Goal: Complete application form: Complete application form

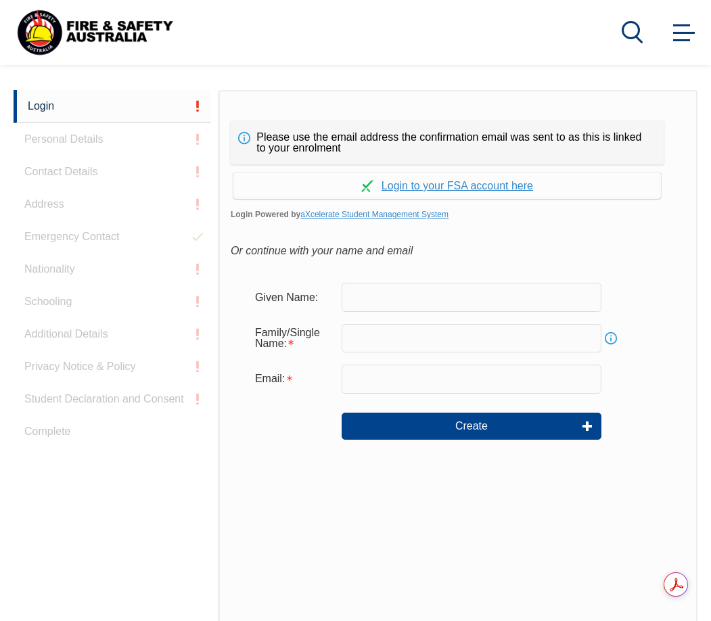
scroll to position [320, 0]
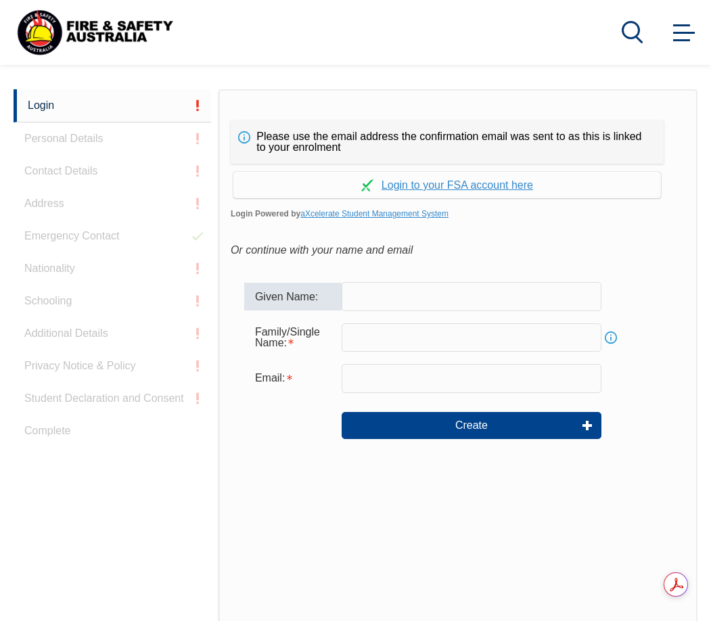
click at [404, 297] on input "text" at bounding box center [471, 296] width 260 height 28
type input "[PERSON_NAME]"
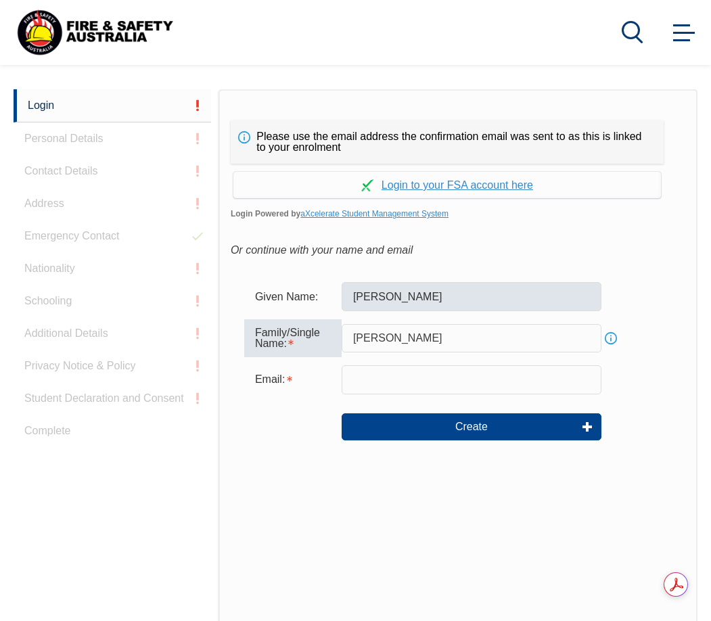
type input "[PERSON_NAME]"
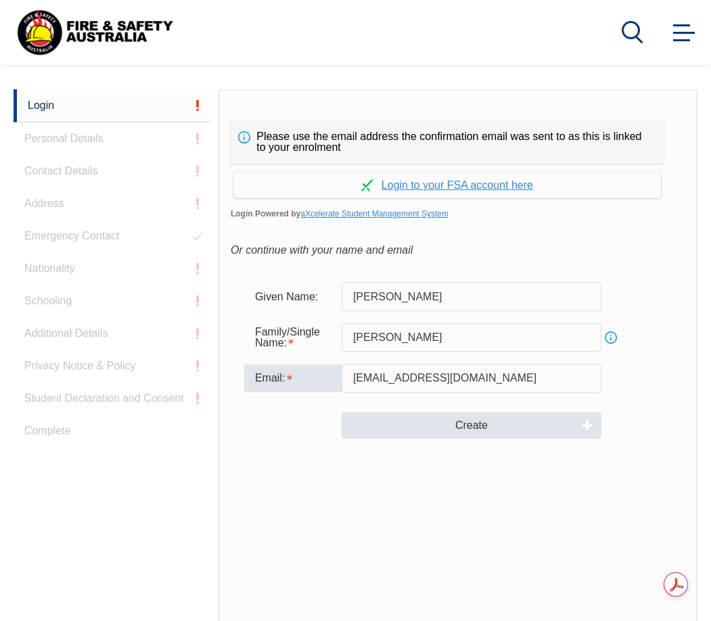
type input "[EMAIL_ADDRESS][DOMAIN_NAME]"
click at [465, 419] on button "Create" at bounding box center [471, 425] width 260 height 27
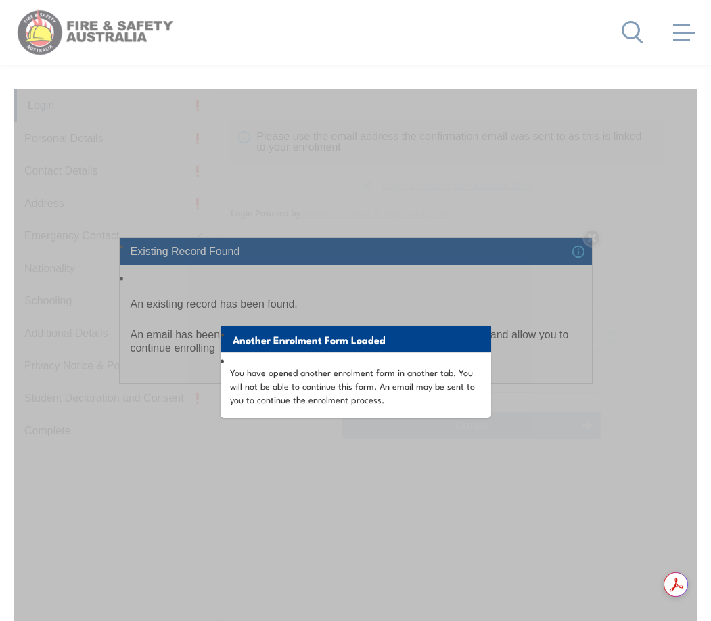
click at [483, 298] on div "Another Enrolment Form Loaded You have opened another enrolment form in another…" at bounding box center [356, 426] width 684 height 675
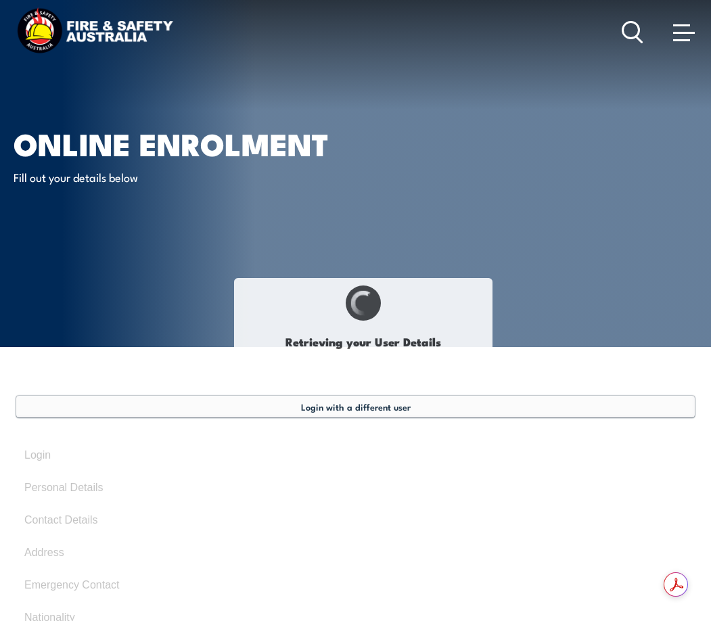
select select "Mr"
type input "[PERSON_NAME]"
type input "[DATE]"
type input "XZ2GVW4TXF"
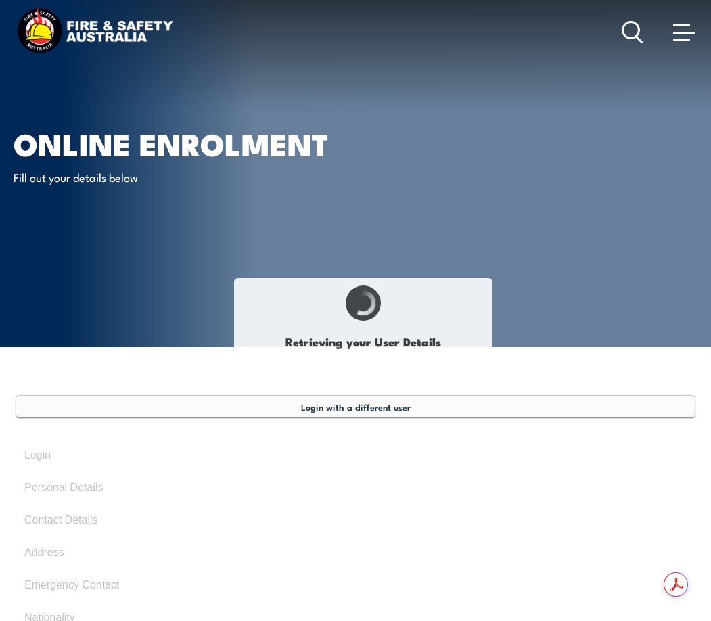
select select "M"
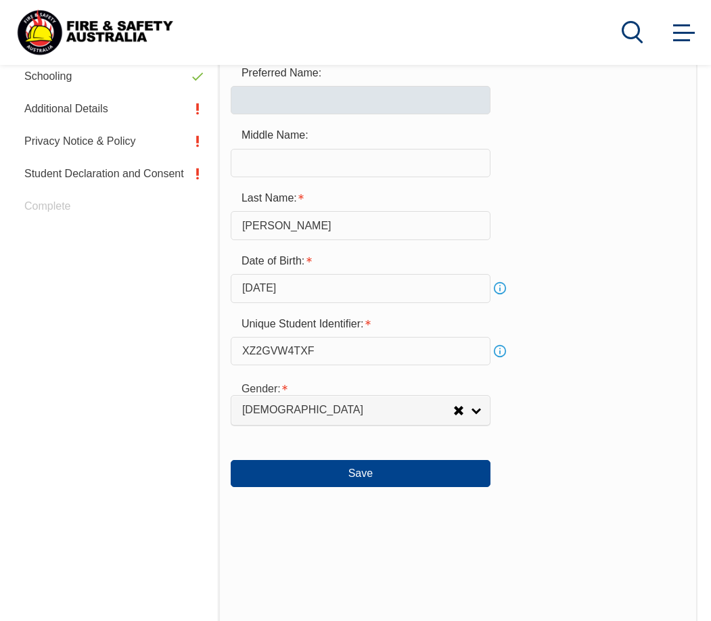
scroll to position [576, 0]
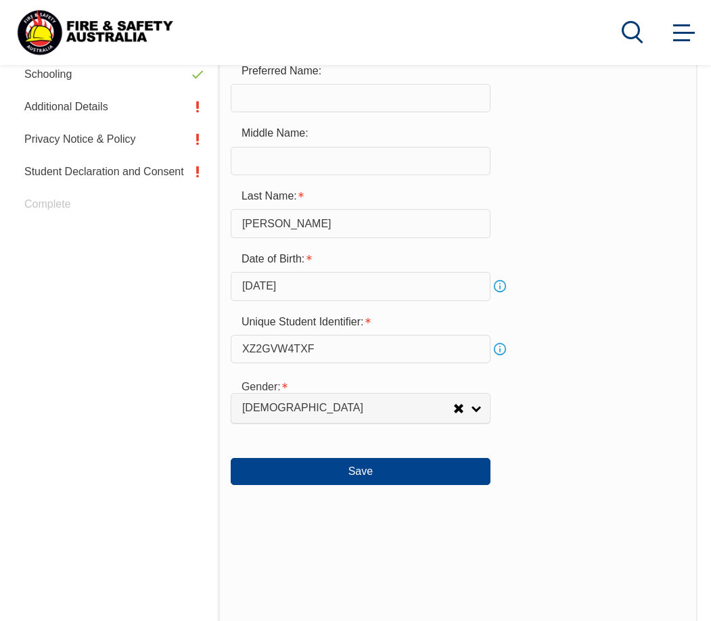
click at [553, 286] on div "Date of Birth: [DEMOGRAPHIC_DATA] Info" at bounding box center [458, 273] width 454 height 55
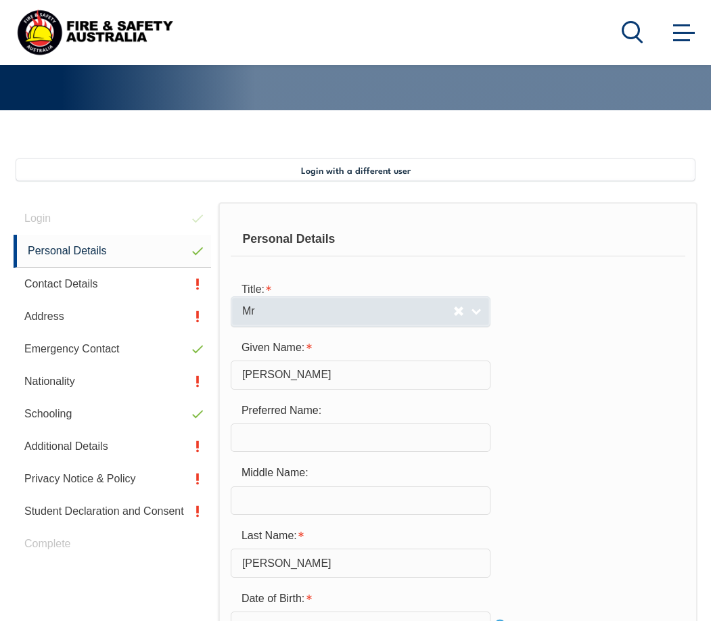
scroll to position [215, 0]
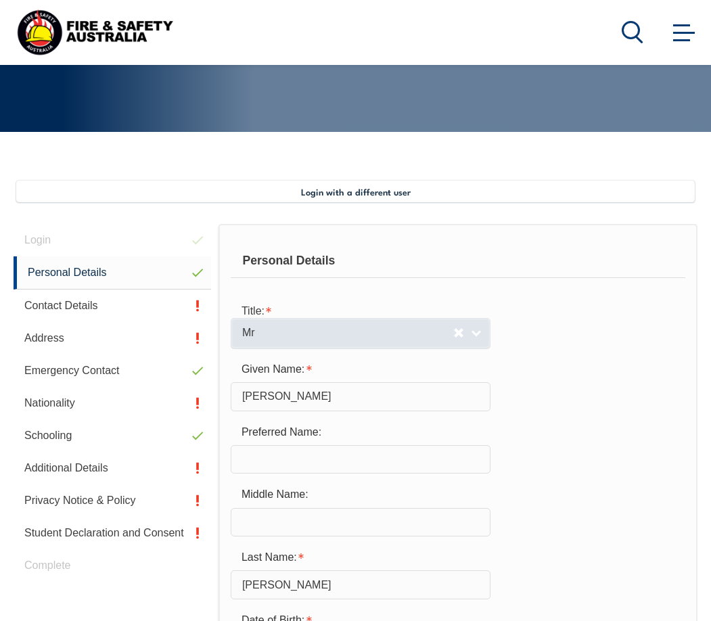
click at [370, 329] on span "Mr" at bounding box center [347, 333] width 211 height 14
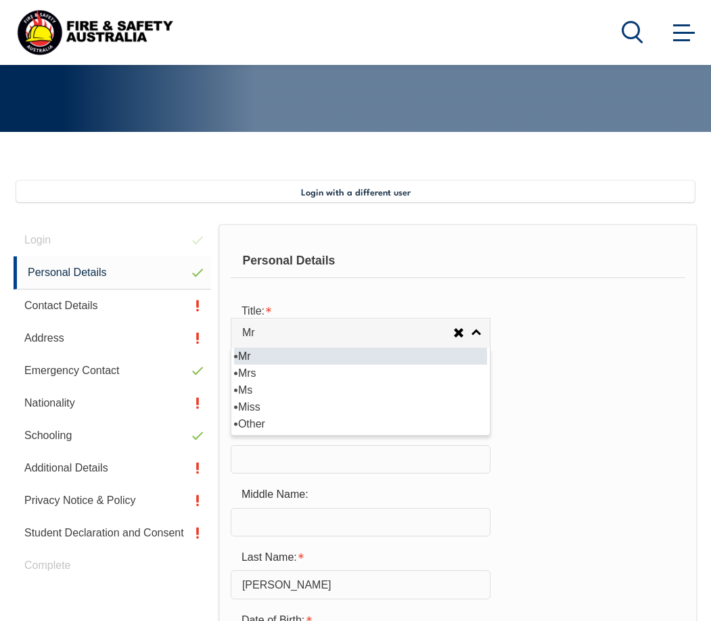
click at [527, 289] on div "Personal Details Title: Mr Mrs Ms Miss Other Mr Mr Mrs Ms Miss [PERSON_NAME] Gi…" at bounding box center [457, 631] width 479 height 815
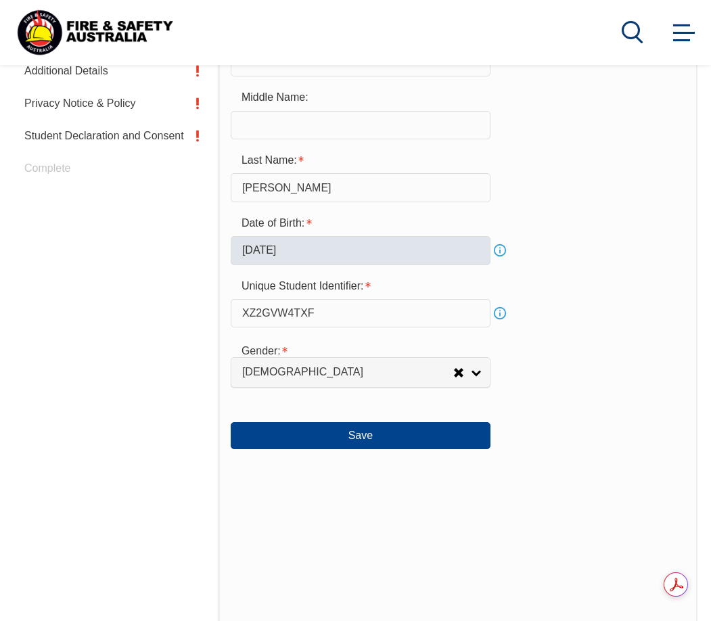
scroll to position [621, 0]
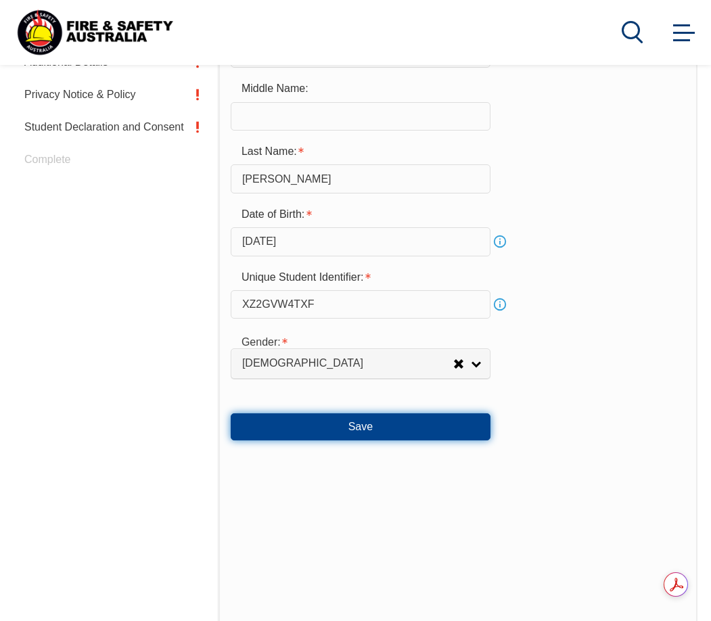
click at [352, 426] on button "Save" at bounding box center [361, 426] width 260 height 27
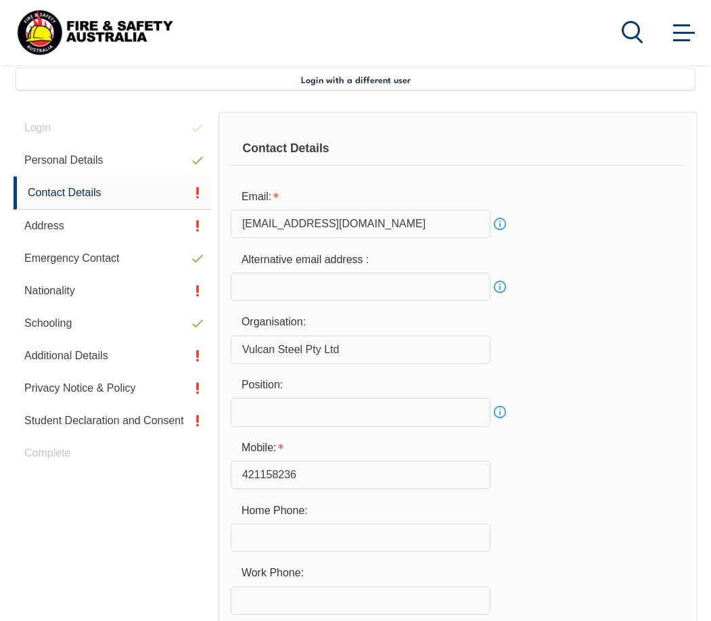
scroll to position [306, 0]
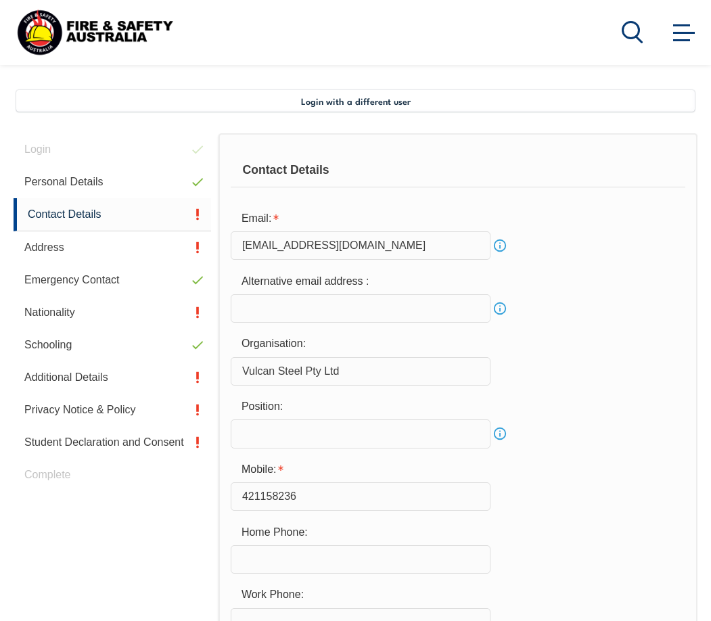
click at [371, 369] on input "Vulcan Steel Pty Ltd" at bounding box center [361, 371] width 260 height 28
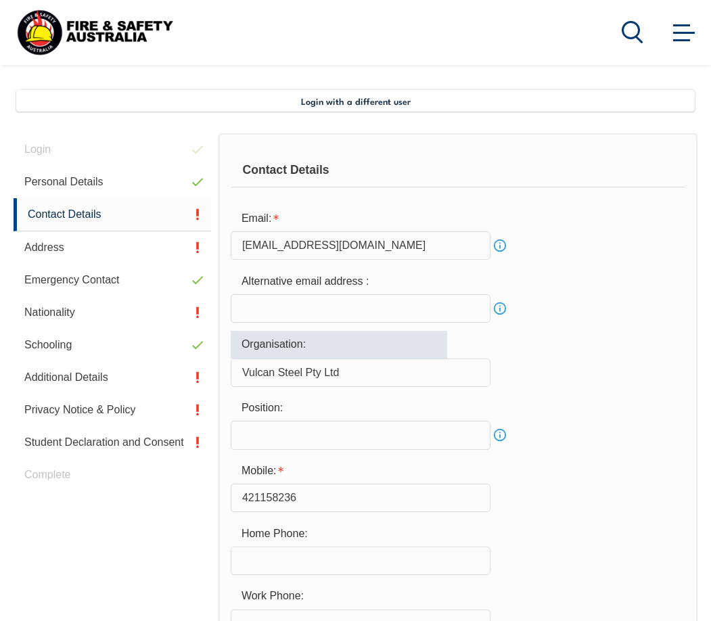
click at [522, 344] on div "Organisation: Vulcan Steel Pty Ltd" at bounding box center [458, 359] width 454 height 56
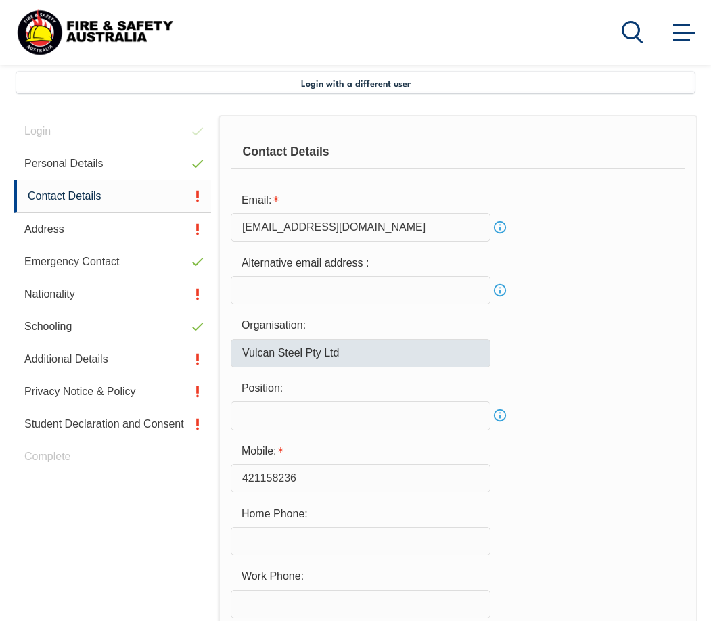
scroll to position [328, 0]
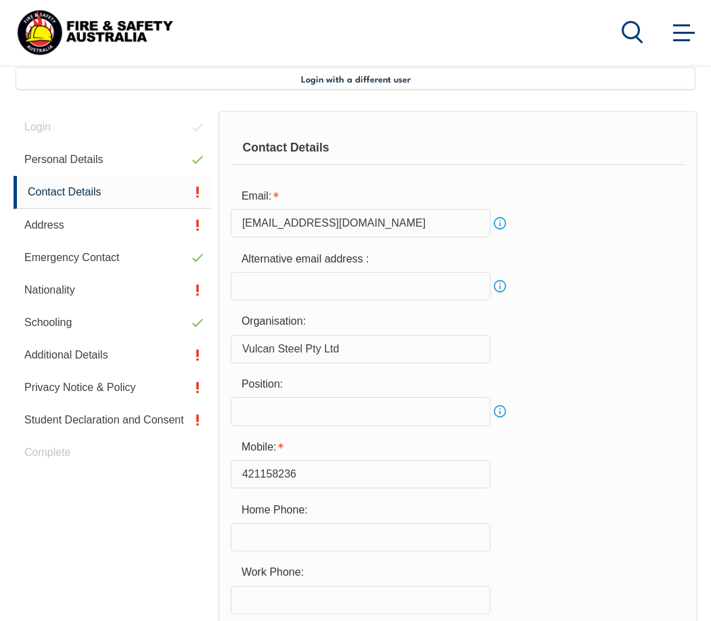
click at [360, 349] on input "Vulcan Steel Pty Ltd" at bounding box center [361, 349] width 260 height 28
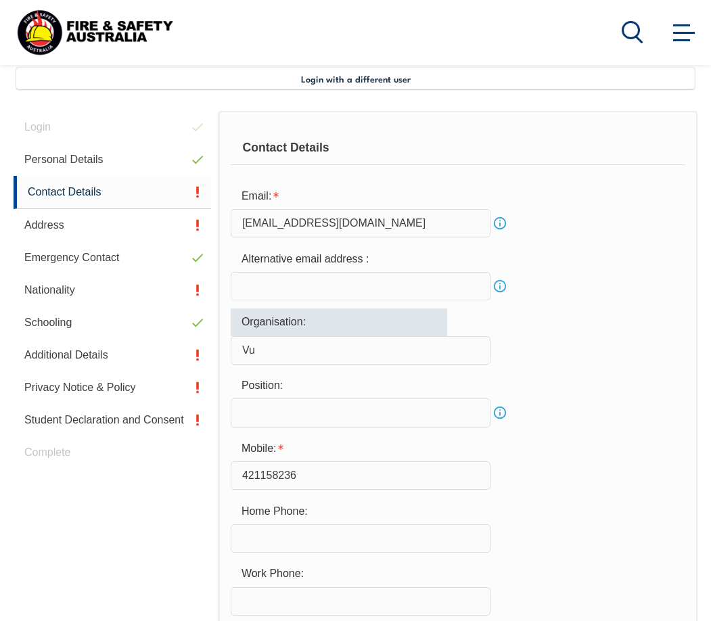
type input "V"
type input "Chemistwarehouse"
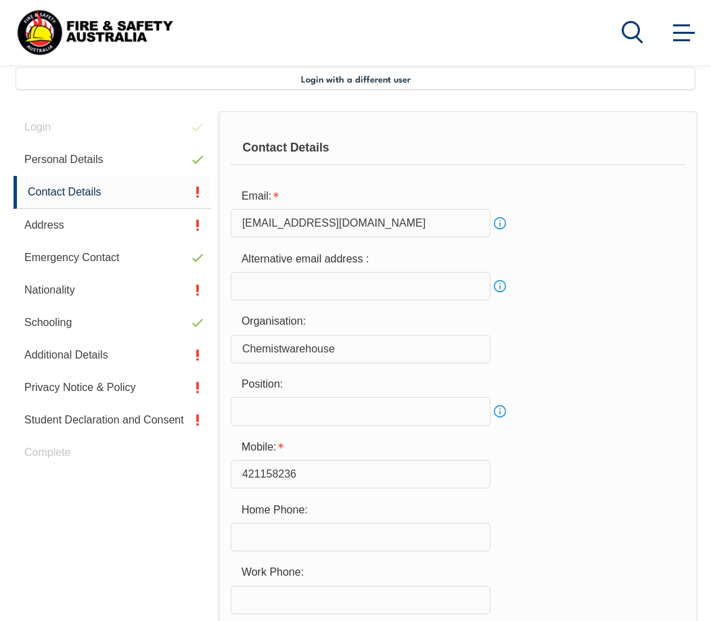
drag, startPoint x: 580, startPoint y: 339, endPoint x: 590, endPoint y: 346, distance: 12.0
click at [581, 340] on div "Organisation: Chemistwarehouse" at bounding box center [458, 335] width 454 height 55
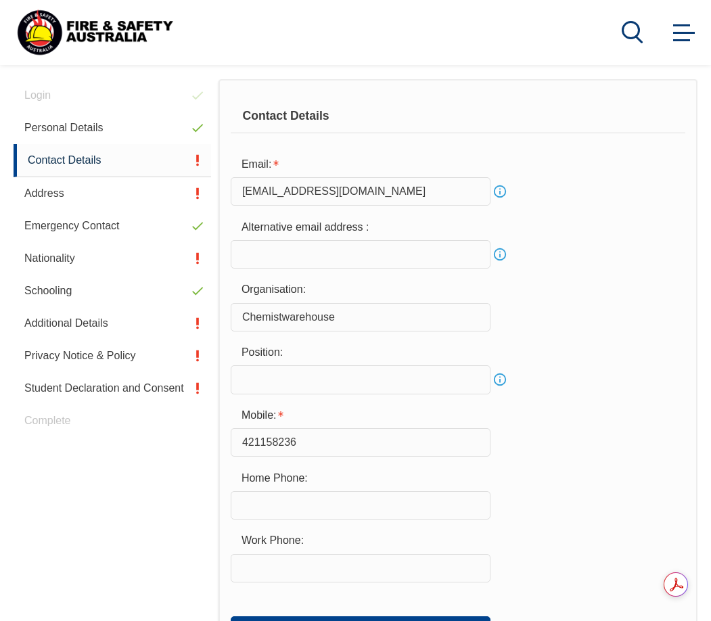
scroll to position [373, 0]
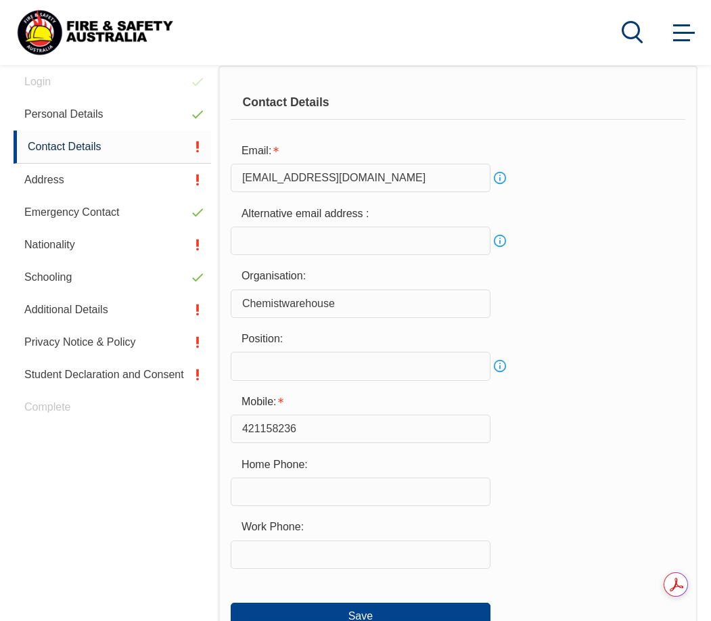
click at [427, 369] on input "text" at bounding box center [361, 366] width 260 height 28
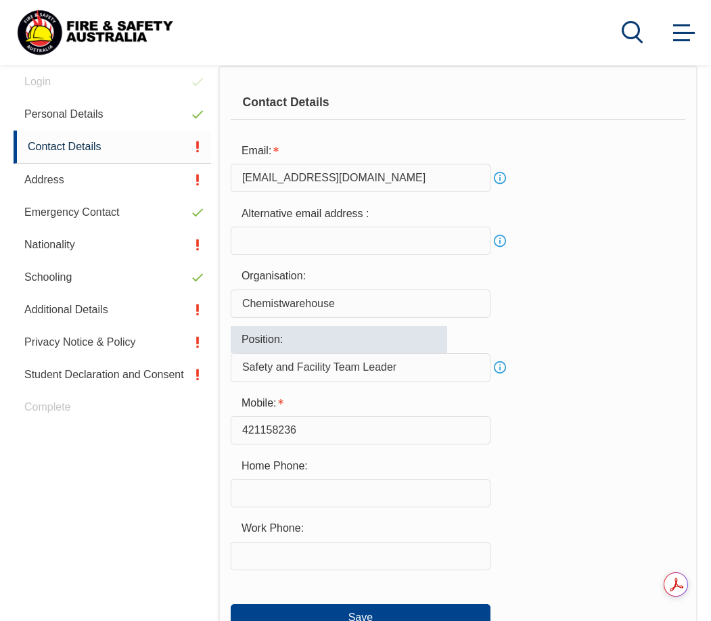
type input "Safety and Facility Team Leader"
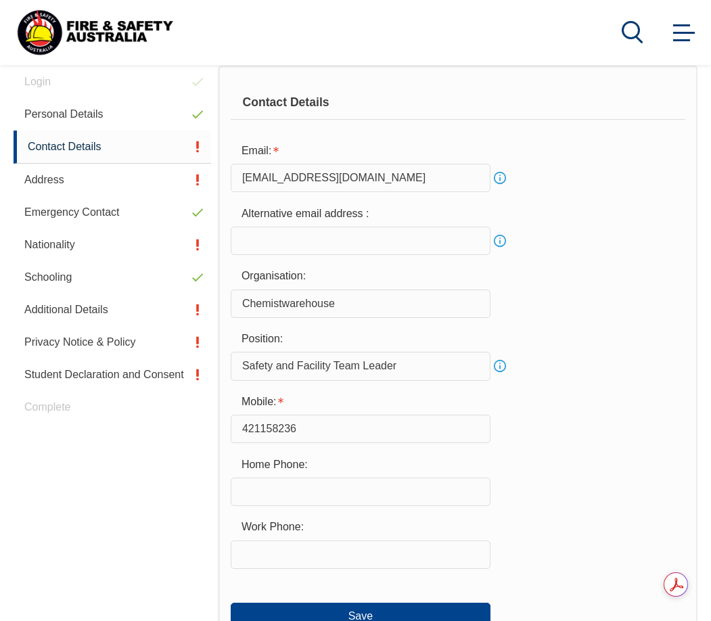
click at [618, 311] on div "Organisation: Chemistwarehouse" at bounding box center [458, 290] width 454 height 55
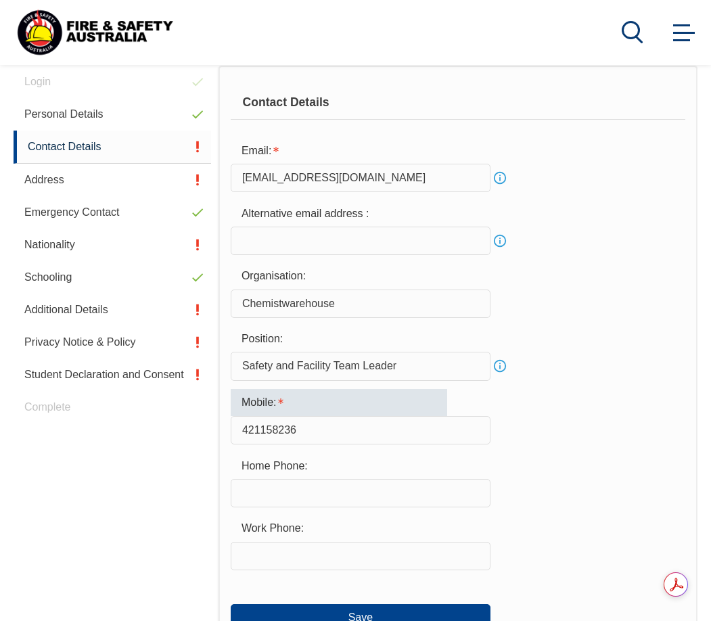
click at [364, 433] on input "421158236" at bounding box center [361, 430] width 260 height 28
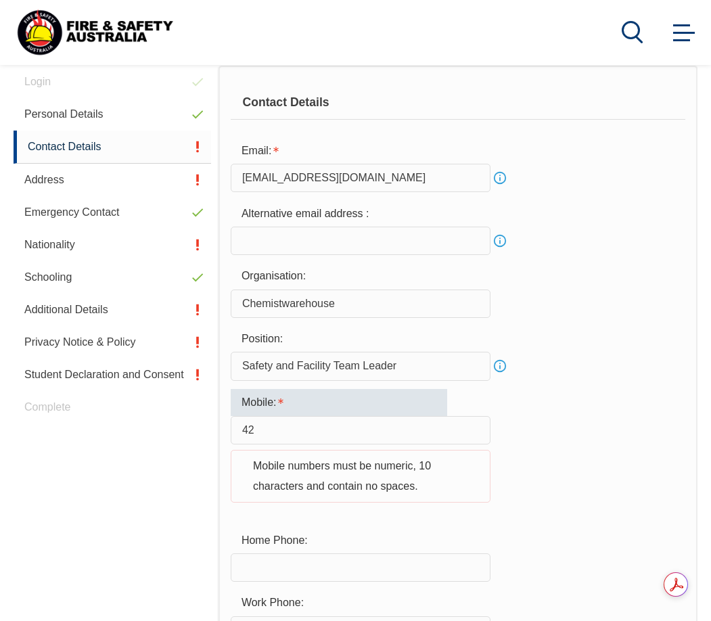
type input "4"
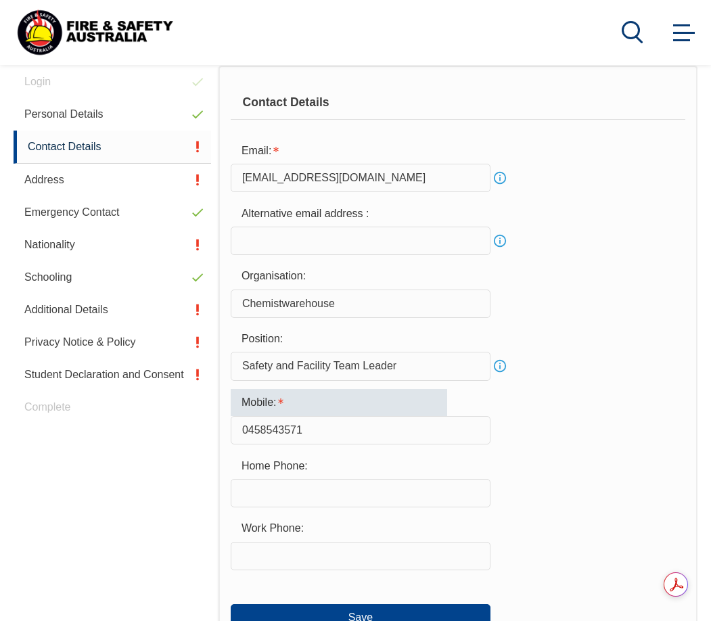
type input "0458543571"
click at [548, 435] on div "Mobile: [PHONE_NUMBER]" at bounding box center [458, 417] width 454 height 56
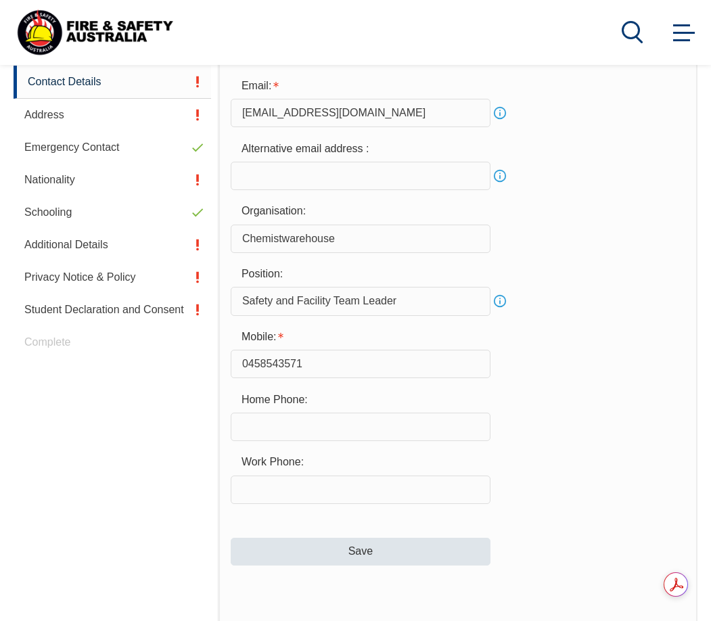
scroll to position [485, 0]
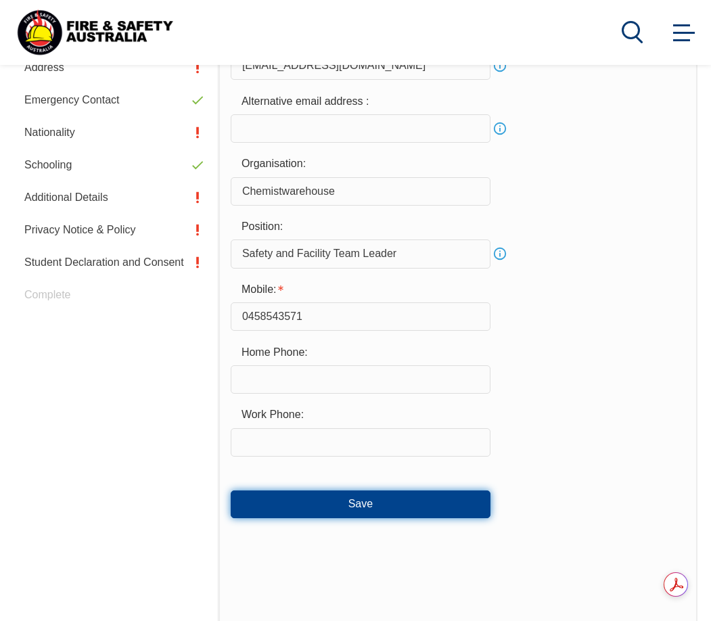
click at [353, 496] on button "Save" at bounding box center [361, 503] width 260 height 27
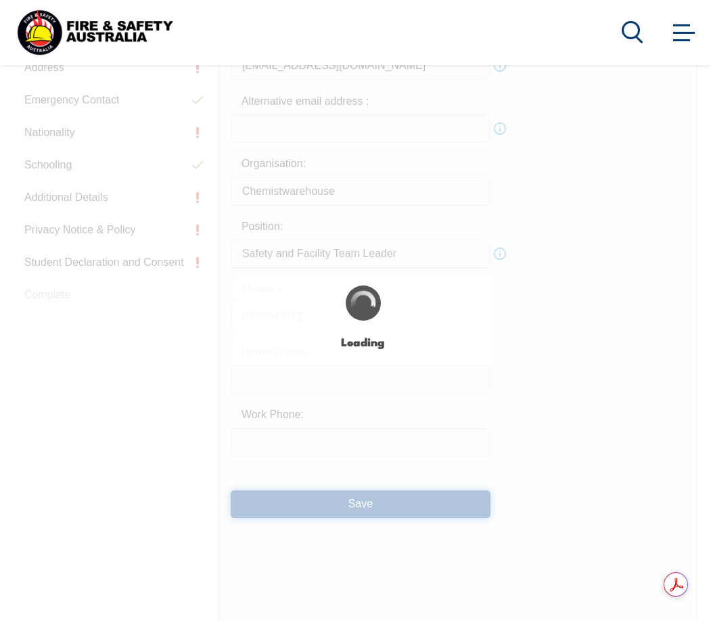
type input "Safety and Facility Team Leader"
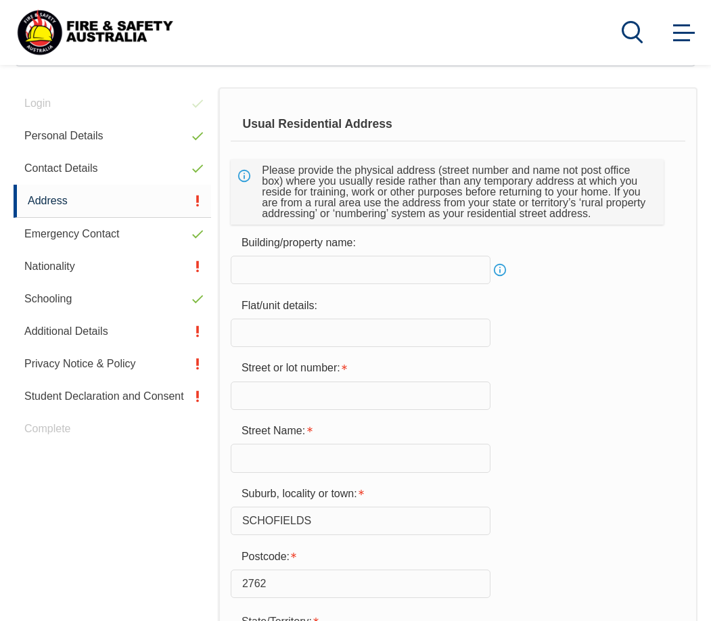
scroll to position [350, 0]
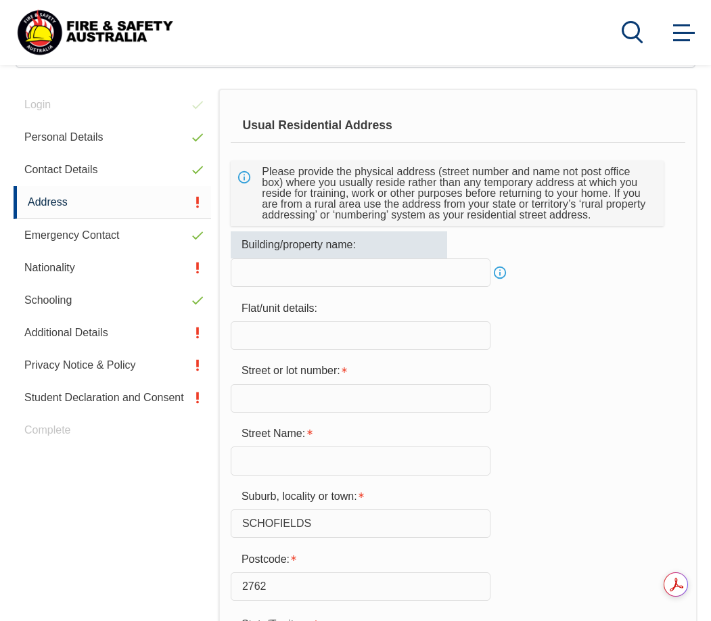
drag, startPoint x: 431, startPoint y: 270, endPoint x: 430, endPoint y: 290, distance: 19.7
click at [433, 270] on input "text" at bounding box center [361, 272] width 260 height 28
click at [626, 346] on div "Flat/unit details:" at bounding box center [458, 322] width 454 height 55
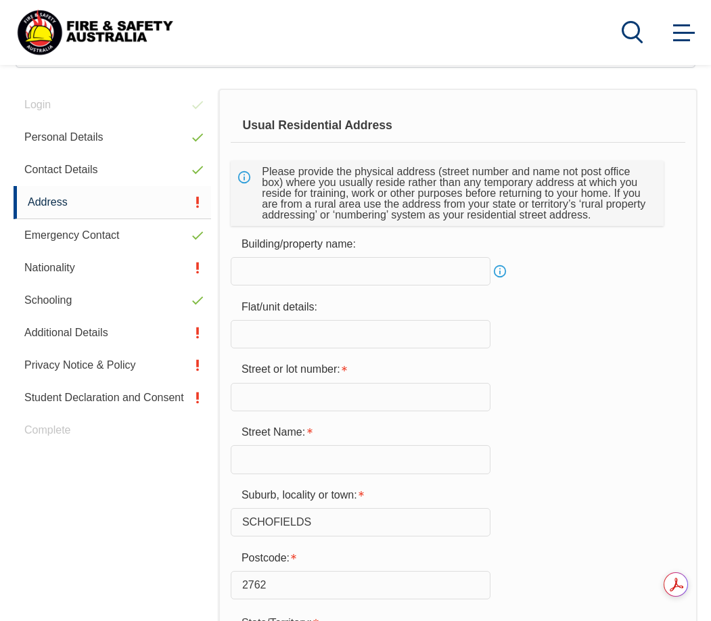
click at [567, 385] on div "Street or lot number:" at bounding box center [458, 383] width 454 height 55
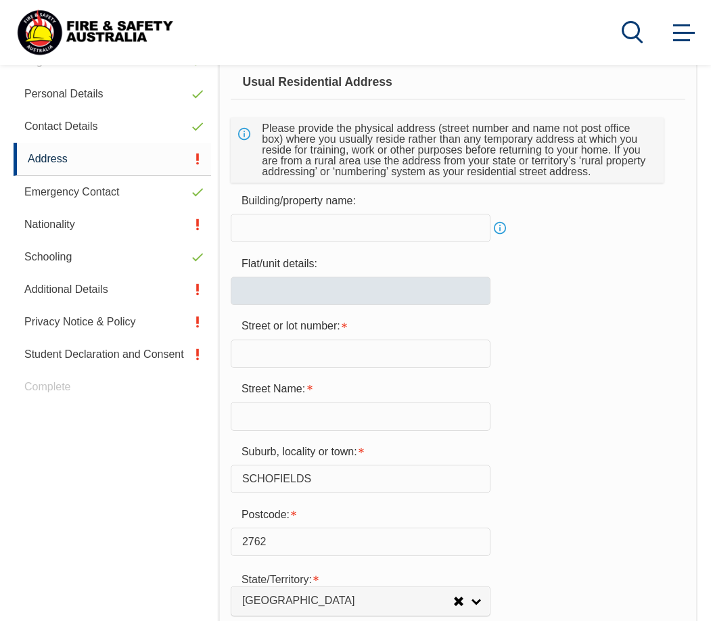
scroll to position [396, 0]
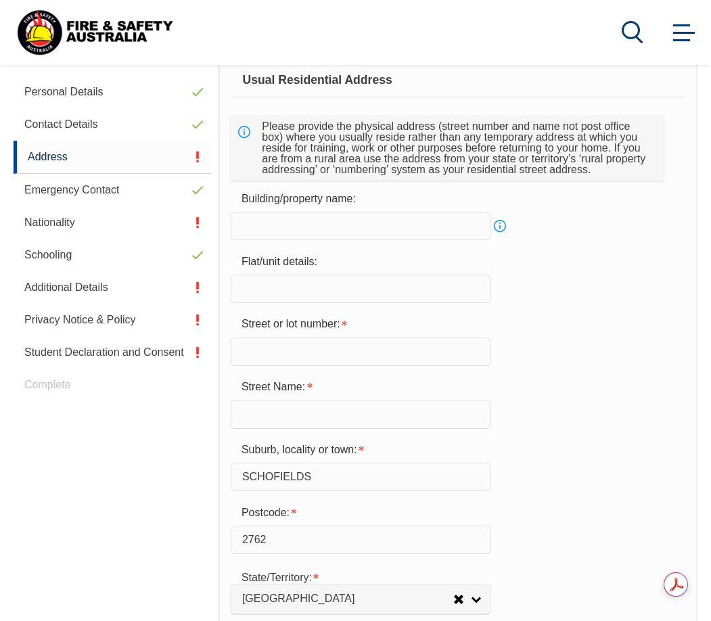
click at [320, 406] on input "text" at bounding box center [361, 414] width 260 height 28
click at [546, 362] on div "Street or lot number:" at bounding box center [458, 338] width 454 height 55
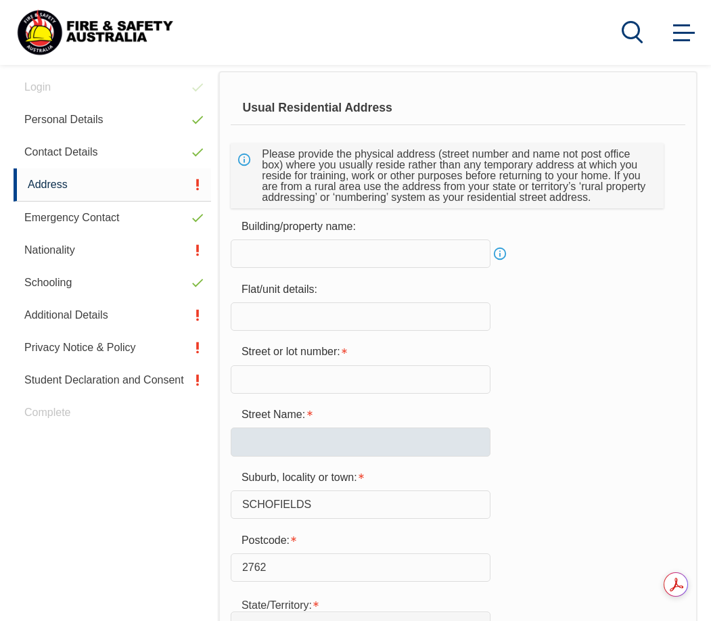
scroll to position [373, 0]
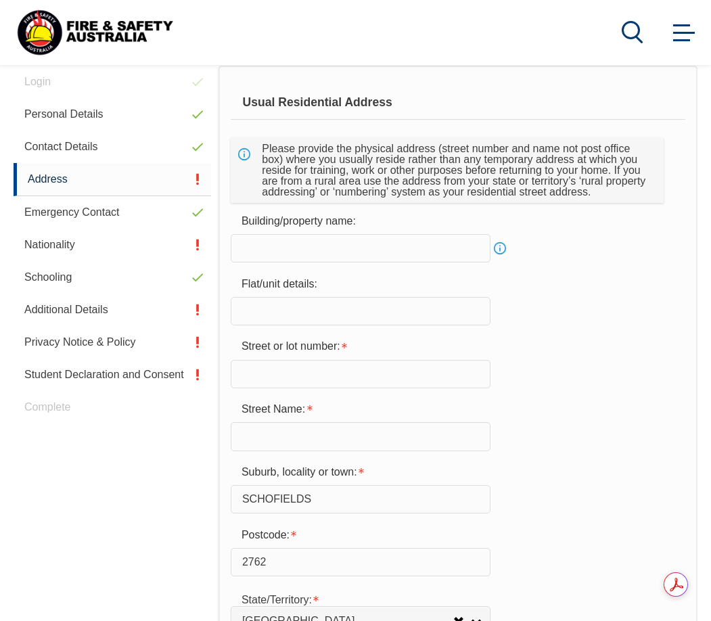
click at [283, 379] on input "text" at bounding box center [361, 374] width 260 height 28
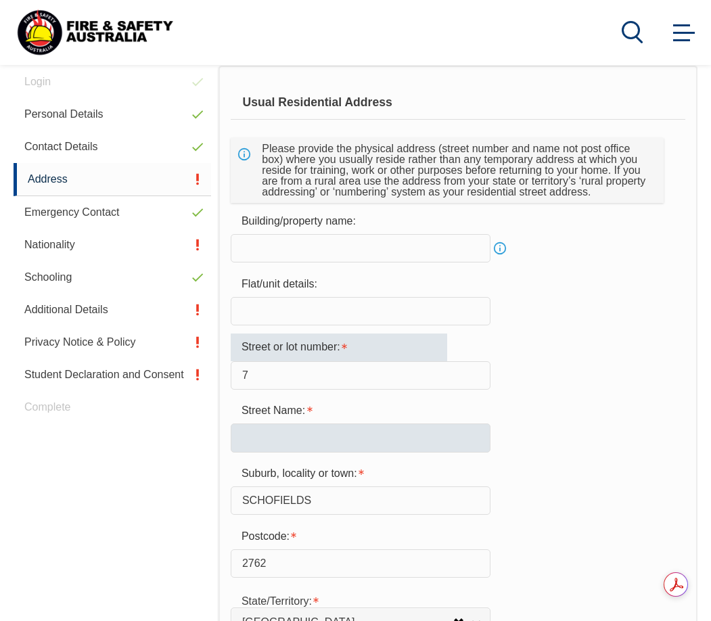
type input "7"
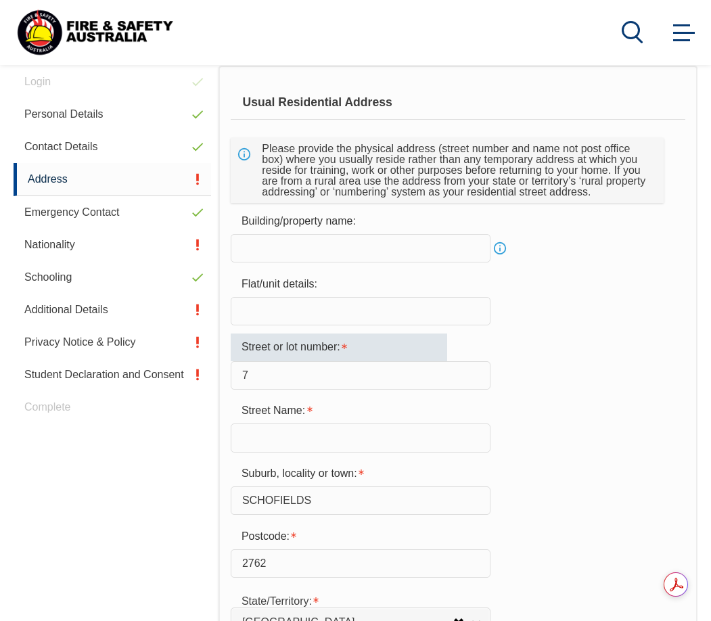
click at [274, 433] on input "text" at bounding box center [361, 437] width 260 height 28
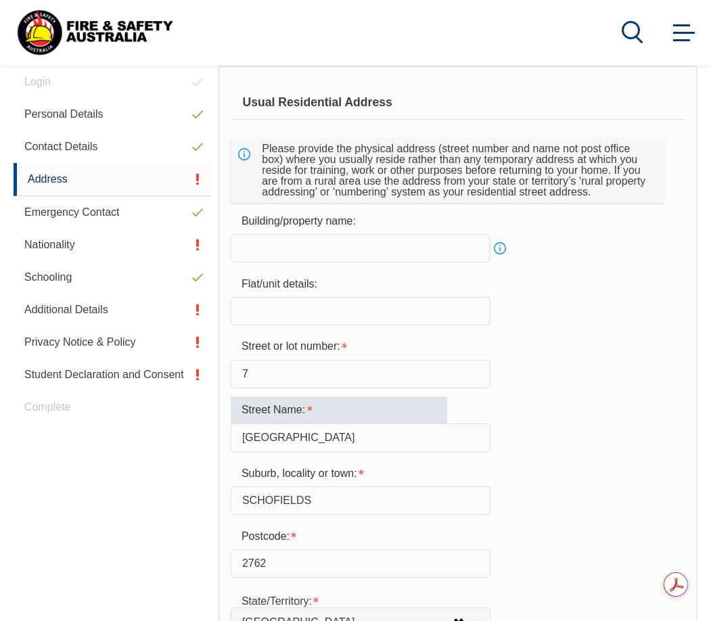
type input "[GEOGRAPHIC_DATA]"
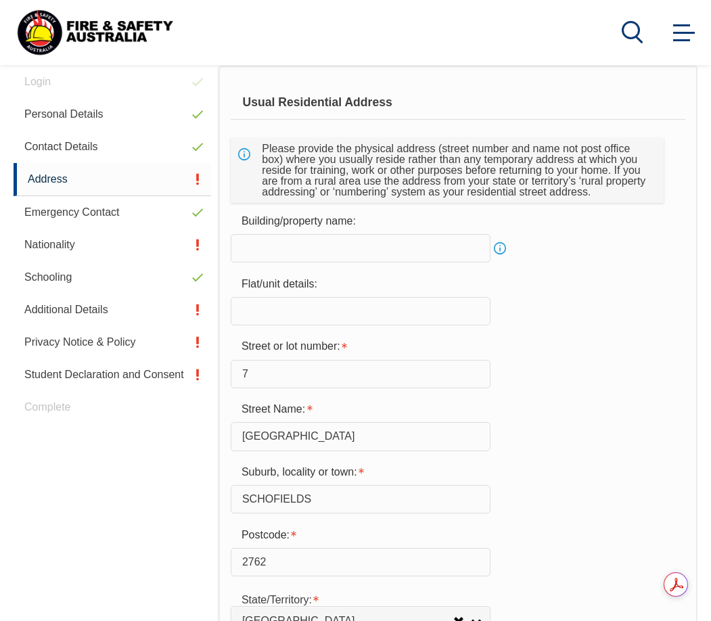
click at [338, 502] on input "SCHOFIELDS" at bounding box center [361, 499] width 260 height 28
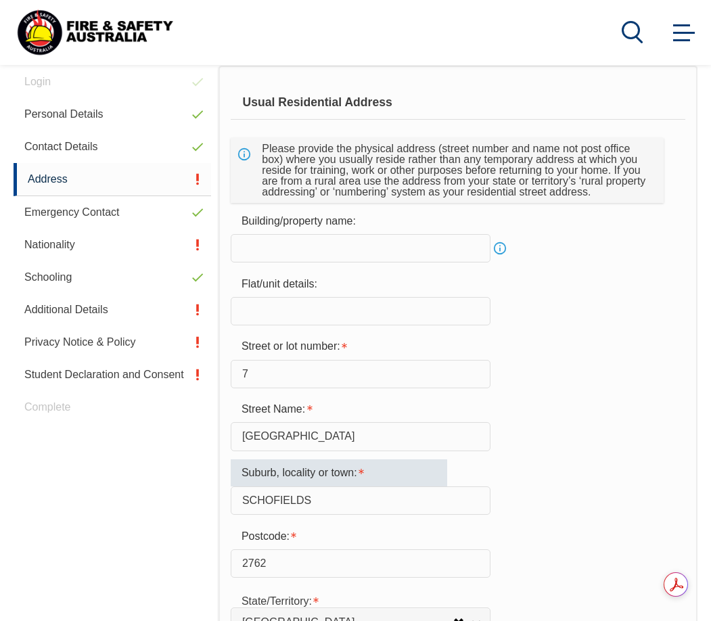
drag, startPoint x: 338, startPoint y: 498, endPoint x: 158, endPoint y: 494, distance: 180.6
type input "Mount Druitt"
click at [538, 540] on div "Postcode: 2762" at bounding box center [458, 550] width 454 height 55
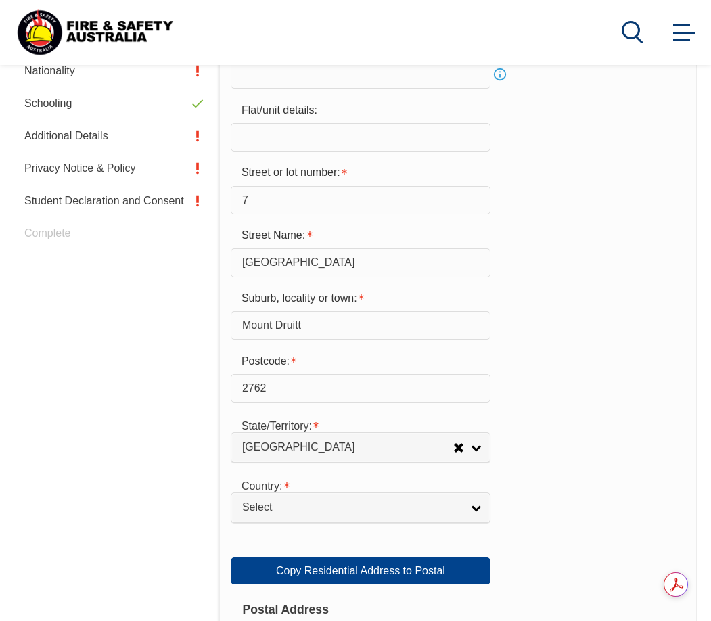
scroll to position [553, 0]
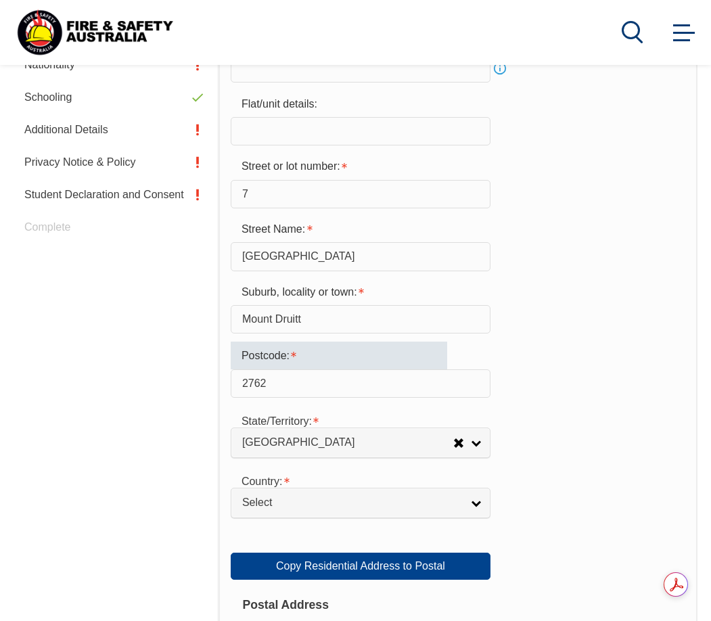
click at [348, 388] on input "2762" at bounding box center [361, 383] width 260 height 28
type input "2"
type input "2770"
click at [581, 412] on div "State/Territory: [GEOGRAPHIC_DATA] [GEOGRAPHIC_DATA] [GEOGRAPHIC_DATA] [GEOGRAP…" at bounding box center [458, 432] width 454 height 52
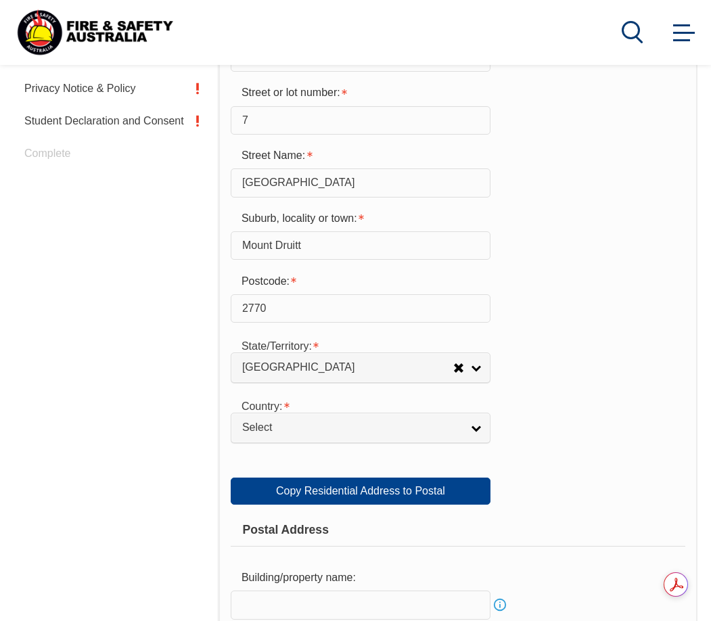
scroll to position [666, 0]
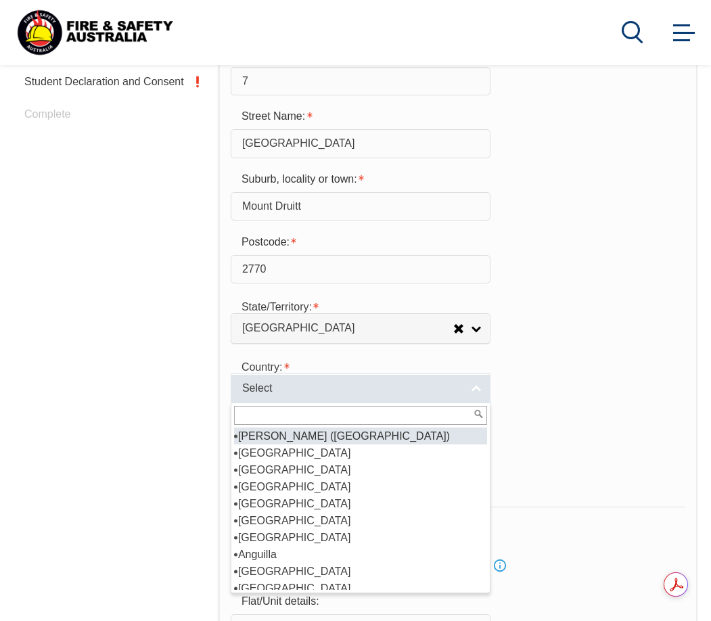
click at [415, 381] on span "Select" at bounding box center [351, 388] width 219 height 14
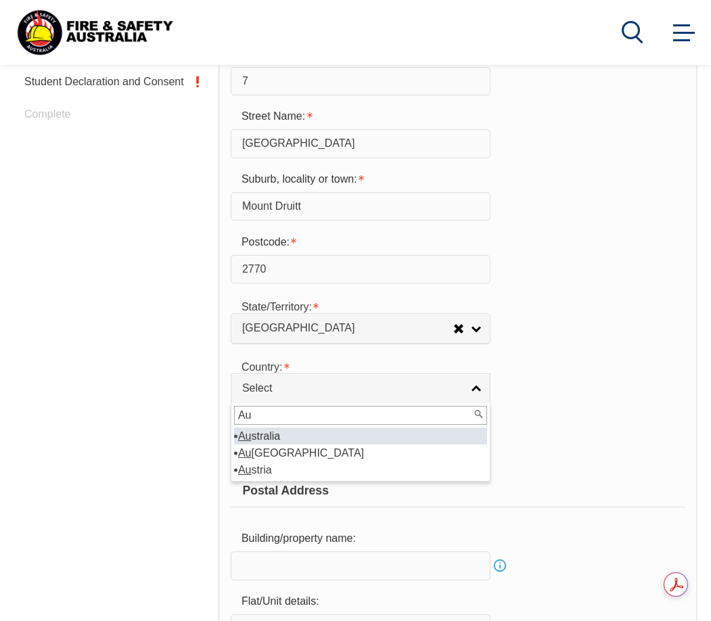
type input "Au"
click at [279, 435] on li "Au stralia" at bounding box center [360, 435] width 253 height 17
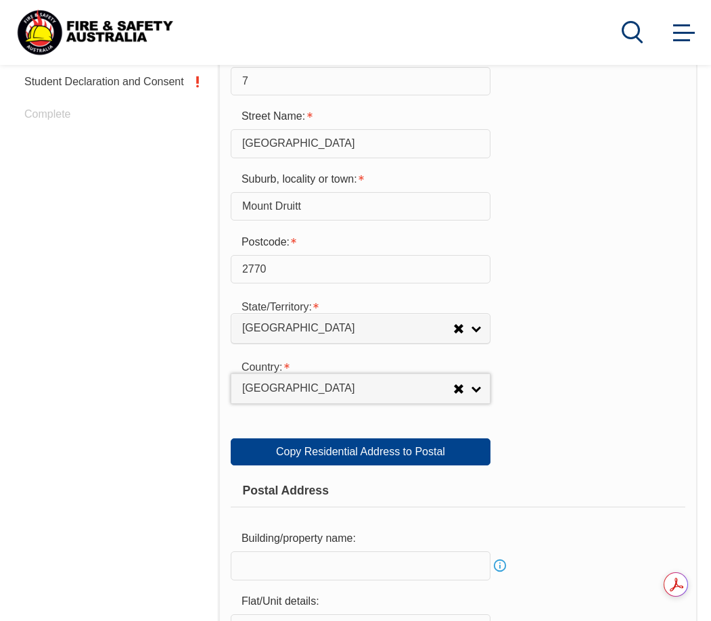
select select "1101"
click at [604, 424] on div "Copy Residential Address to Postal: Copy Residential Address to Postal" at bounding box center [458, 438] width 454 height 53
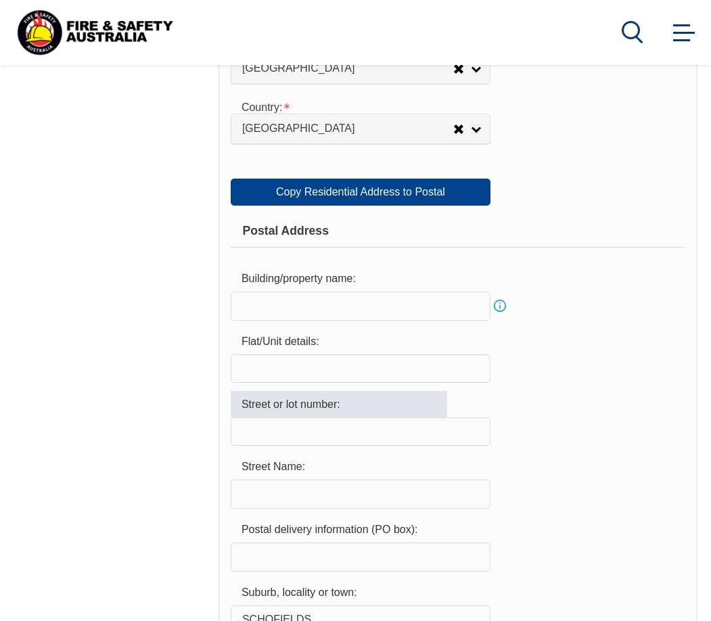
scroll to position [914, 0]
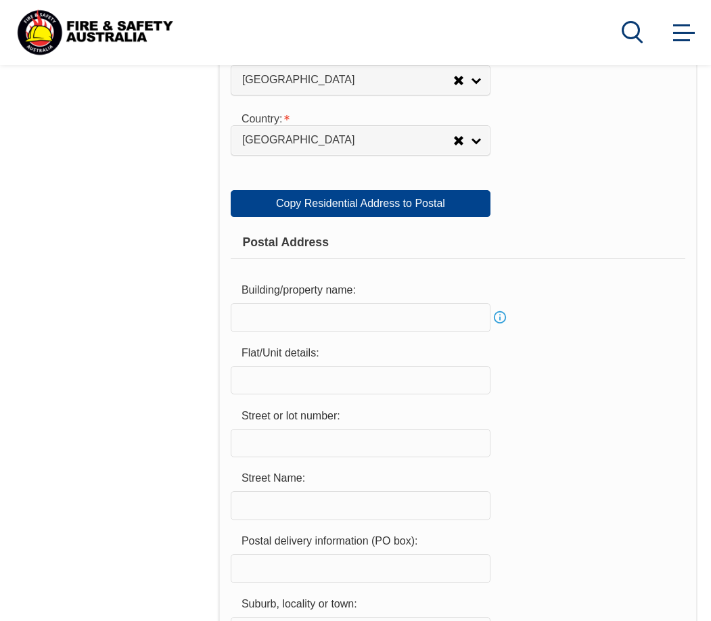
click at [554, 204] on div "Copy Residential Address to Postal: Copy Residential Address to Postal" at bounding box center [458, 190] width 454 height 53
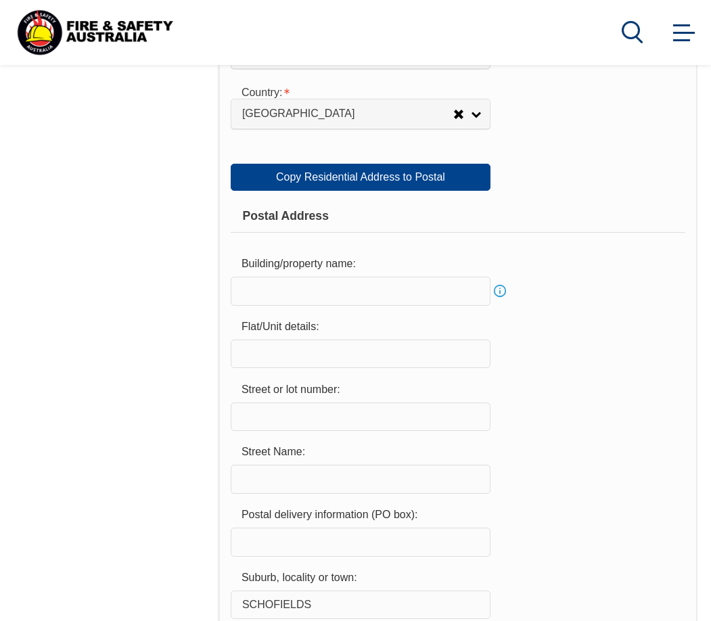
scroll to position [936, 0]
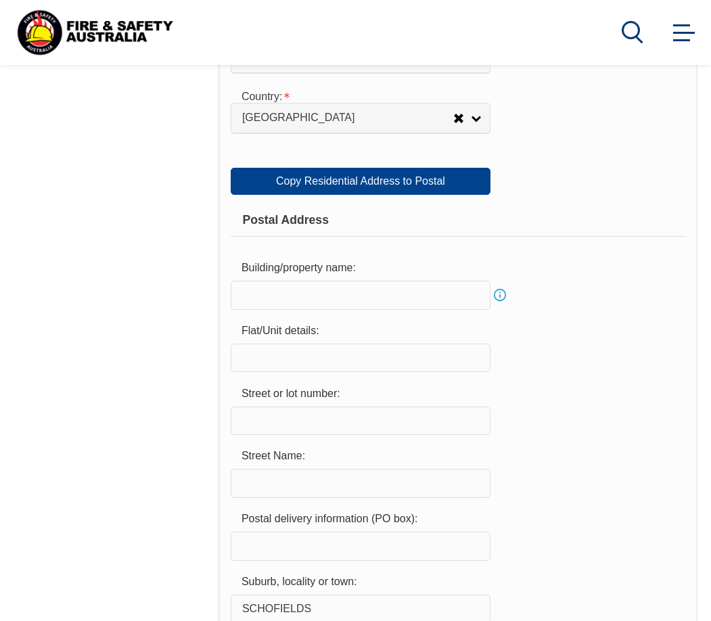
click at [342, 297] on input "text" at bounding box center [361, 295] width 260 height 28
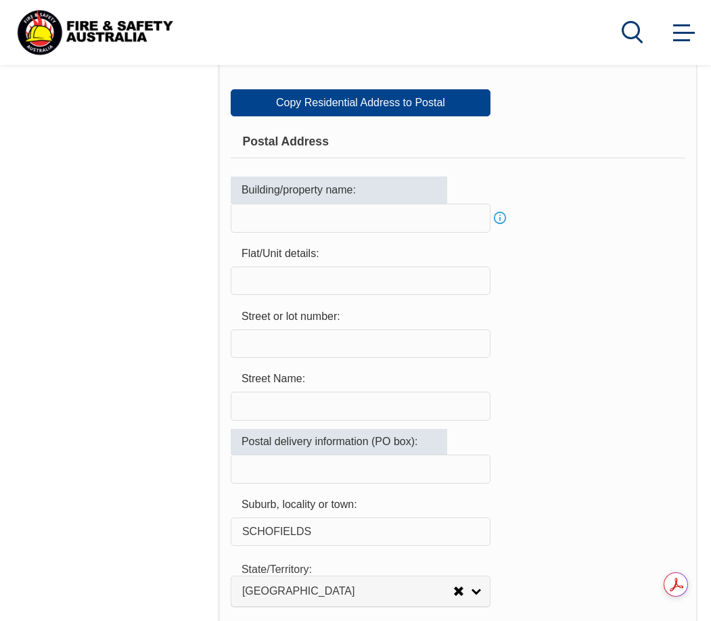
scroll to position [1004, 0]
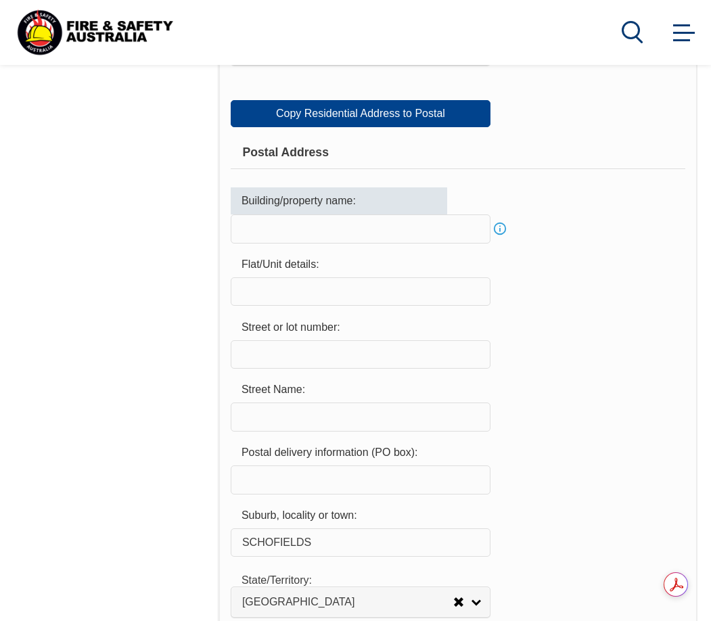
click at [373, 225] on input "text" at bounding box center [361, 228] width 260 height 28
click at [410, 231] on input "text" at bounding box center [361, 228] width 260 height 28
click at [330, 287] on input "text" at bounding box center [361, 291] width 260 height 28
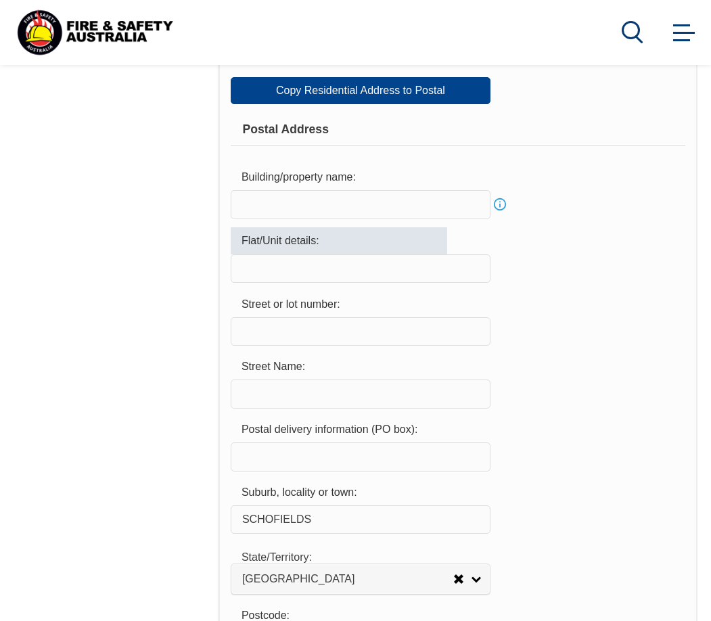
scroll to position [1026, 0]
click at [293, 327] on input "text" at bounding box center [361, 332] width 260 height 28
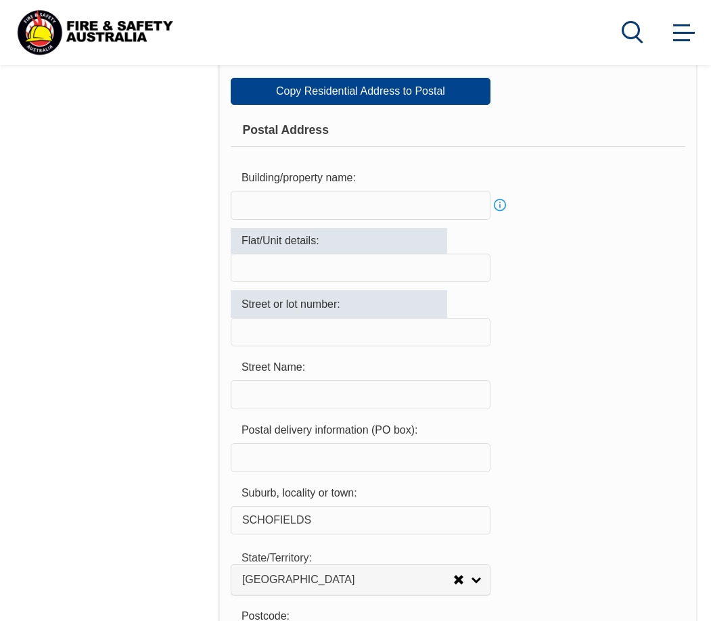
click at [285, 252] on div "Flat/Unit details:" at bounding box center [339, 241] width 216 height 26
click at [282, 266] on input "text" at bounding box center [361, 269] width 260 height 28
click at [276, 266] on input "text" at bounding box center [361, 269] width 260 height 28
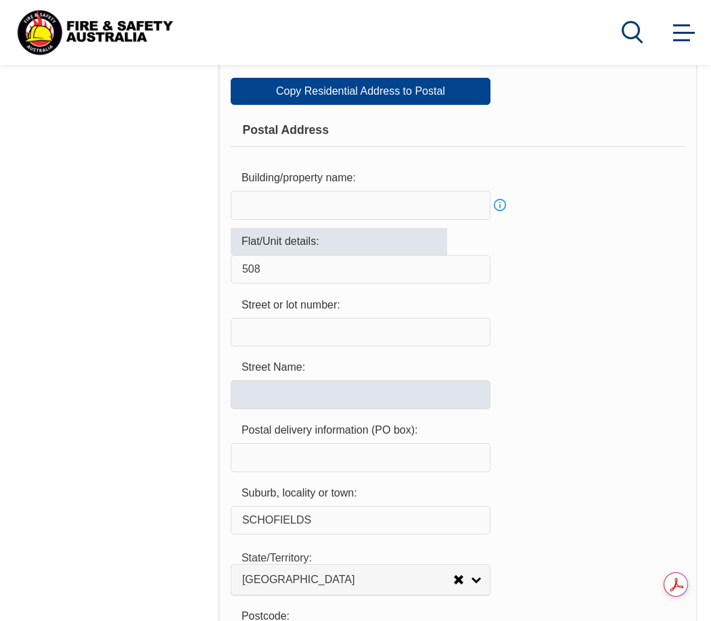
type input "508"
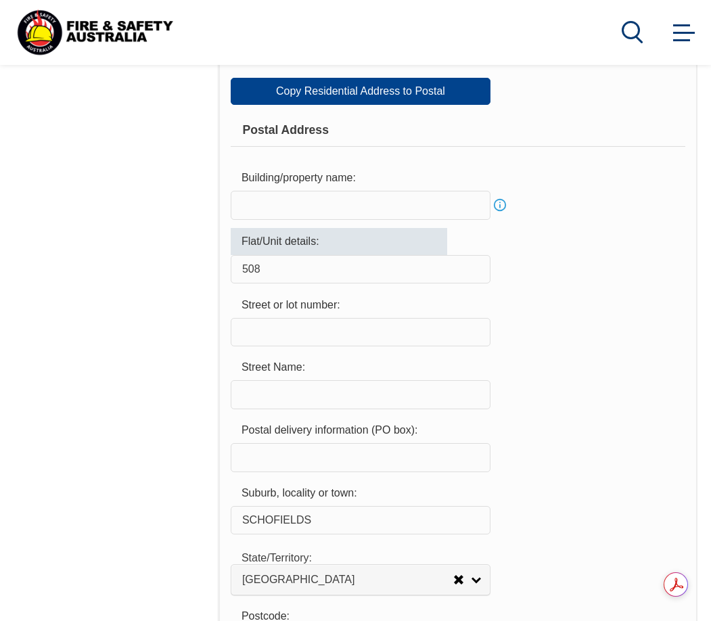
click at [283, 389] on input "text" at bounding box center [361, 394] width 260 height 28
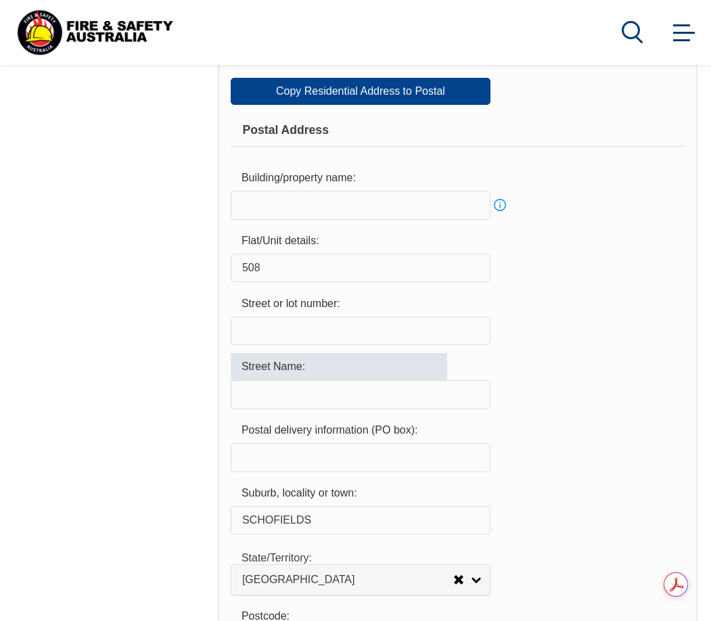
click at [285, 330] on input "text" at bounding box center [361, 330] width 260 height 28
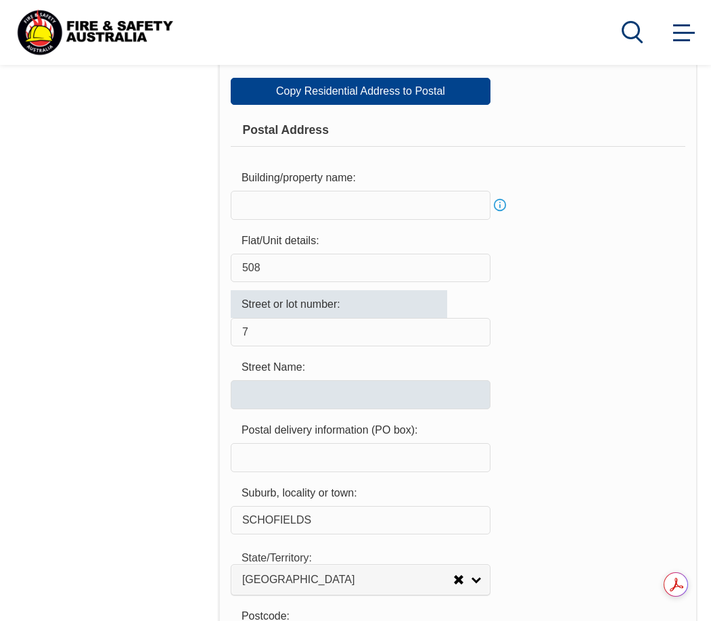
type input "7"
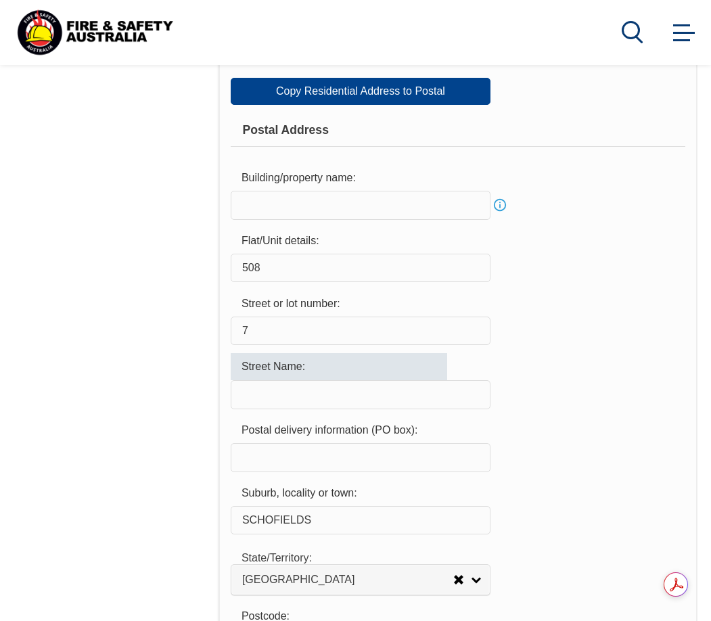
drag, startPoint x: 267, startPoint y: 390, endPoint x: 274, endPoint y: 393, distance: 7.9
click at [267, 389] on input "text" at bounding box center [361, 394] width 260 height 28
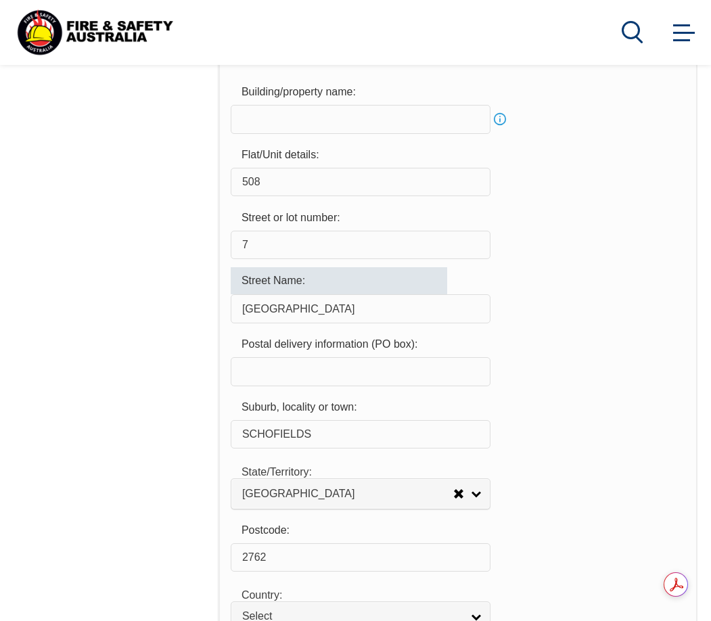
scroll to position [1117, 0]
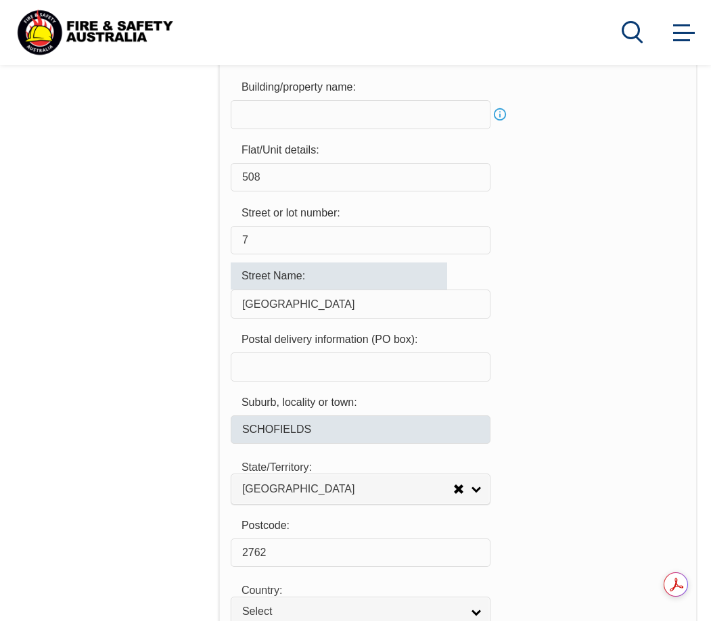
type input "[GEOGRAPHIC_DATA]"
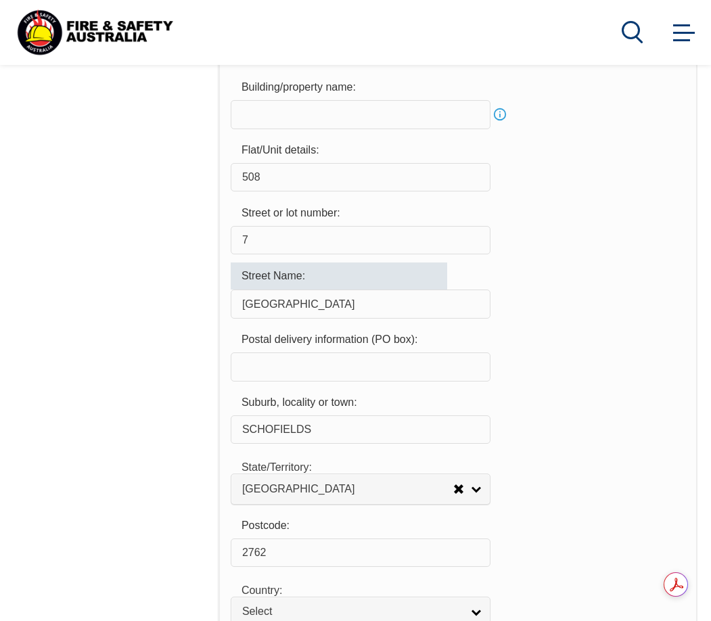
click at [333, 422] on input "SCHOFIELDS" at bounding box center [361, 429] width 260 height 28
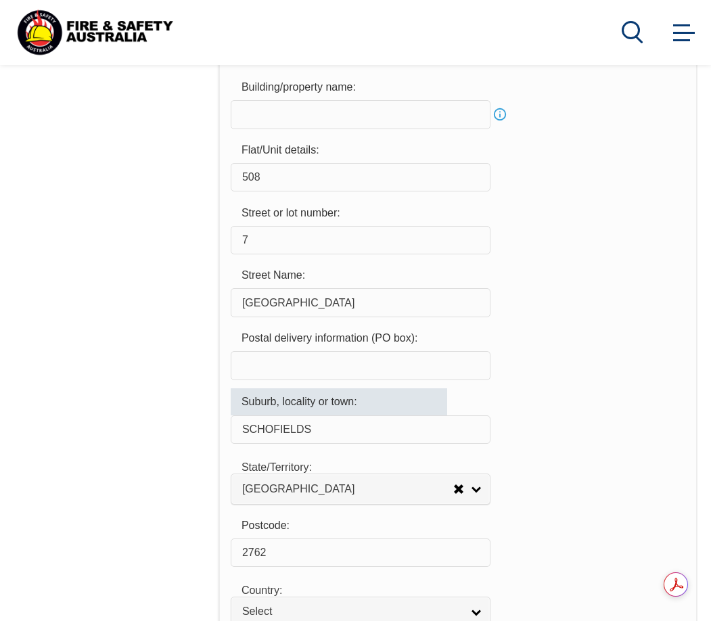
drag, startPoint x: 337, startPoint y: 430, endPoint x: 227, endPoint y: 426, distance: 109.6
click at [227, 426] on div "Usual Residential Address Please provide the physical address (street number an…" at bounding box center [457, 102] width 479 height 1560
type input "Mount Druitt"
click at [557, 407] on div "Suburb, locality or town: [GEOGRAPHIC_DATA]" at bounding box center [458, 416] width 454 height 56
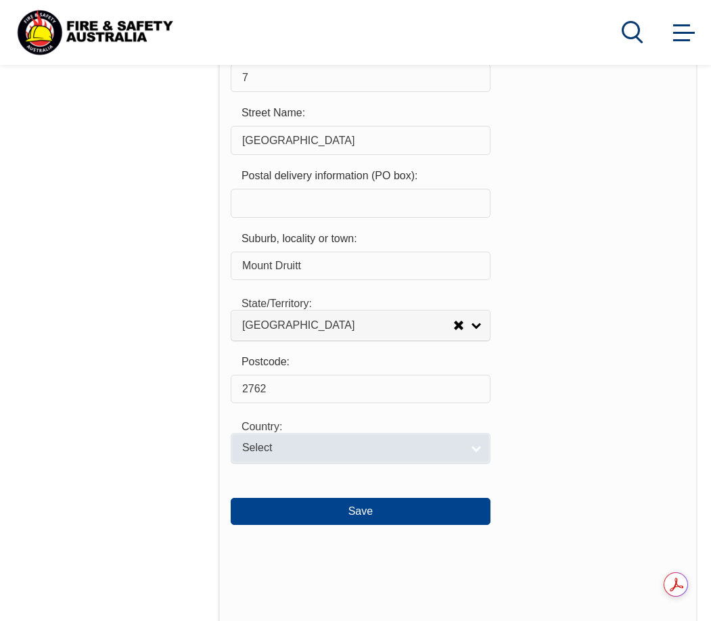
scroll to position [1297, 0]
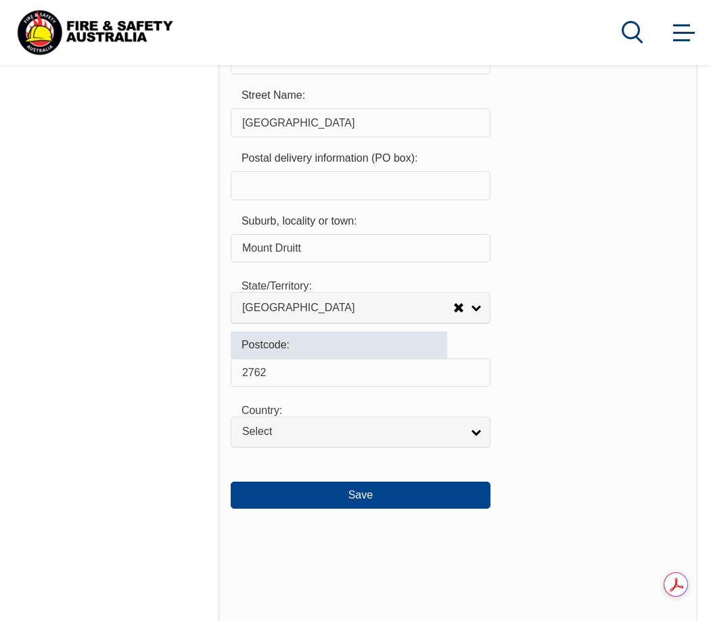
drag, startPoint x: 279, startPoint y: 372, endPoint x: 99, endPoint y: 352, distance: 181.7
type input "2770"
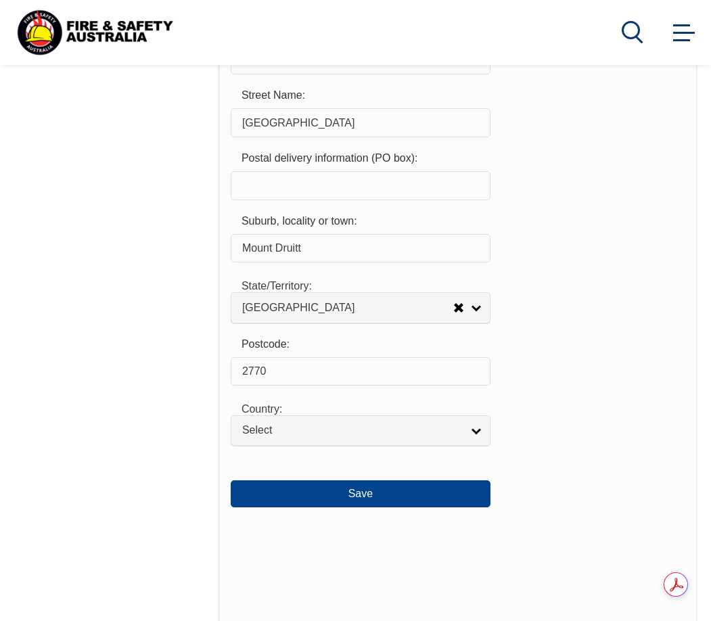
click at [529, 381] on div "Postcode: 2770" at bounding box center [458, 358] width 454 height 55
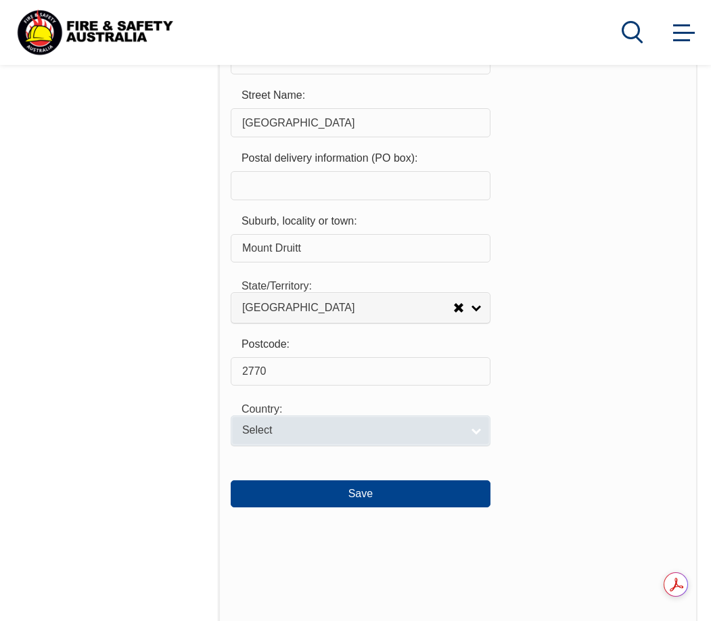
click at [475, 427] on link "Select" at bounding box center [361, 430] width 260 height 30
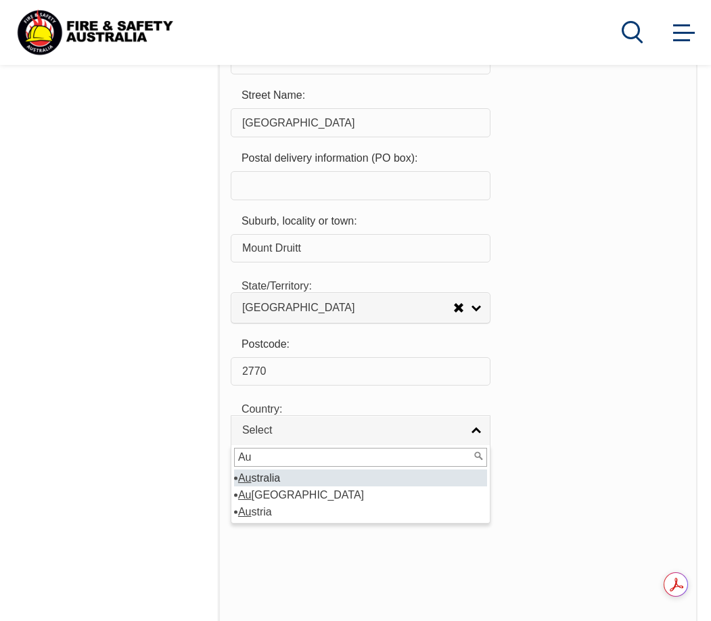
type input "Au"
click at [310, 483] on li "Au stralia" at bounding box center [360, 477] width 253 height 17
select select "1101"
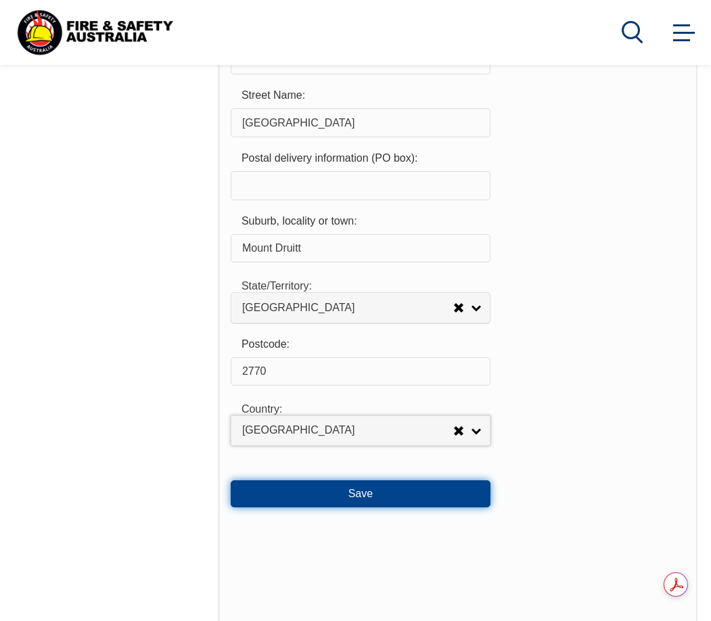
click at [366, 493] on button "Save" at bounding box center [361, 493] width 260 height 27
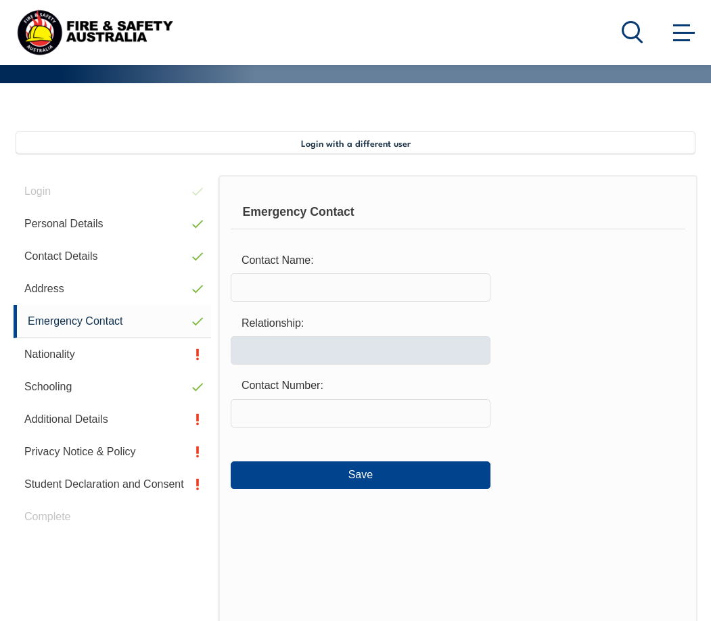
scroll to position [260, 0]
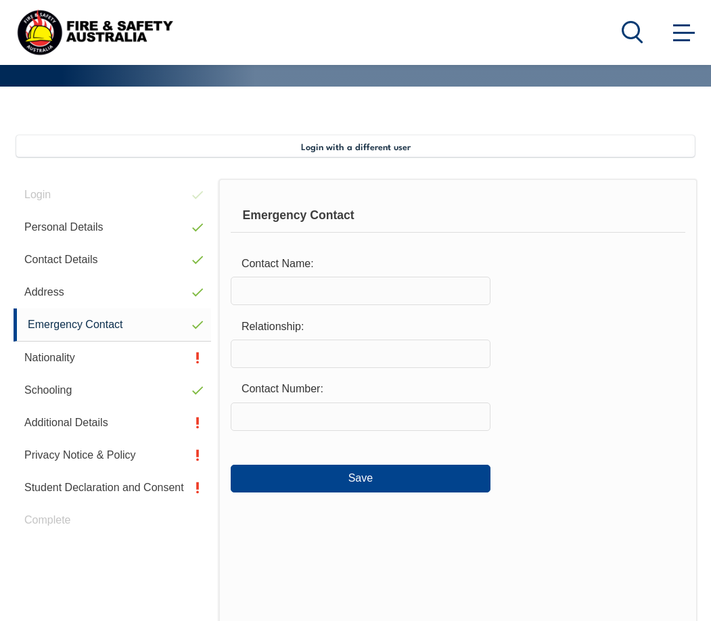
click at [387, 286] on input "text" at bounding box center [361, 291] width 260 height 28
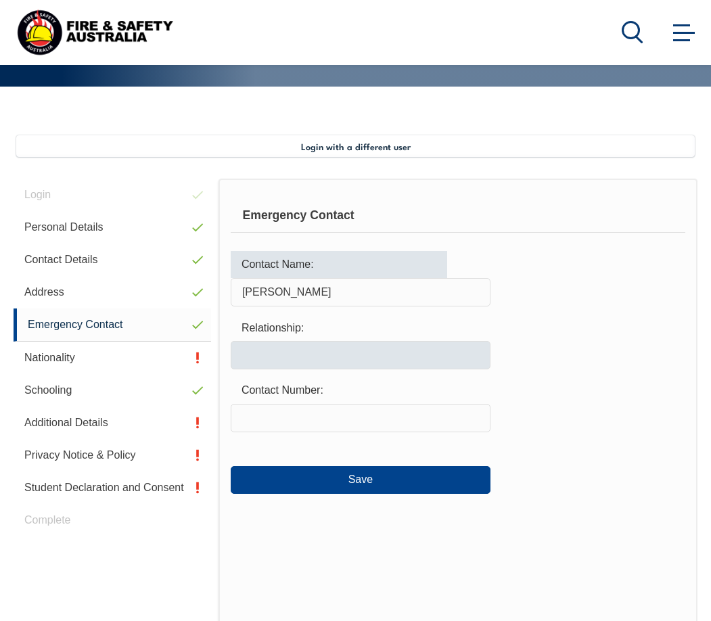
type input "[PERSON_NAME]"
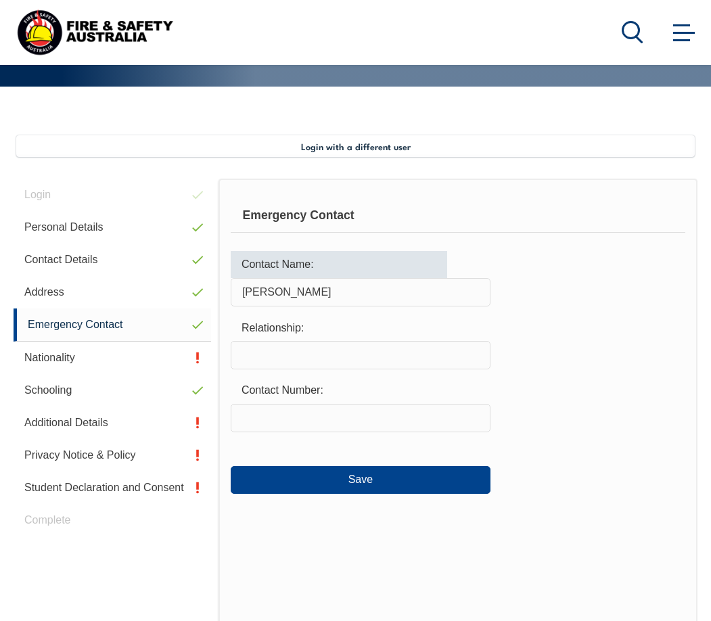
click at [273, 356] on input "text" at bounding box center [361, 355] width 260 height 28
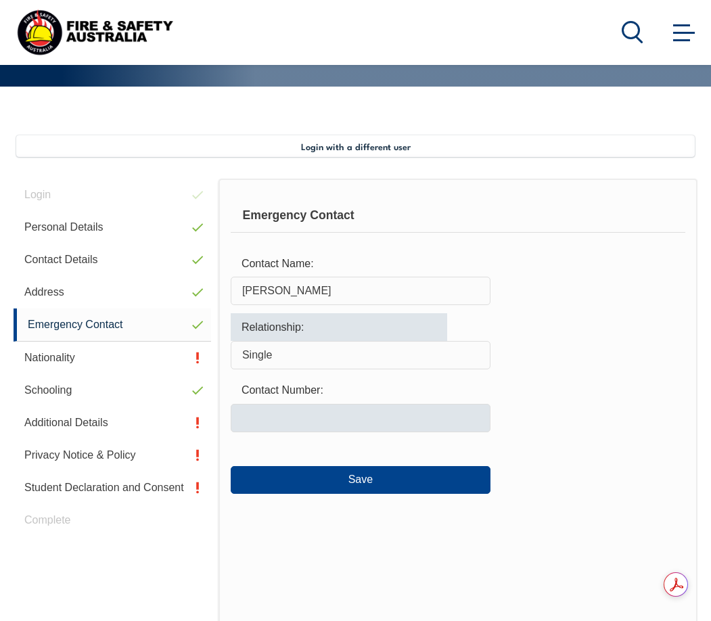
type input "Single"
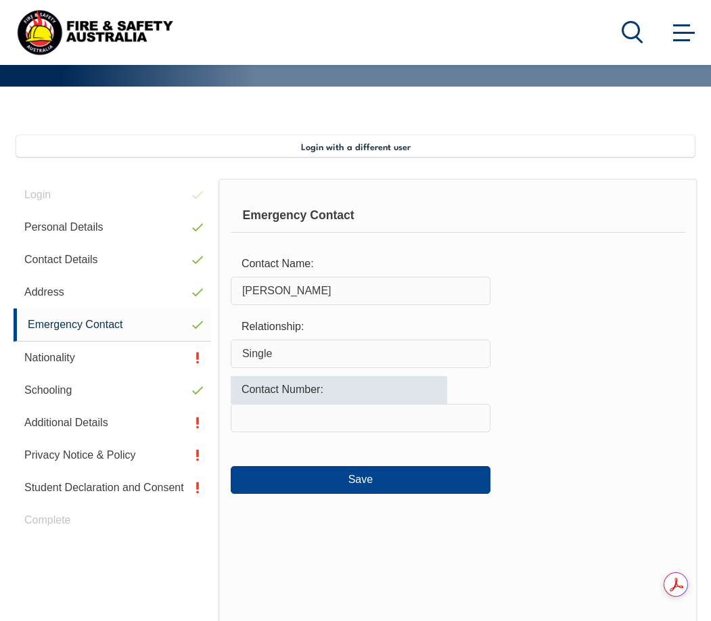
click at [272, 423] on input "text" at bounding box center [361, 418] width 260 height 28
type input "0404366825"
click at [580, 408] on div "Contact Number: [PHONE_NUMBER]" at bounding box center [458, 404] width 454 height 56
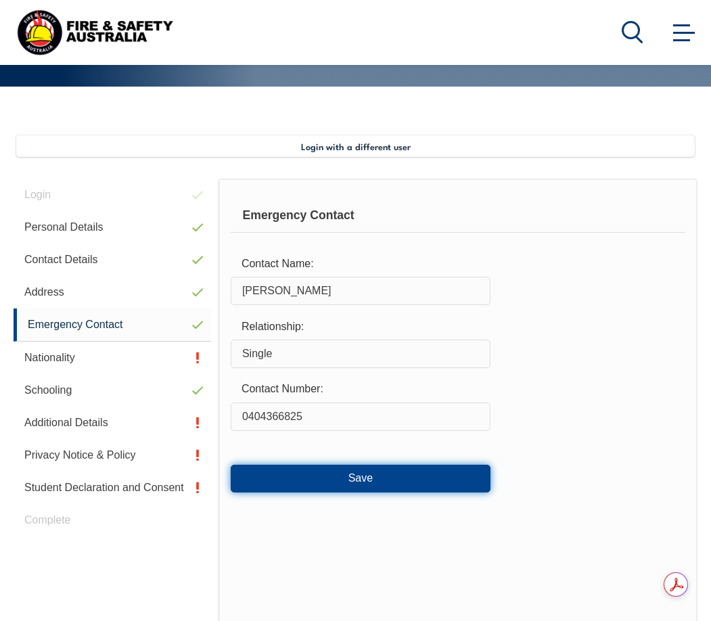
click at [361, 476] on button "Save" at bounding box center [361, 477] width 260 height 27
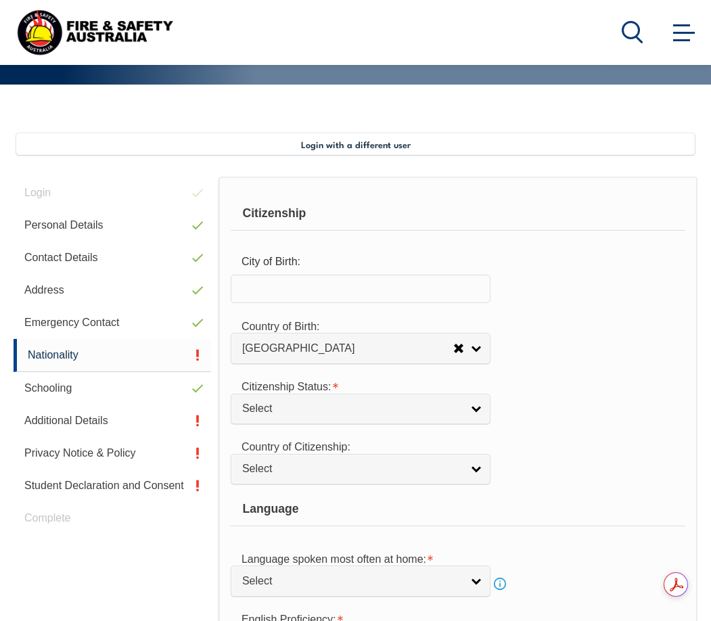
scroll to position [215, 0]
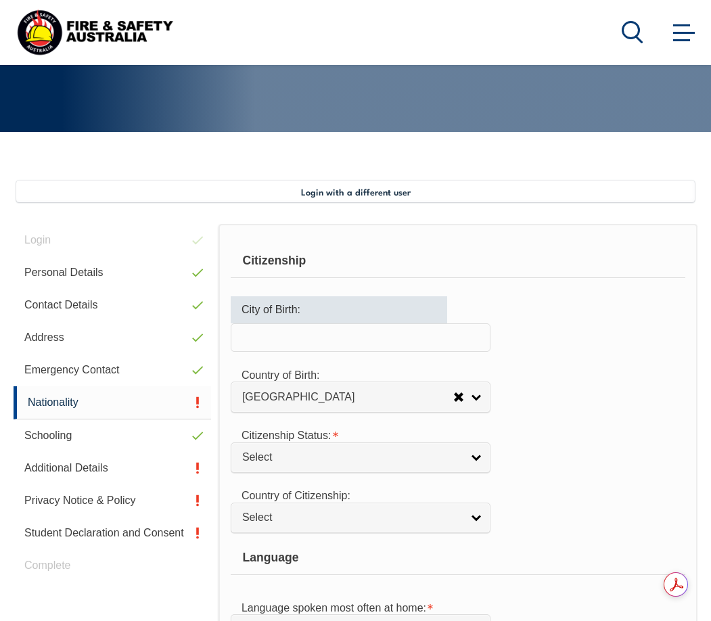
click at [343, 335] on input "text" at bounding box center [361, 337] width 260 height 28
type input "Kenema"
click at [539, 422] on div "Citizenship Status: [DEMOGRAPHIC_DATA] Citizen [DEMOGRAPHIC_DATA] Citizen [DEMO…" at bounding box center [458, 447] width 454 height 52
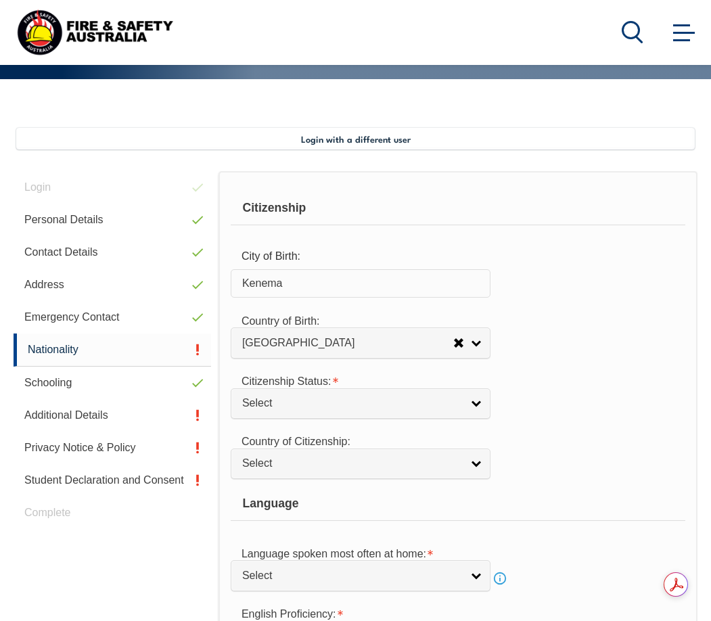
scroll to position [283, 0]
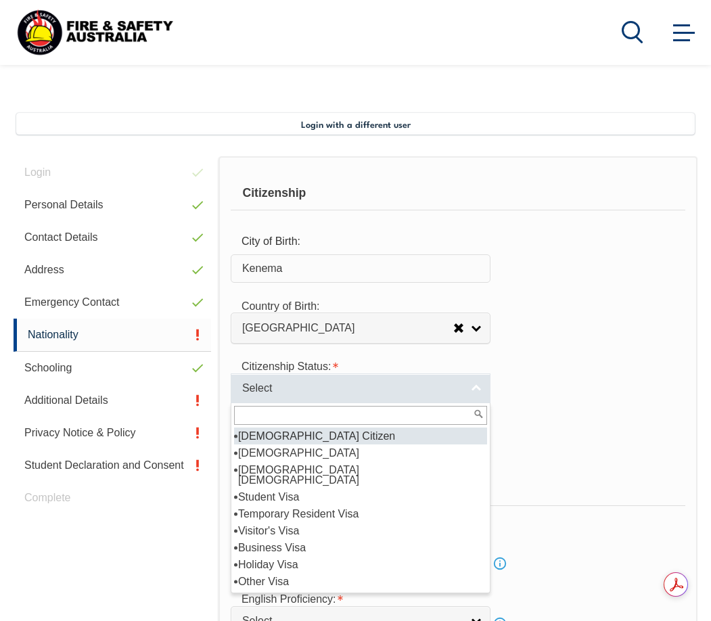
click at [364, 387] on span "Select" at bounding box center [351, 388] width 219 height 14
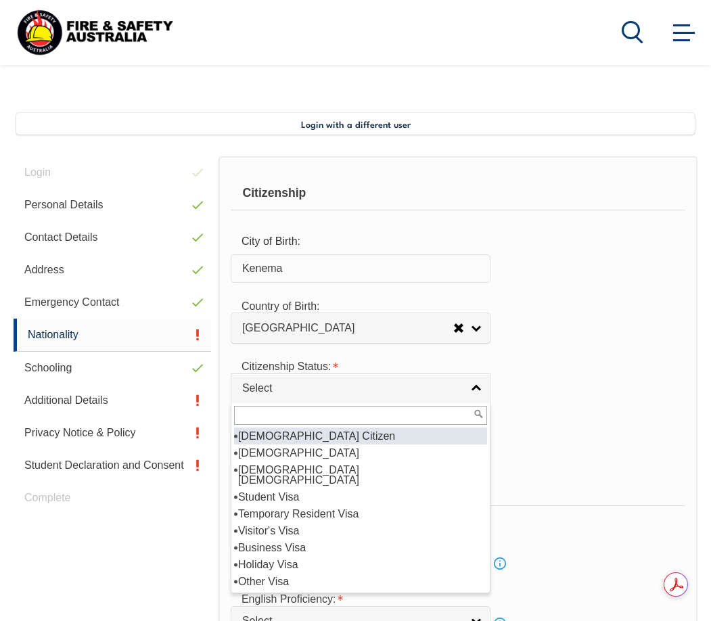
click at [565, 372] on div "Citizenship Status: [DEMOGRAPHIC_DATA] Citizen [DEMOGRAPHIC_DATA] Citizen [DEMO…" at bounding box center [458, 378] width 454 height 52
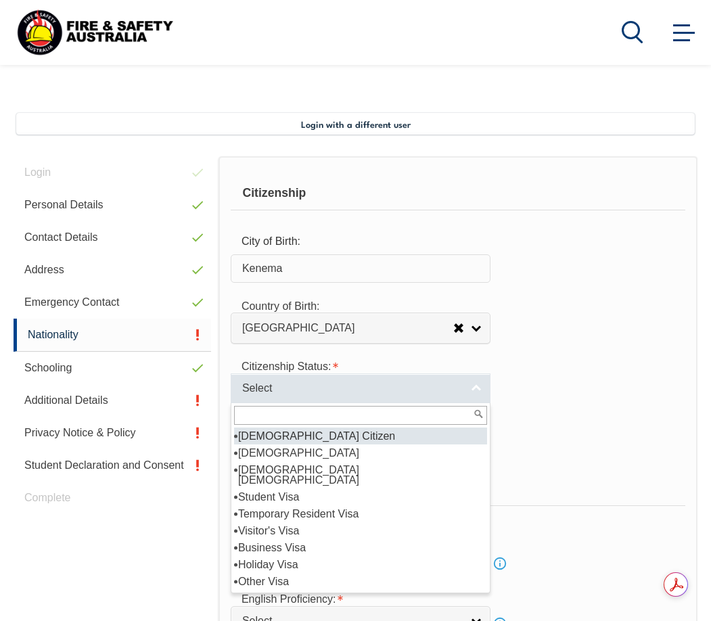
click at [387, 385] on span "Select" at bounding box center [351, 388] width 219 height 14
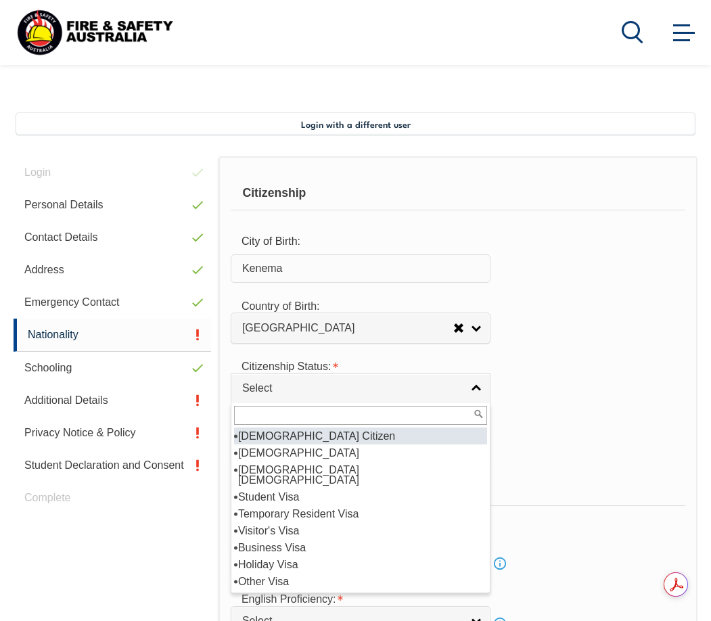
click at [327, 438] on li "[DEMOGRAPHIC_DATA] Citizen" at bounding box center [360, 435] width 253 height 17
select select "1"
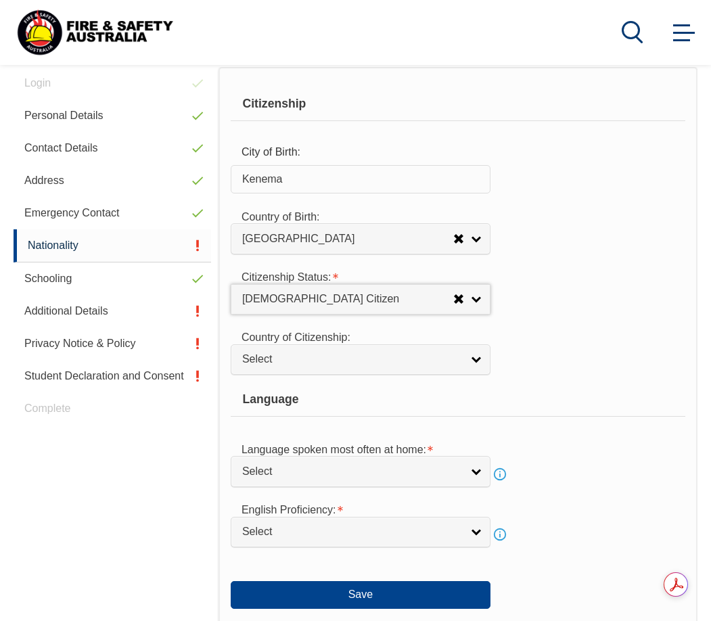
scroll to position [373, 0]
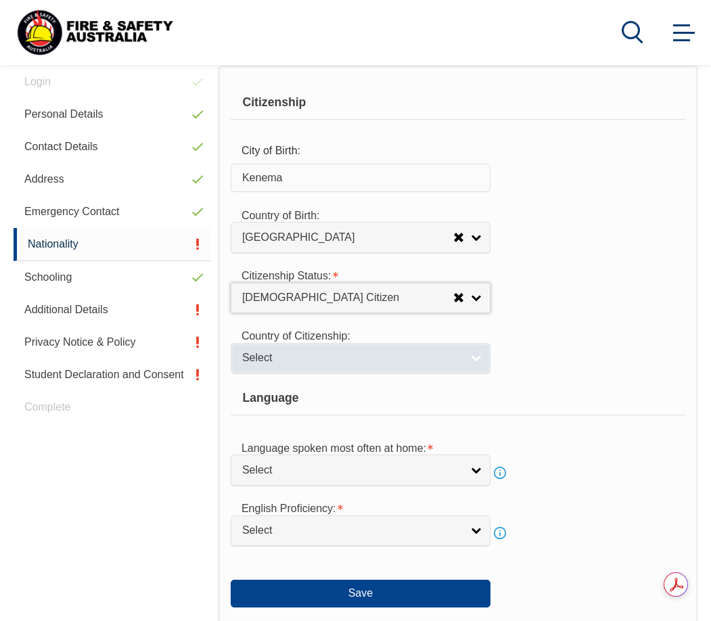
click at [471, 358] on link "Select" at bounding box center [361, 358] width 260 height 30
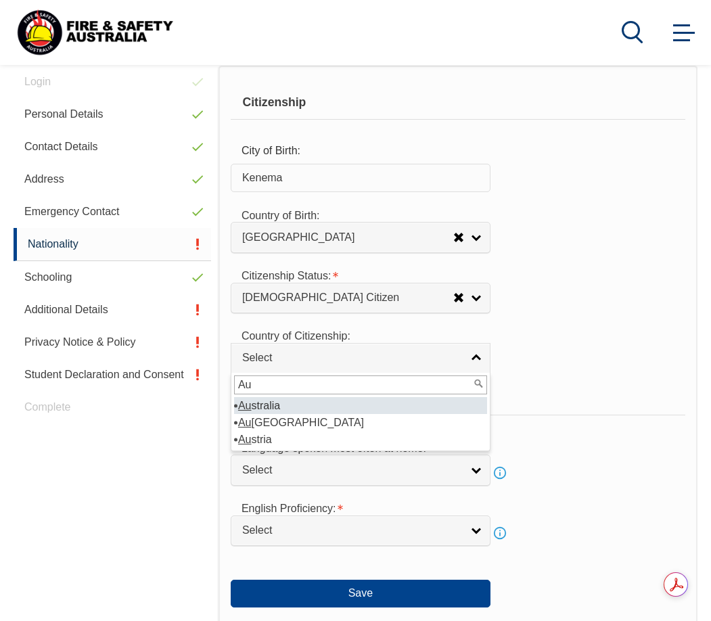
type input "Au"
click at [388, 406] on li "Au stralia" at bounding box center [360, 405] width 253 height 17
select select "1101"
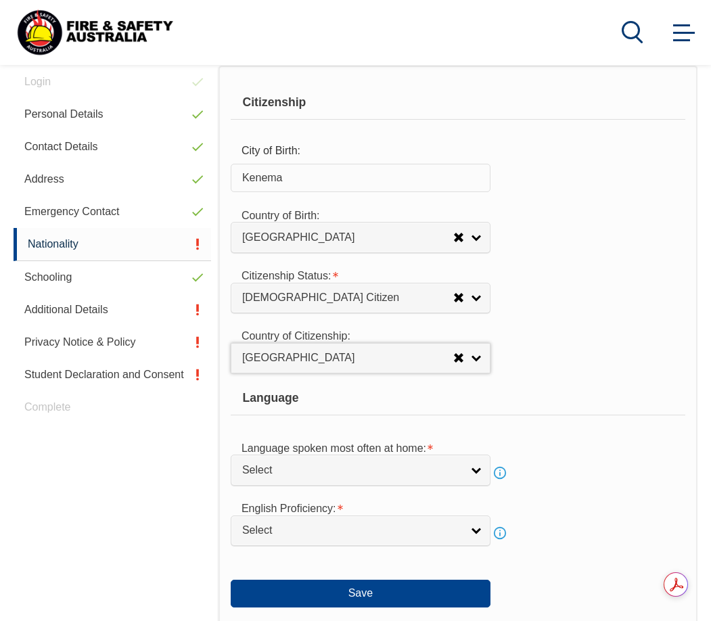
click at [589, 365] on div "Country of Citizenship: [GEOGRAPHIC_DATA] ([DEMOGRAPHIC_DATA]) [GEOGRAPHIC_DATA…" at bounding box center [458, 347] width 454 height 52
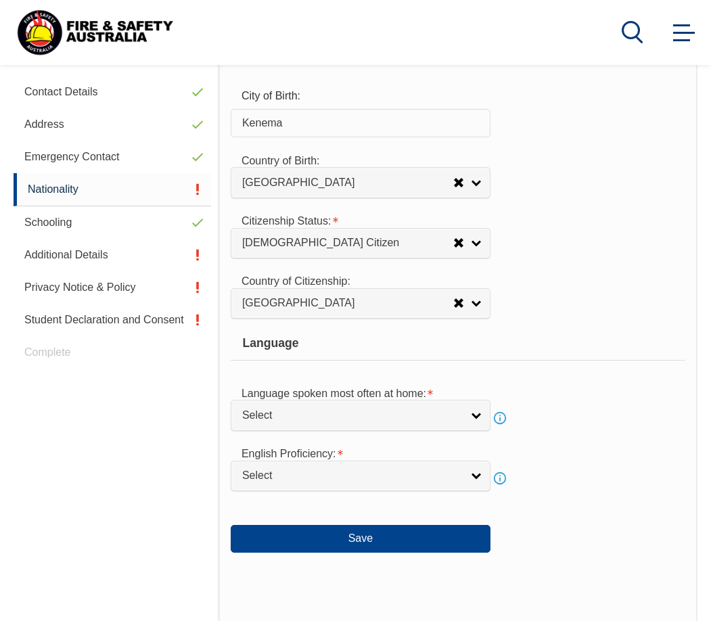
scroll to position [406, 0]
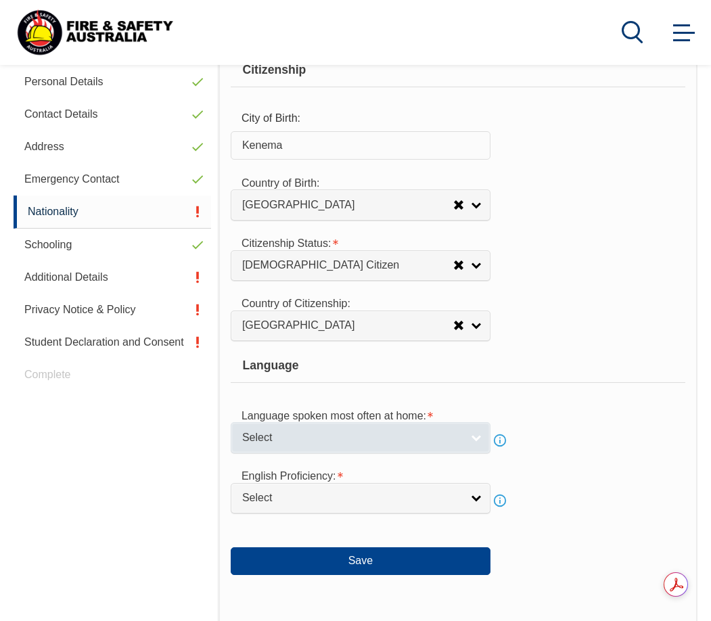
click at [472, 435] on link "Select" at bounding box center [361, 437] width 260 height 30
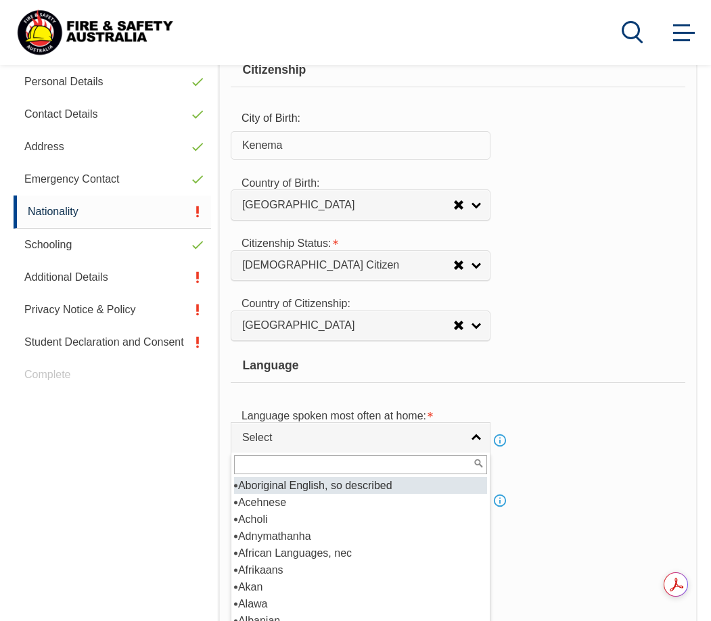
click at [569, 409] on div "Language spoken most often at home: Aboriginal English, so described Acehnese A…" at bounding box center [458, 427] width 454 height 52
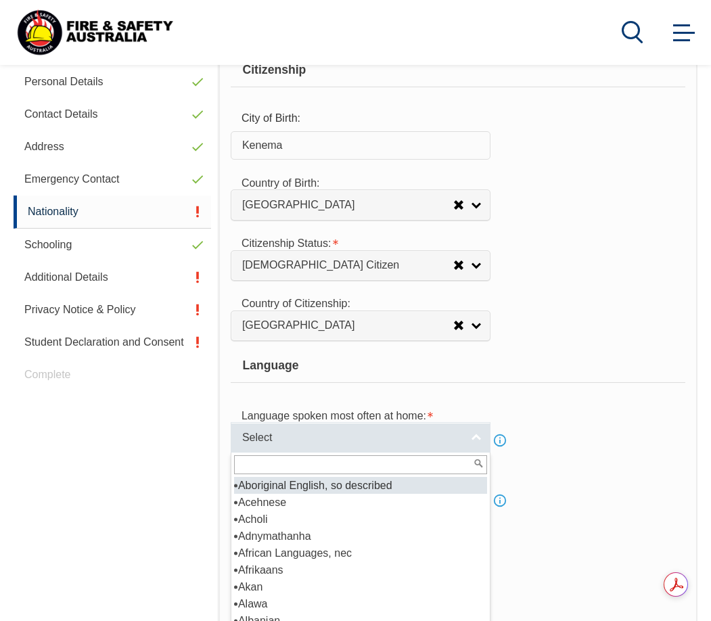
click at [423, 441] on span "Select" at bounding box center [351, 438] width 219 height 14
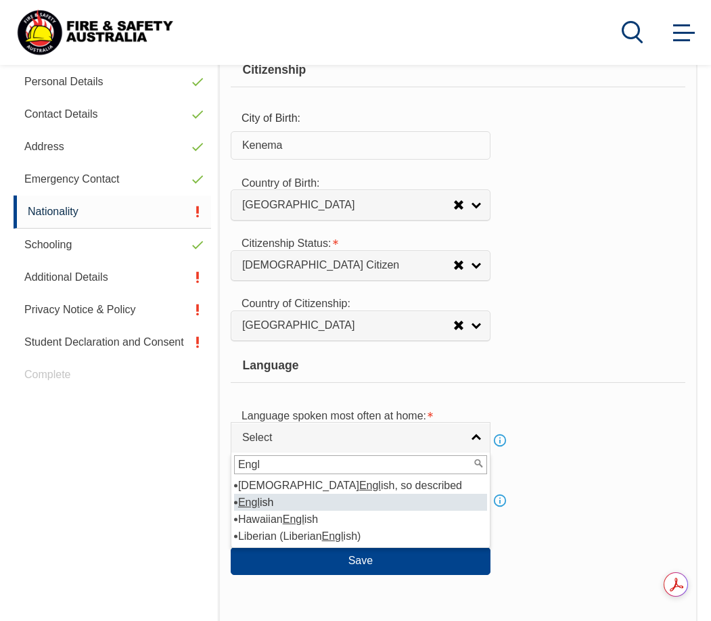
type input "Engl"
click at [295, 502] on li "Engl ish" at bounding box center [360, 502] width 253 height 17
select select "1201"
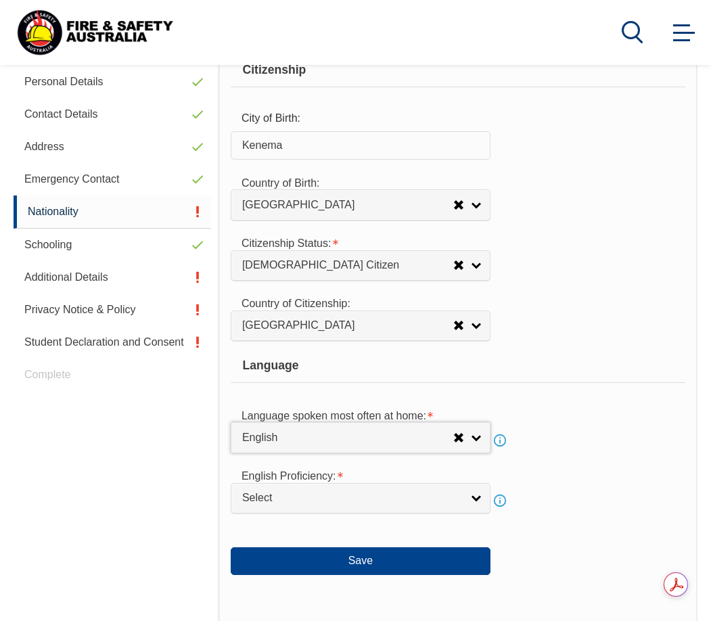
click at [560, 446] on div "Language spoken most often at home: Aboriginal English, so described Acehnese A…" at bounding box center [458, 427] width 454 height 52
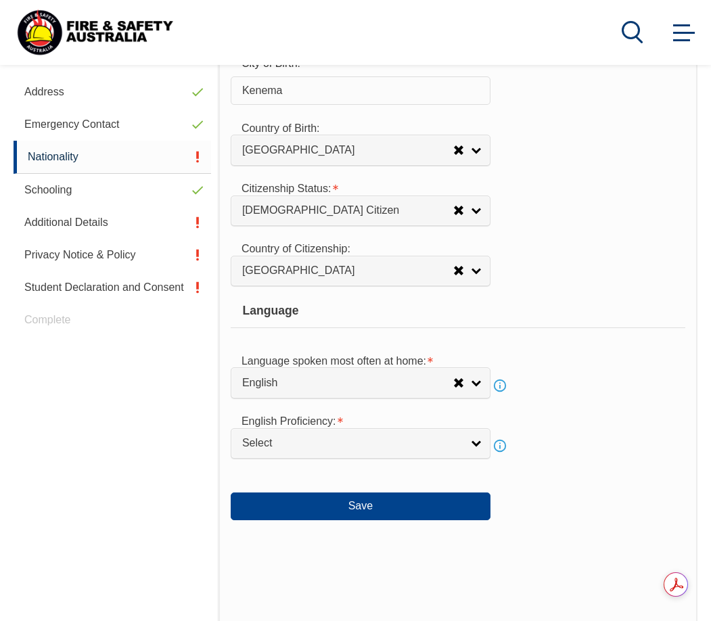
scroll to position [496, 0]
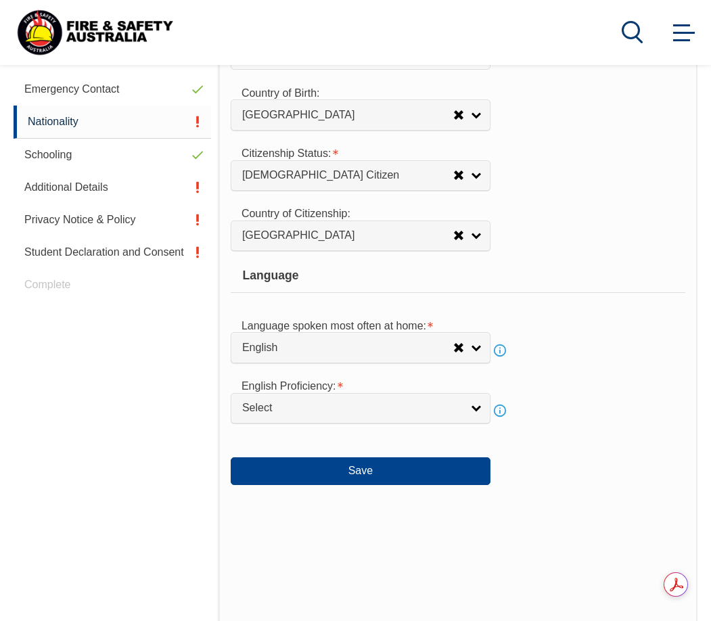
click at [583, 417] on div "English Proficiency: Not Specified Very Well Well Not Well Not at all Select In…" at bounding box center [458, 397] width 454 height 52
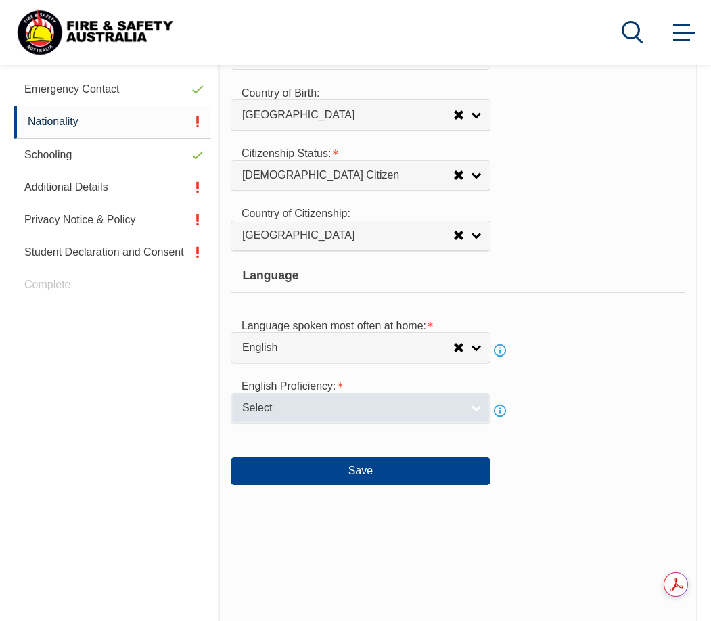
click at [478, 410] on link "Select" at bounding box center [361, 408] width 260 height 30
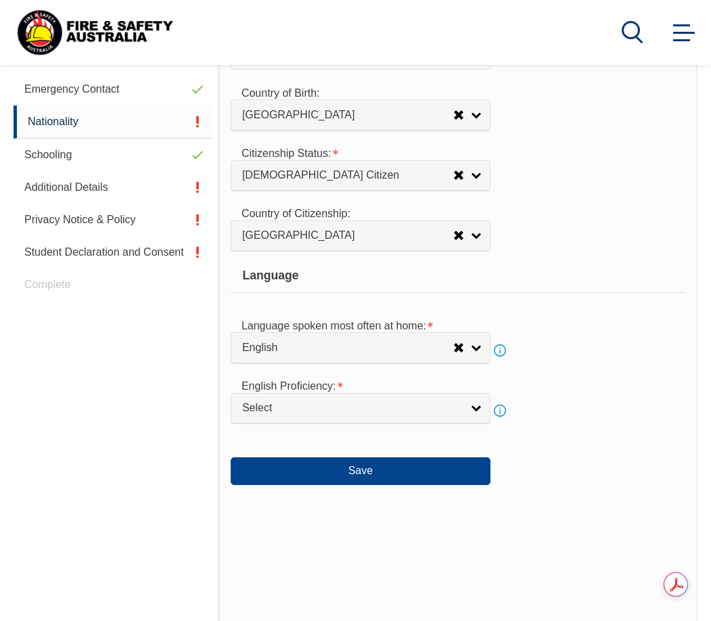
click at [600, 415] on div "English Proficiency: Not Specified Very Well Well Not Well Not at all Select No…" at bounding box center [458, 397] width 454 height 52
click at [548, 405] on div "English Proficiency: Not Specified Very Well Well Not Well Not at all Select No…" at bounding box center [458, 397] width 454 height 52
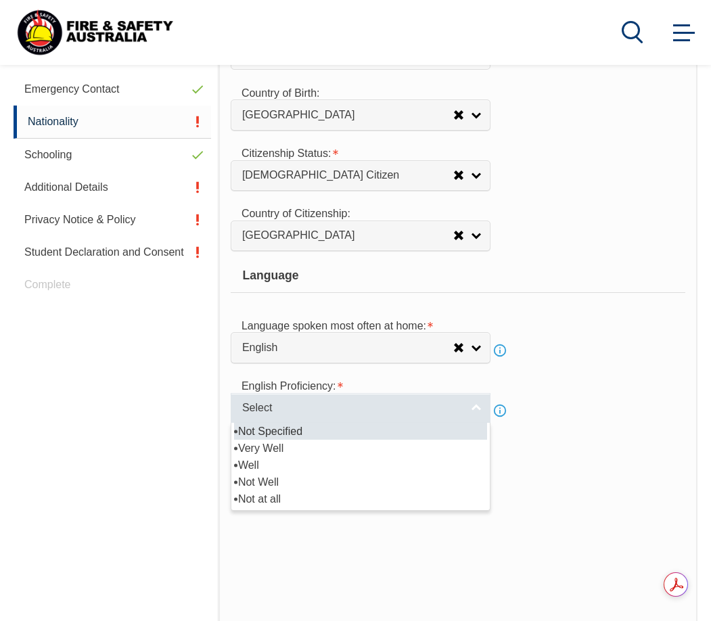
click at [469, 408] on link "Select" at bounding box center [361, 408] width 260 height 30
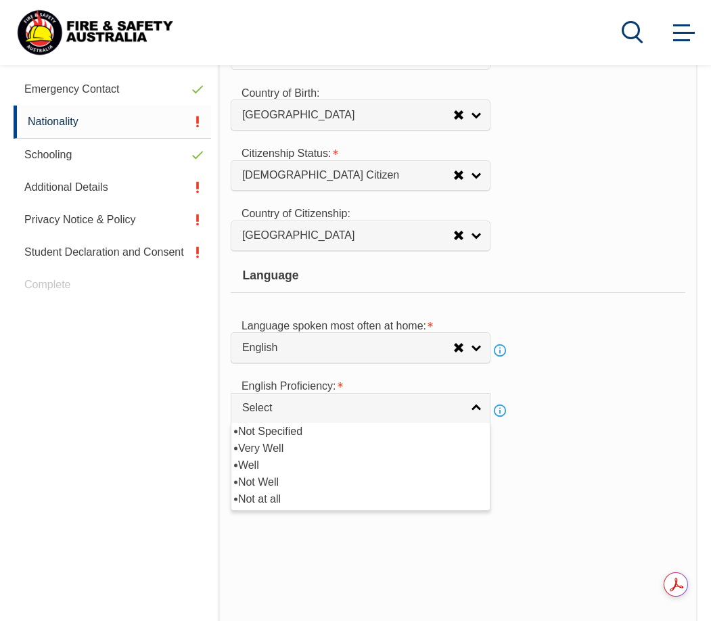
click at [636, 425] on form "Citizenship City of Birth: [GEOGRAPHIC_DATA] Country of Birth: [GEOGRAPHIC_DATA…" at bounding box center [458, 223] width 454 height 521
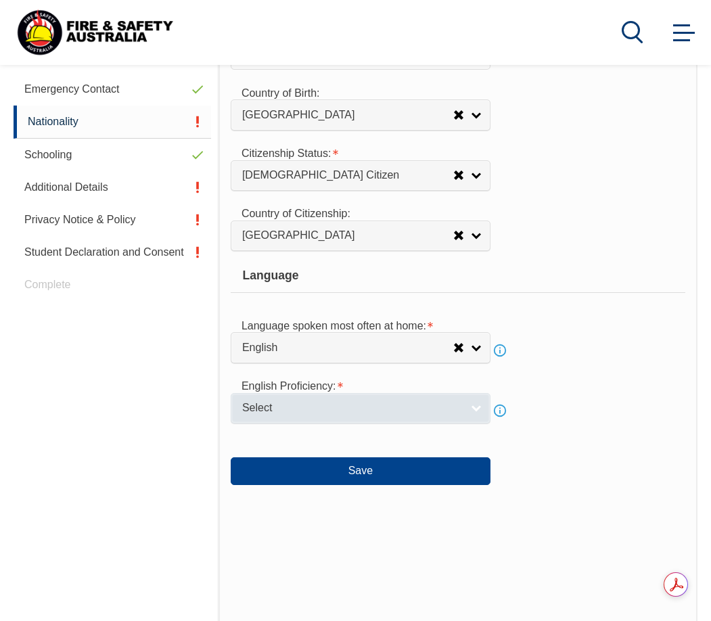
click at [475, 408] on link "Select" at bounding box center [361, 408] width 260 height 30
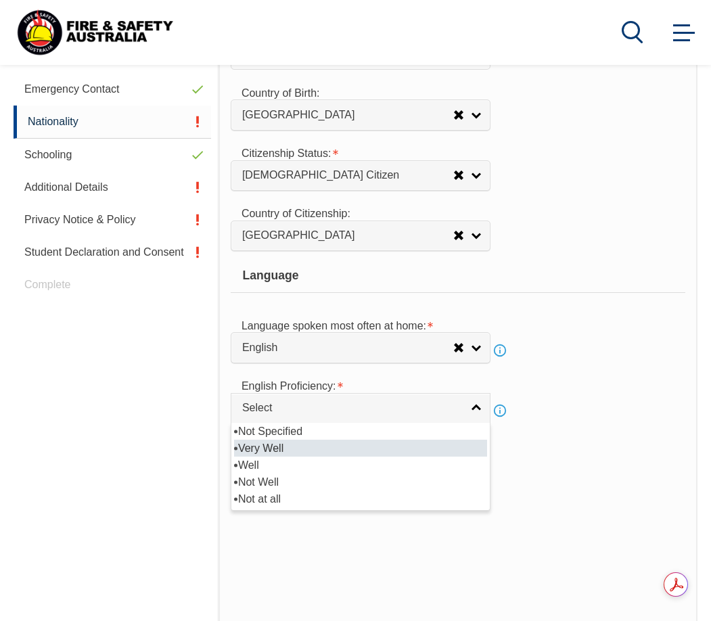
click at [281, 449] on li "Very Well" at bounding box center [360, 447] width 253 height 17
select select "1"
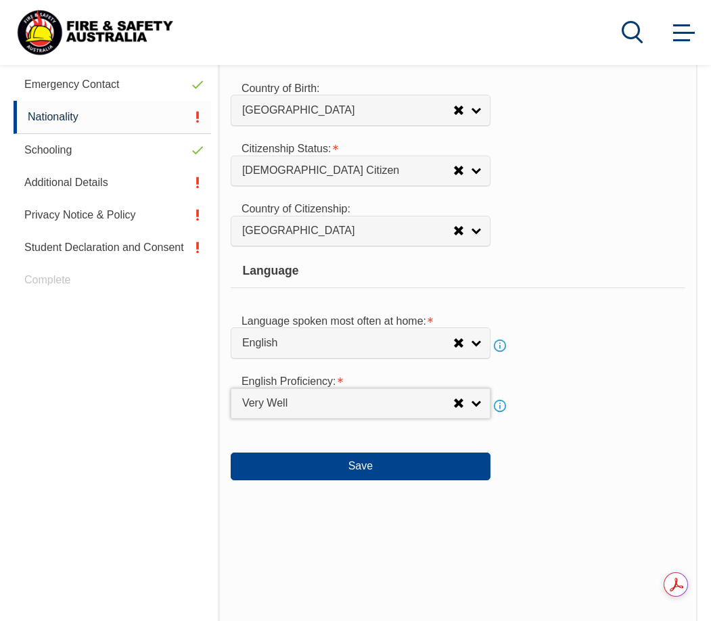
scroll to position [563, 0]
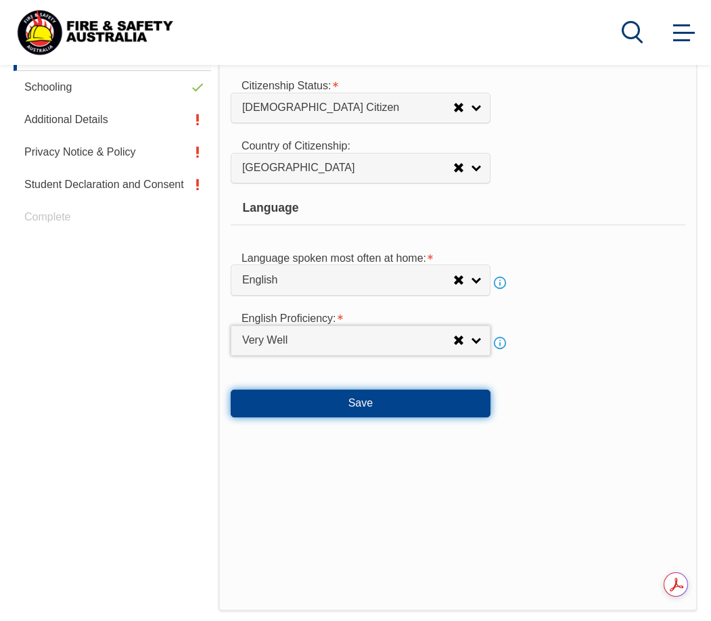
click at [383, 406] on button "Save" at bounding box center [361, 402] width 260 height 27
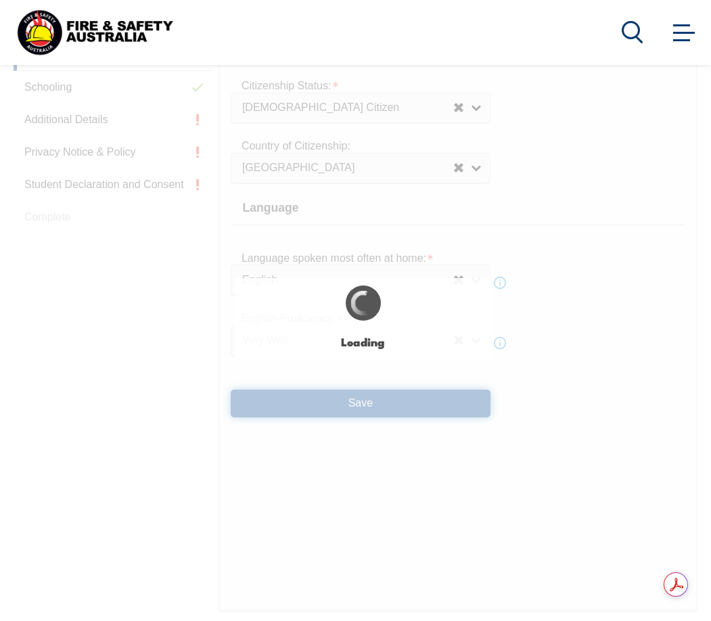
select select "true"
select select "false"
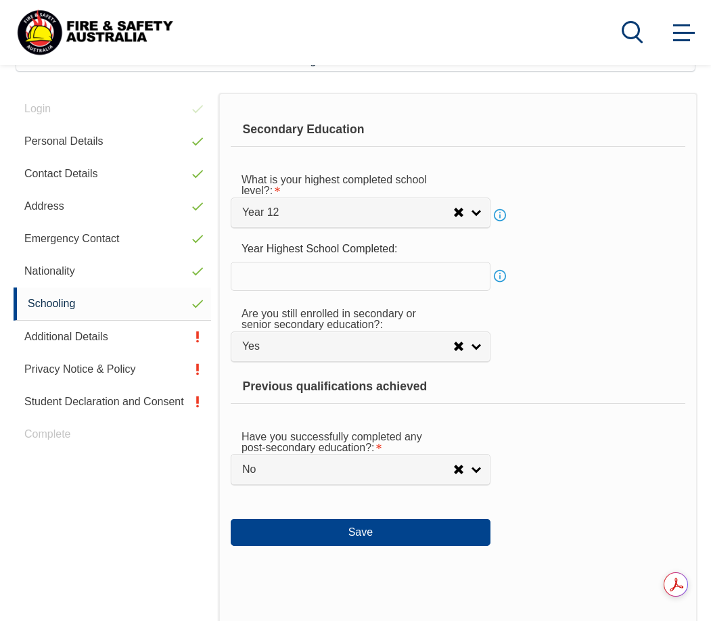
scroll to position [328, 0]
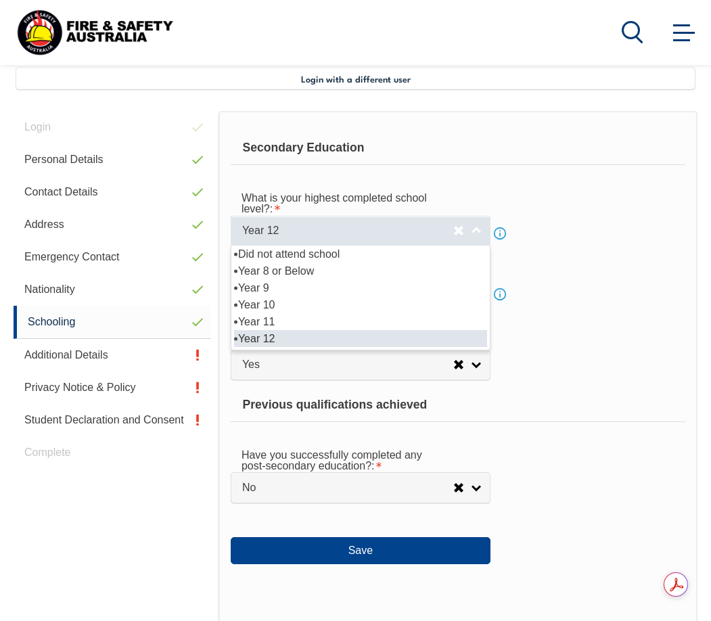
click at [475, 229] on link "Year 12" at bounding box center [361, 231] width 260 height 30
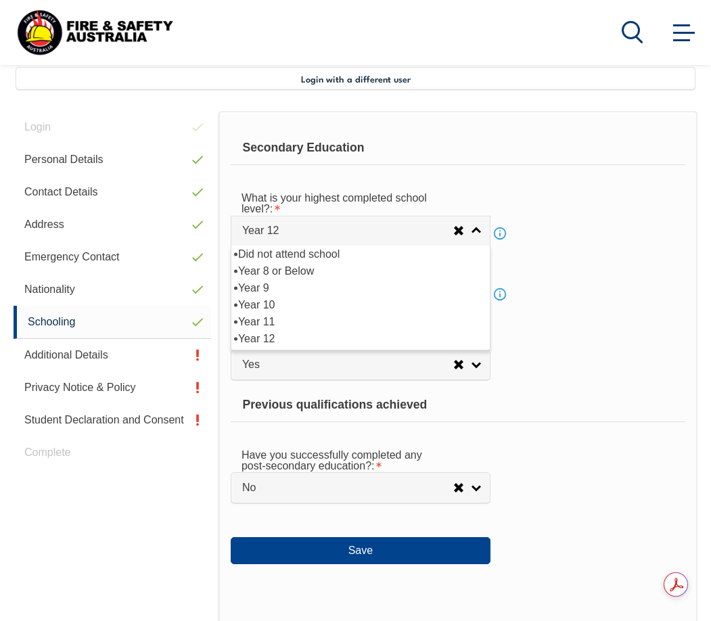
click at [567, 204] on div "What is your highest completed school level?: Did not attend school Year 8 or B…" at bounding box center [458, 214] width 454 height 63
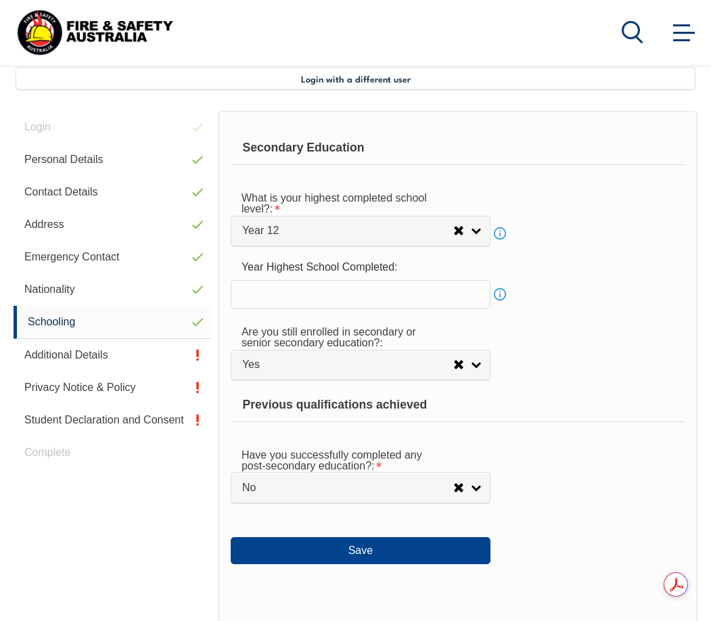
click at [382, 297] on input "text" at bounding box center [361, 294] width 260 height 28
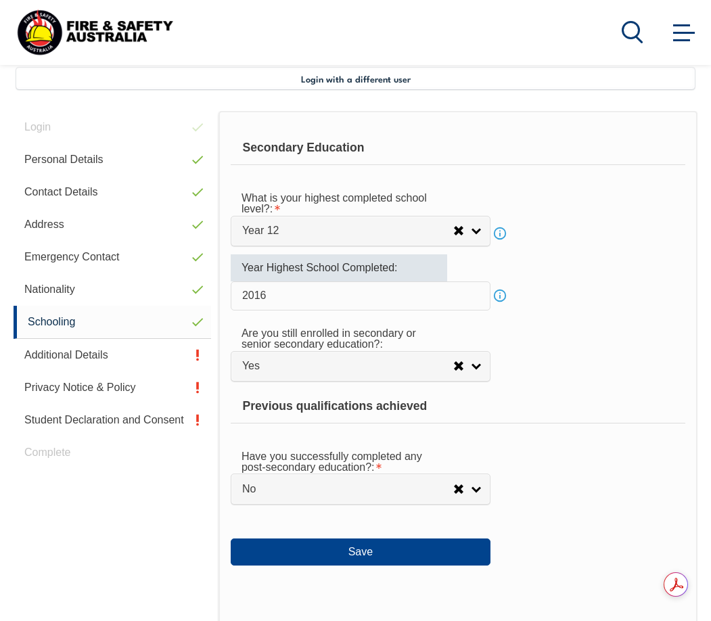
type input "2016"
click at [565, 325] on div "Are you still enrolled in secondary or senior secondary education?: Not Specifi…" at bounding box center [458, 349] width 454 height 63
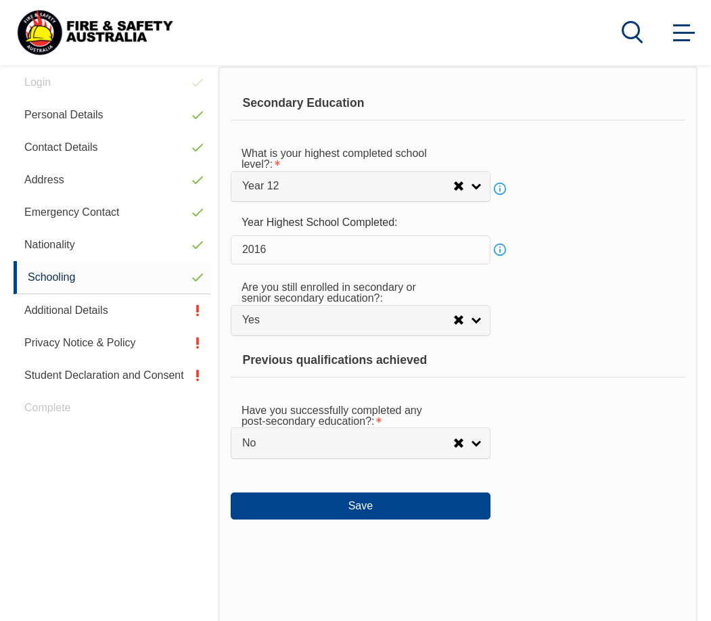
scroll to position [373, 0]
click at [558, 307] on div "Are you still enrolled in secondary or senior secondary education?: Not Specifi…" at bounding box center [458, 303] width 454 height 63
click at [529, 304] on div "Are you still enrolled in secondary or senior secondary education?: Not Specifi…" at bounding box center [458, 303] width 454 height 63
click at [527, 319] on div "Are you still enrolled in secondary or senior secondary education?: Not Specifi…" at bounding box center [458, 303] width 454 height 63
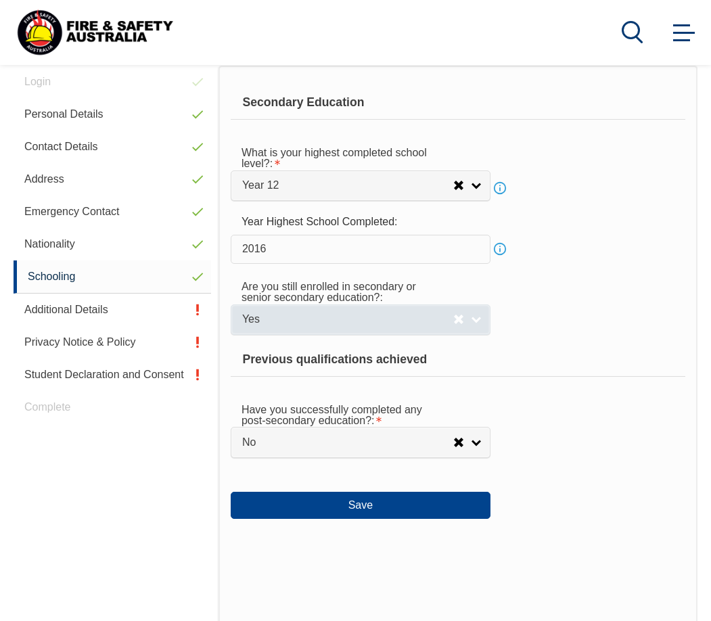
click at [481, 320] on link "Yes" at bounding box center [361, 319] width 260 height 30
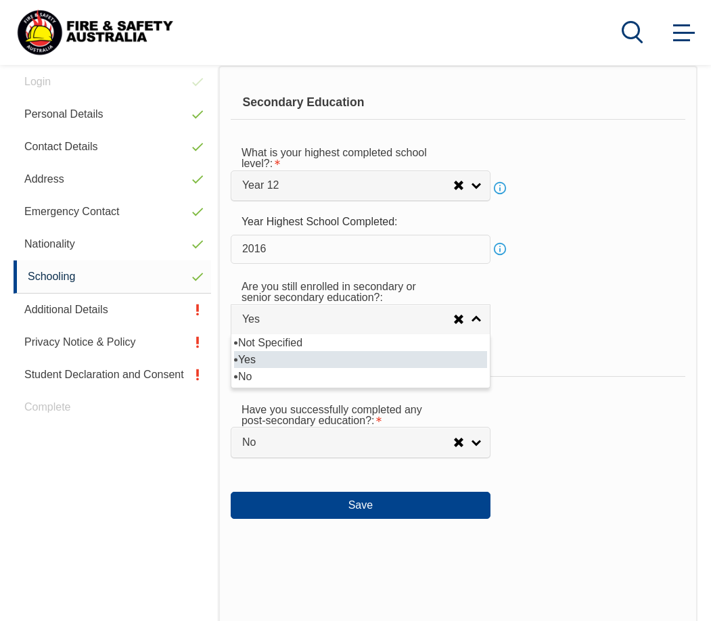
click at [546, 314] on div "Are you still enrolled in secondary or senior secondary education?: Not Specifi…" at bounding box center [458, 303] width 454 height 63
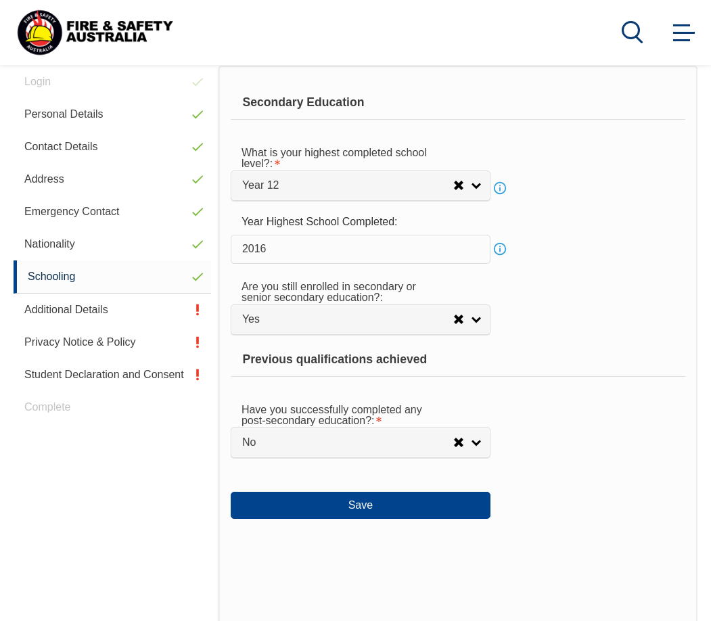
click at [531, 312] on div "Are you still enrolled in secondary or senior secondary education?: Not Specifi…" at bounding box center [458, 303] width 454 height 63
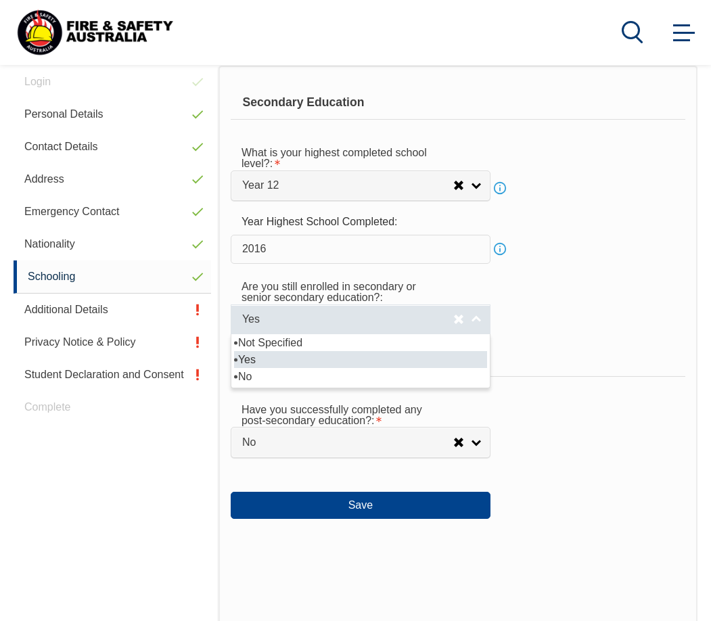
click at [479, 320] on link "Yes" at bounding box center [361, 319] width 260 height 30
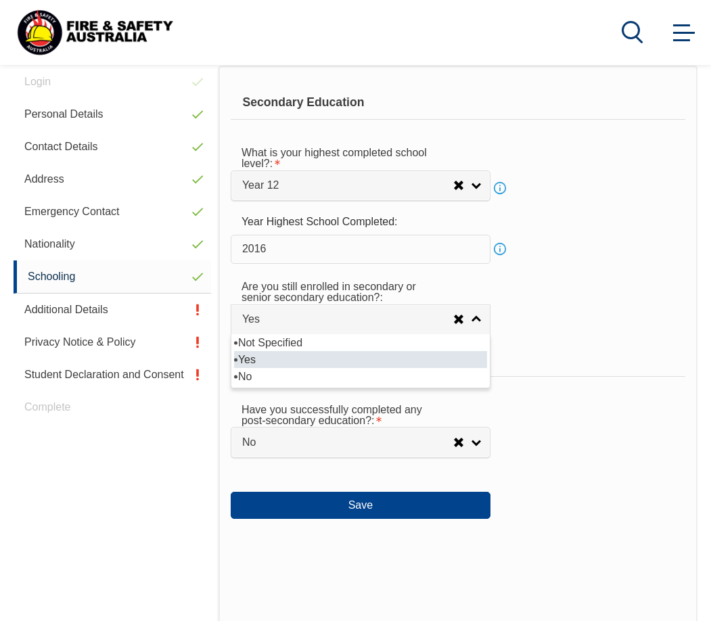
click at [543, 312] on div "Are you still enrolled in secondary or senior secondary education?: Not Specifi…" at bounding box center [458, 303] width 454 height 63
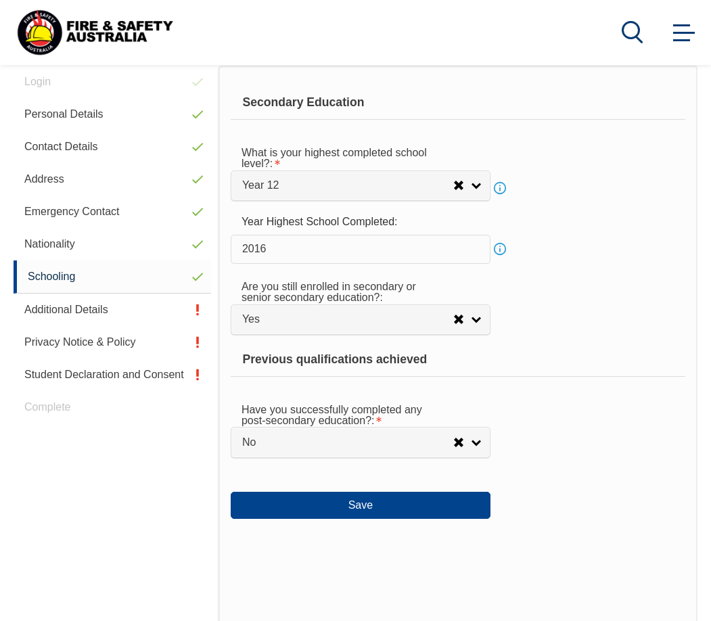
click at [546, 301] on div "Are you still enrolled in secondary or senior secondary education?: Not Specifi…" at bounding box center [458, 303] width 454 height 63
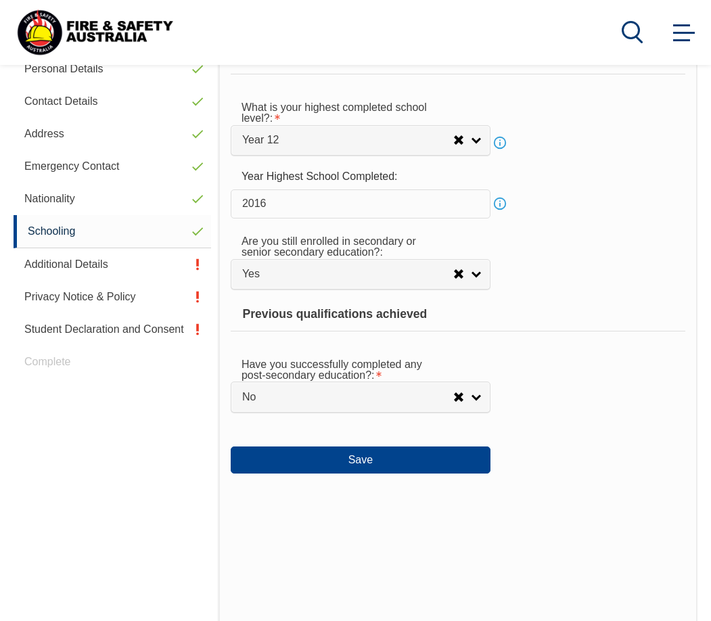
scroll to position [441, 0]
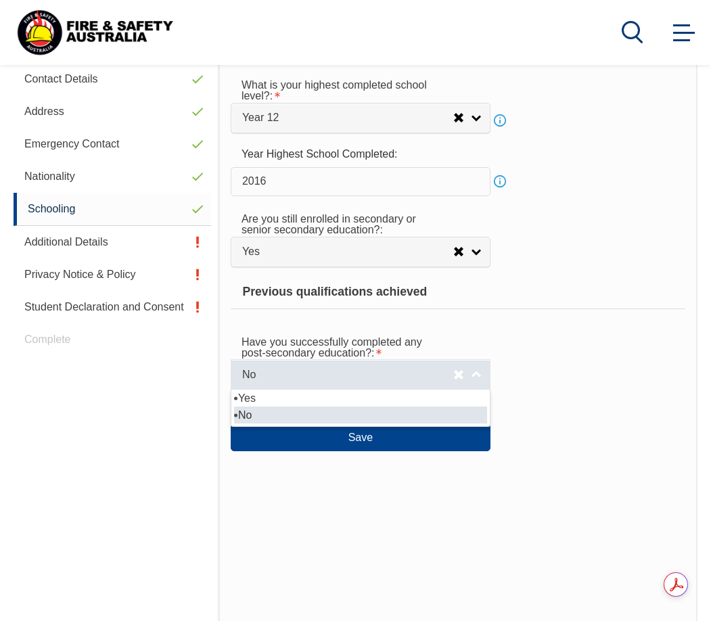
click at [480, 373] on link "No" at bounding box center [361, 374] width 260 height 30
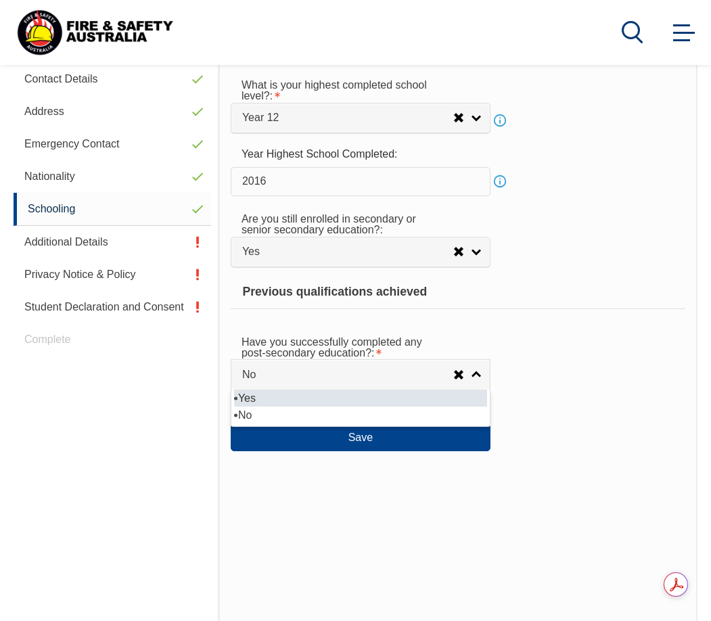
click at [450, 401] on li "Yes" at bounding box center [360, 397] width 253 height 17
select select "true"
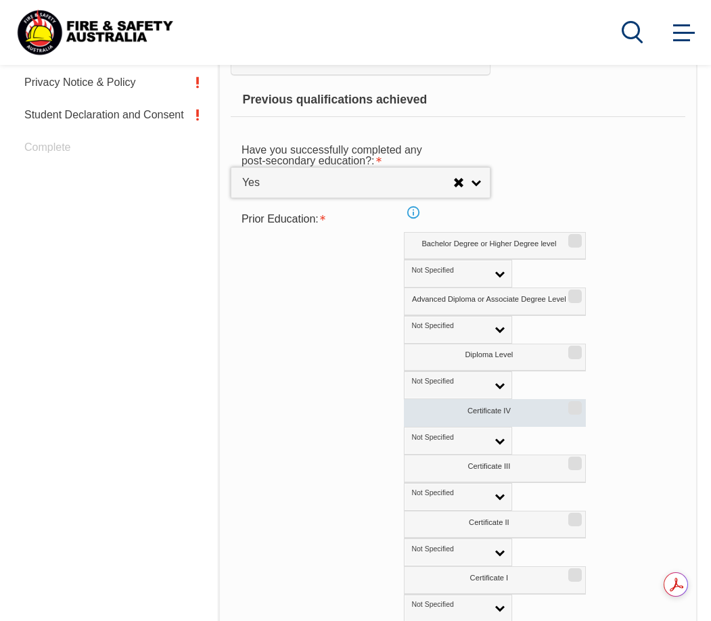
scroll to position [644, 0]
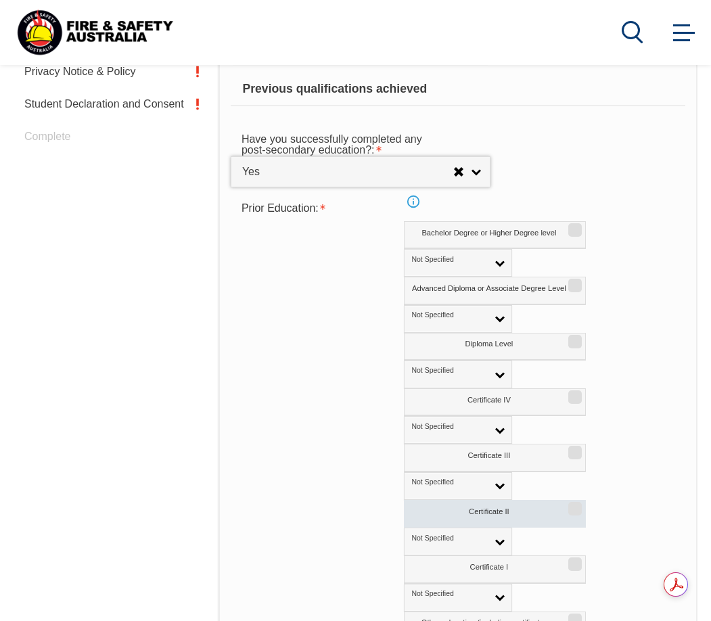
click at [487, 508] on label "Certificate II" at bounding box center [495, 514] width 182 height 28
click at [569, 504] on input "Certificate II" at bounding box center [573, 503] width 8 height 1
checkbox input "true"
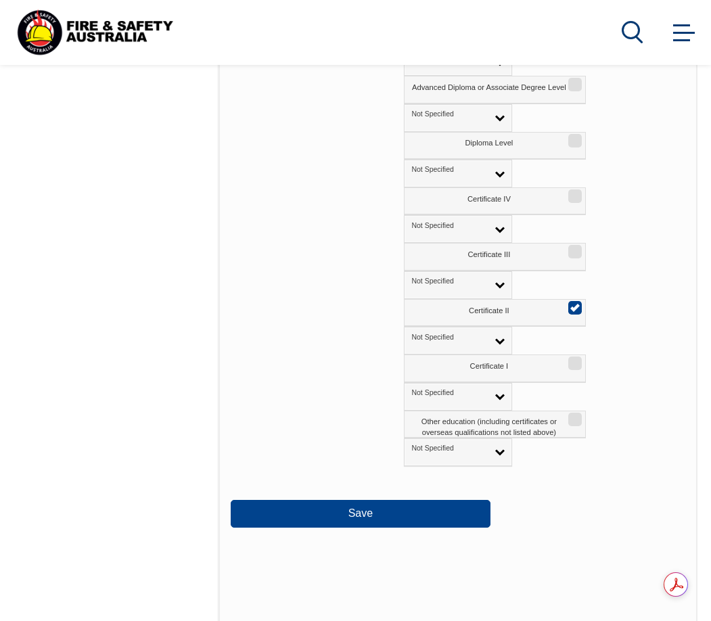
scroll to position [846, 0]
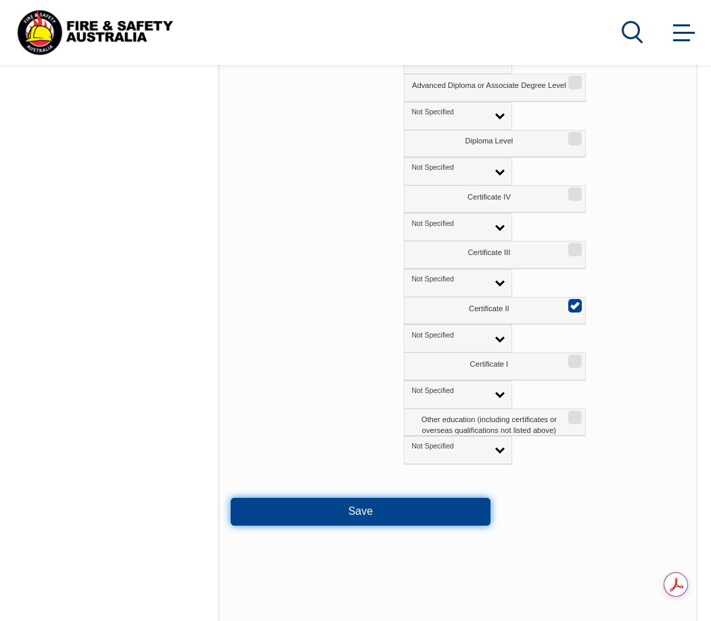
click at [364, 511] on button "Save" at bounding box center [361, 511] width 260 height 27
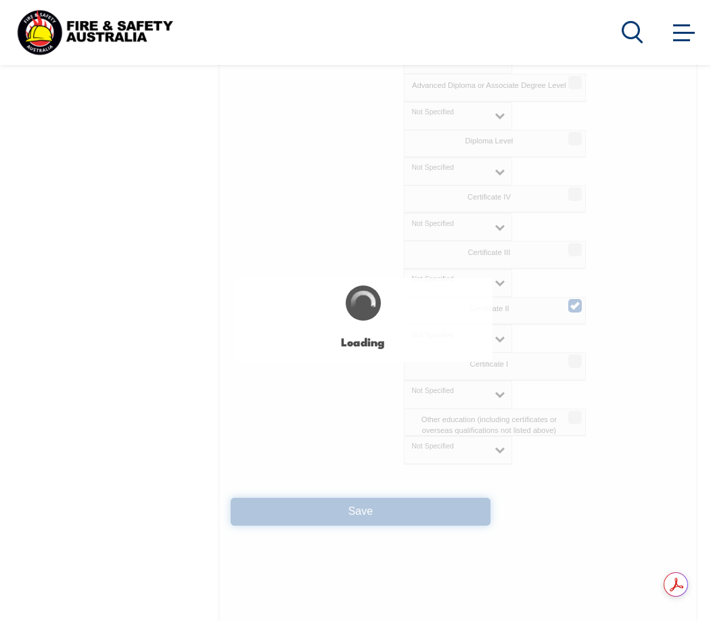
select select "true"
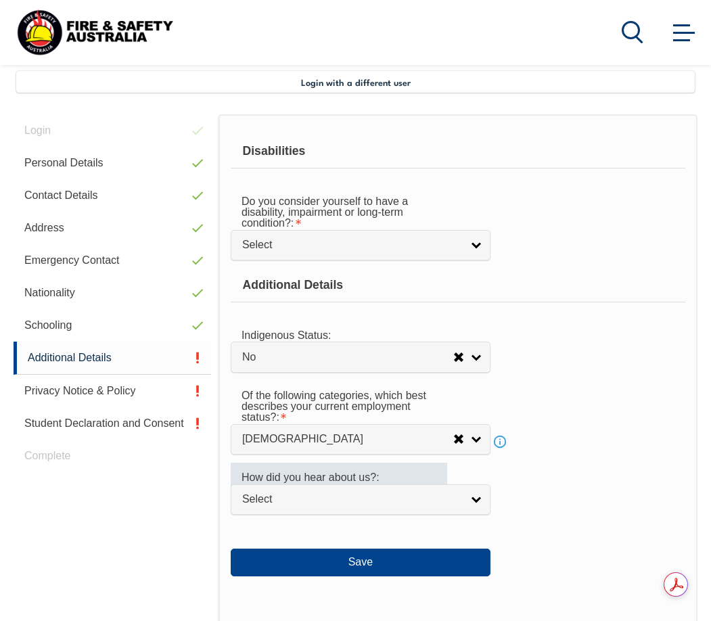
scroll to position [324, 0]
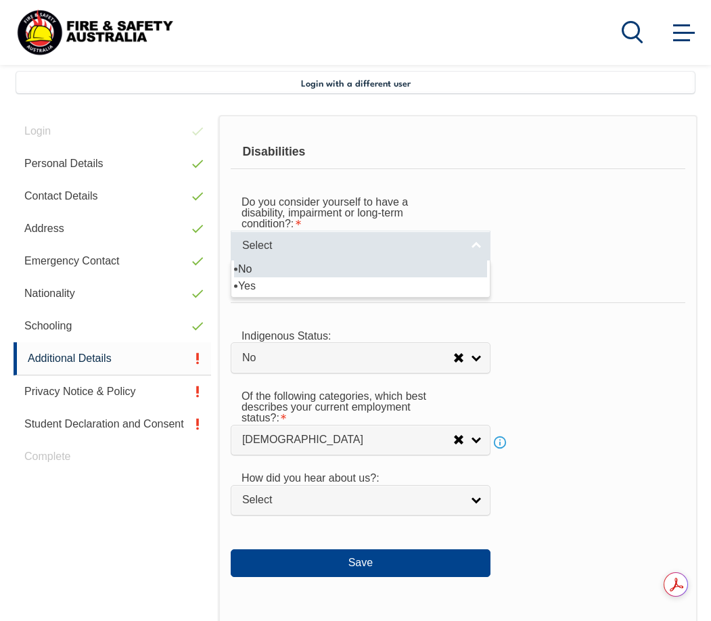
click at [474, 248] on link "Select" at bounding box center [361, 246] width 260 height 30
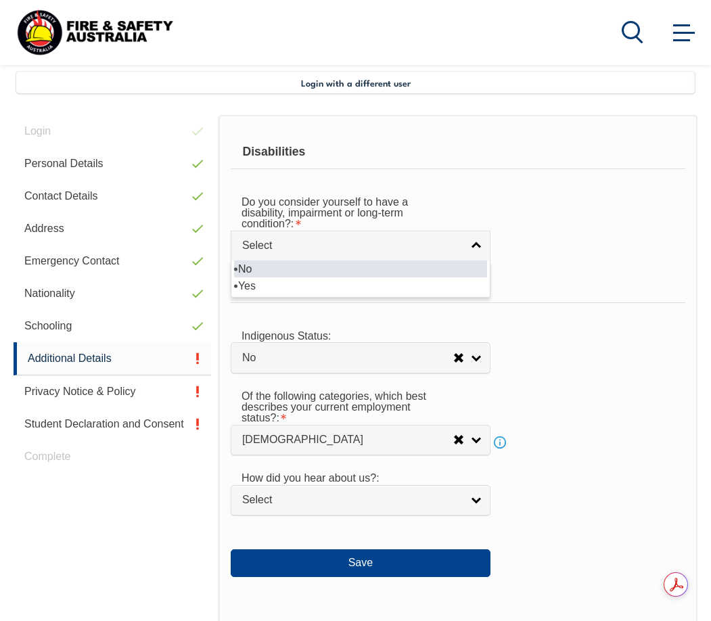
click at [420, 270] on li "No" at bounding box center [360, 268] width 253 height 17
select select "false"
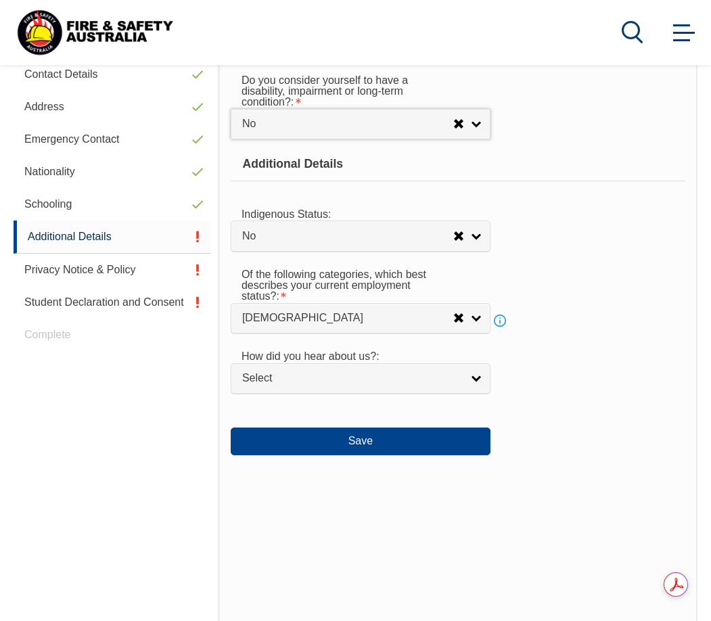
scroll to position [459, 0]
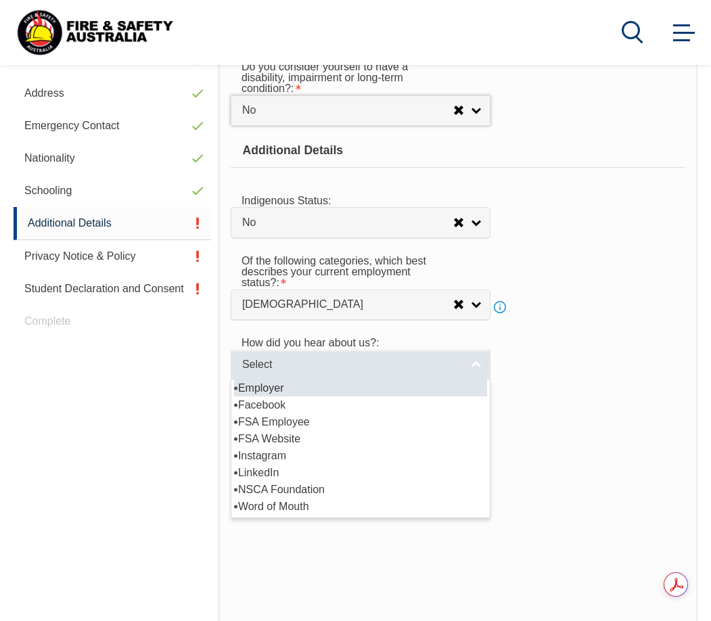
click at [477, 364] on link "Select" at bounding box center [361, 365] width 260 height 30
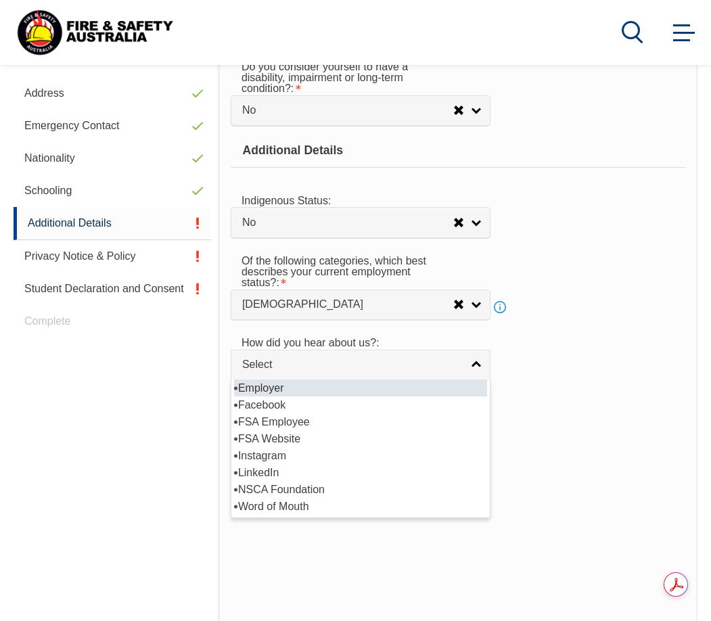
click at [435, 387] on li "Employer" at bounding box center [360, 387] width 253 height 17
select select "8019"
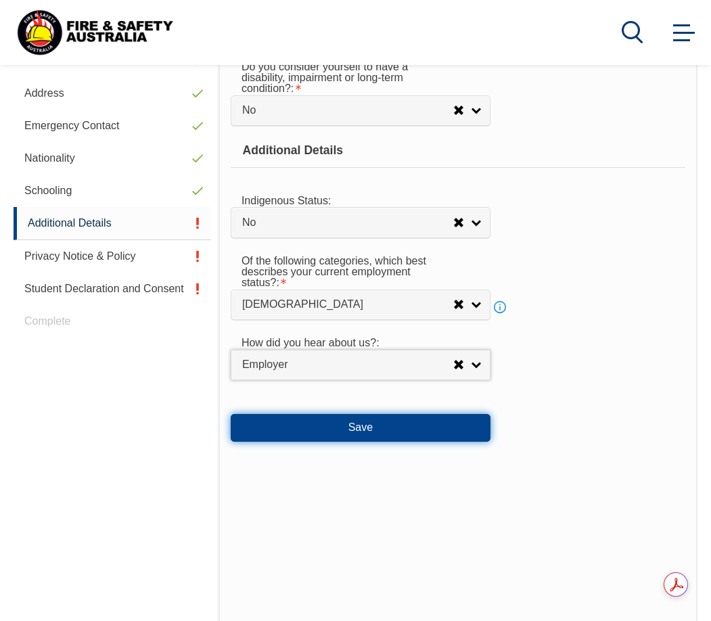
click at [395, 427] on button "Save" at bounding box center [361, 427] width 260 height 27
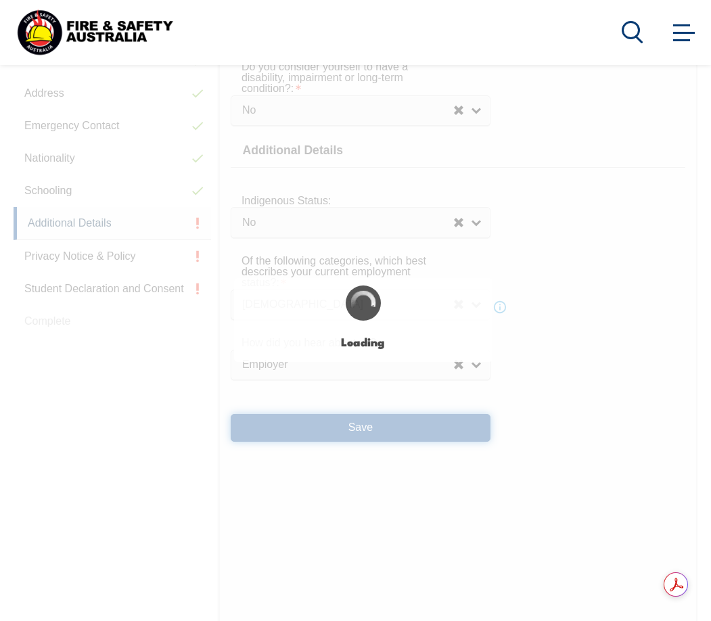
select select "false"
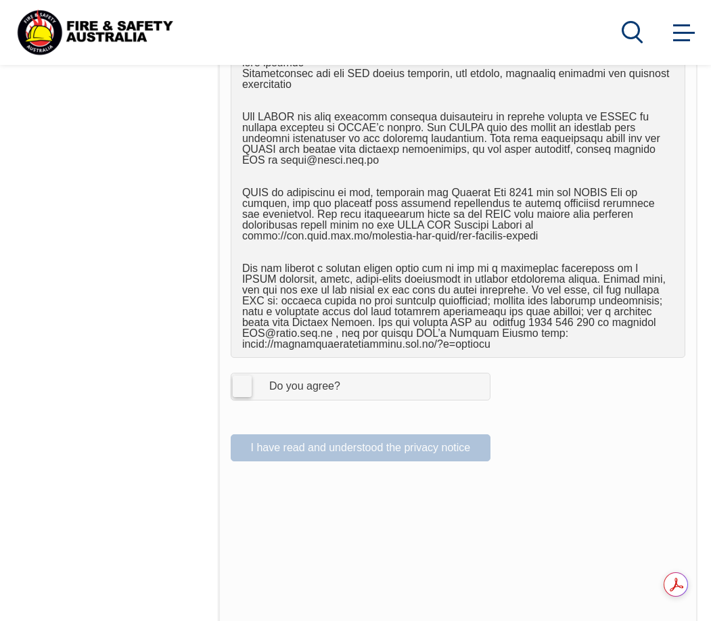
scroll to position [756, 0]
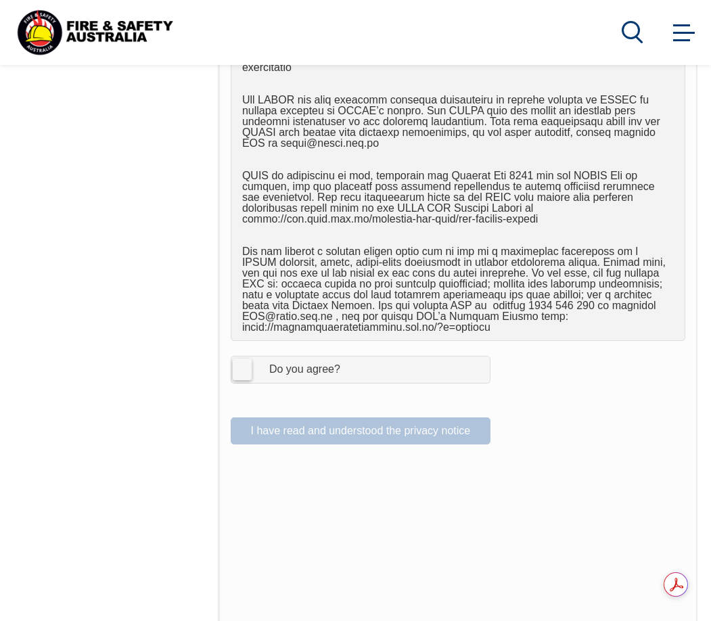
click at [241, 356] on label "I Agree Do you agree?" at bounding box center [361, 369] width 260 height 27
click at [351, 356] on input "I Agree Do you agree?" at bounding box center [362, 369] width 23 height 26
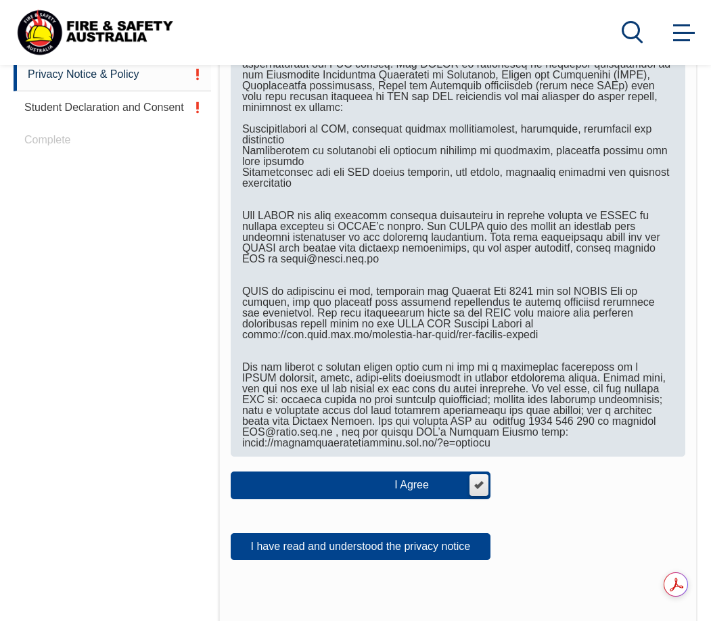
scroll to position [688, 0]
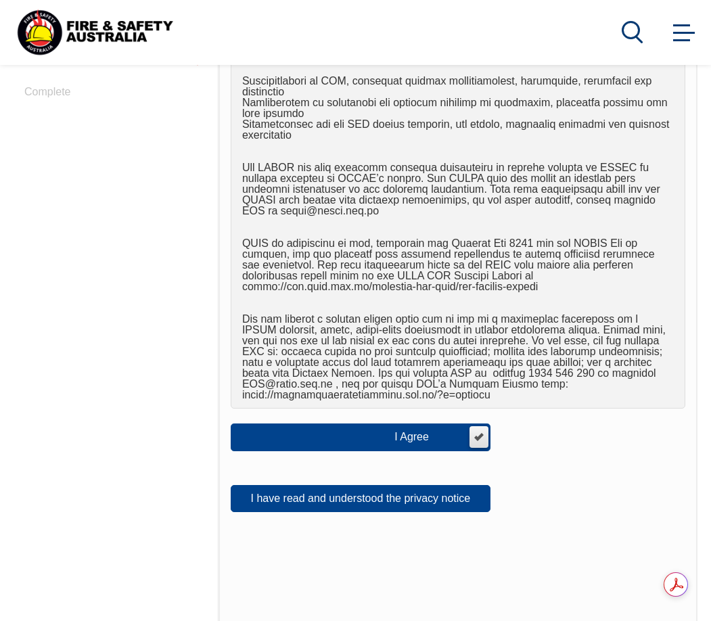
click at [475, 426] on label "I Agree Do you agree?" at bounding box center [361, 436] width 260 height 27
click at [475, 426] on input "I Agree Do you agree?" at bounding box center [477, 437] width 23 height 26
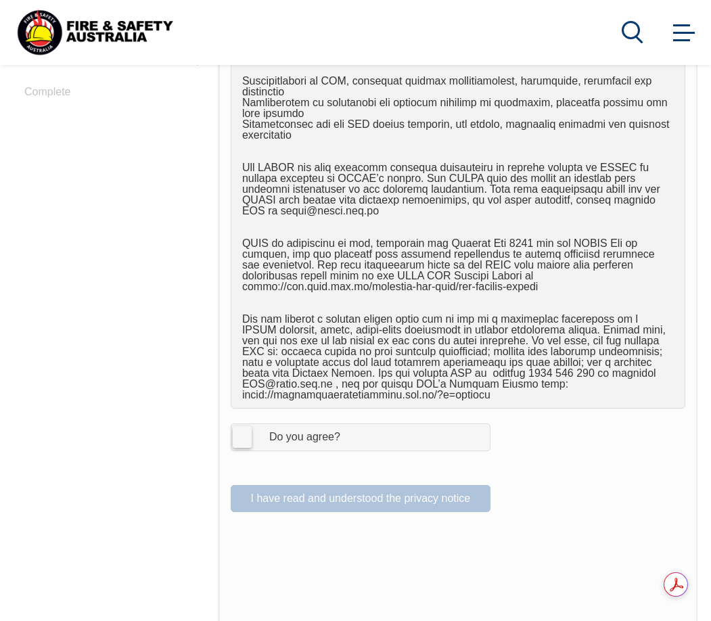
click at [239, 423] on label "I Agree Do you agree?" at bounding box center [361, 436] width 260 height 27
click at [351, 424] on input "I Agree Do you agree?" at bounding box center [362, 437] width 23 height 26
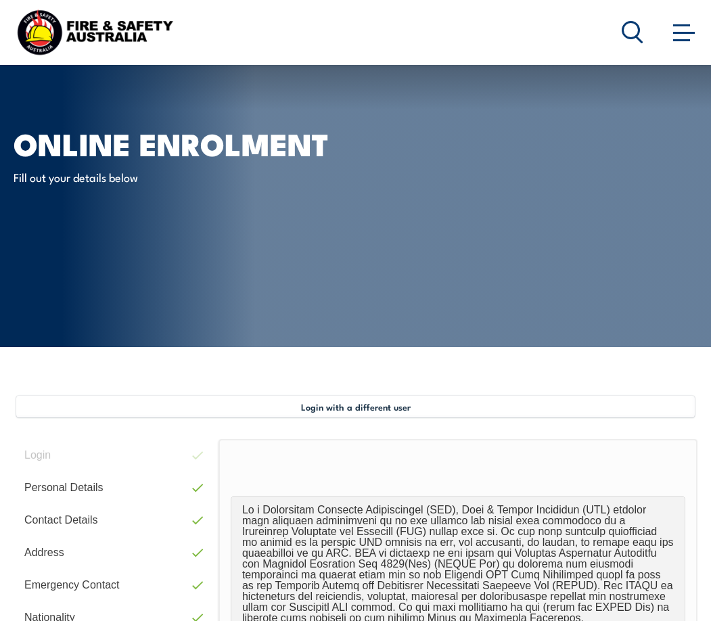
scroll to position [756, 0]
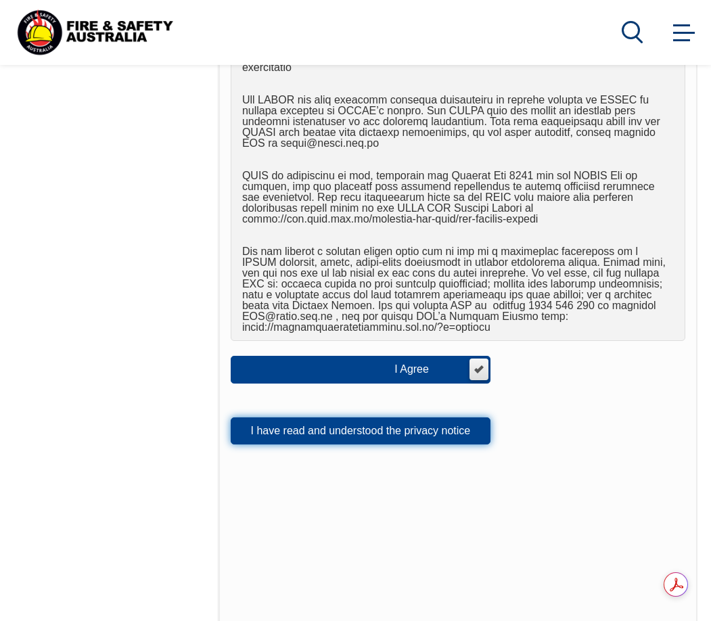
click at [399, 422] on button "I have read and understood the privacy notice" at bounding box center [361, 430] width 260 height 27
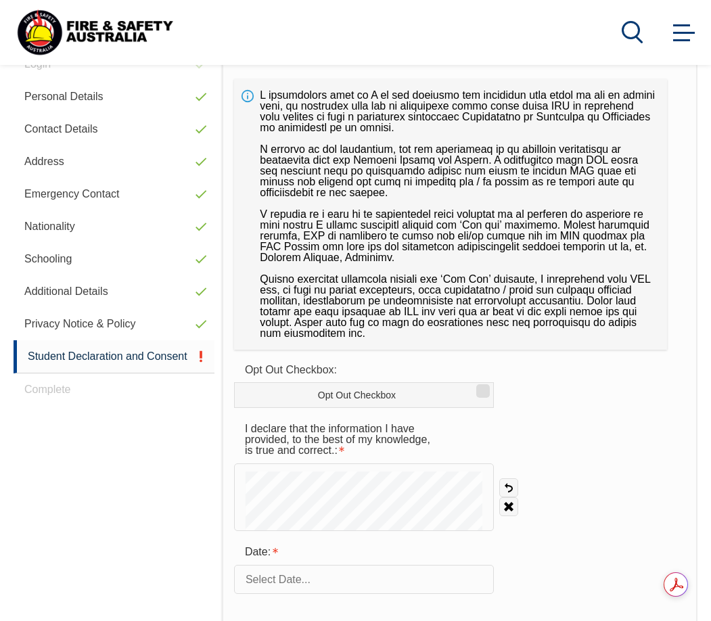
scroll to position [373, 0]
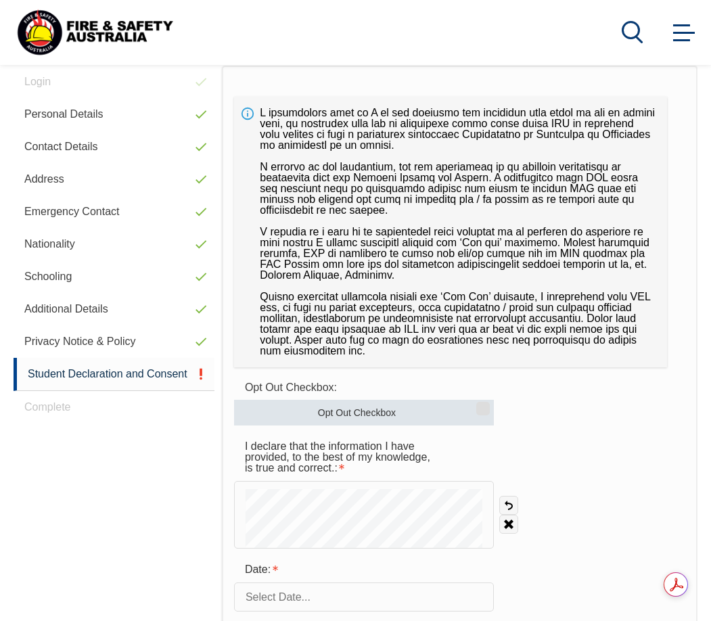
click at [477, 404] on input "Opt Out Checkbox" at bounding box center [481, 403] width 8 height 1
checkbox input "true"
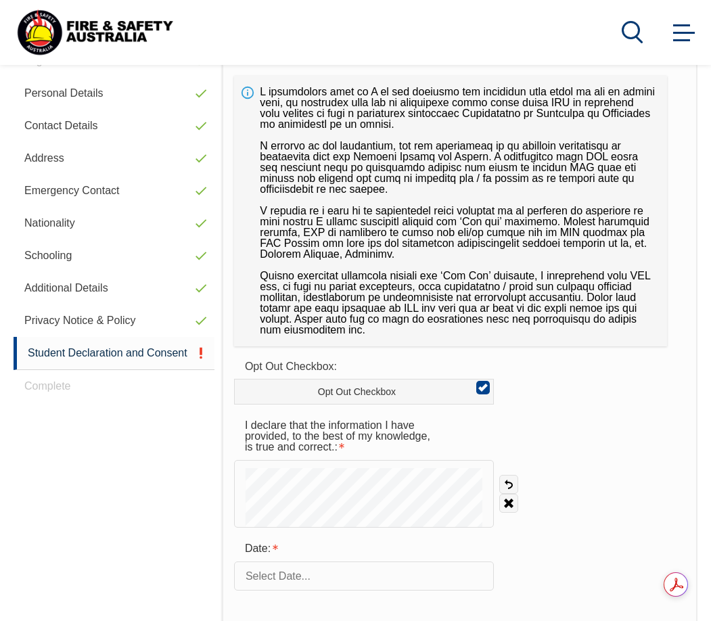
scroll to position [463, 0]
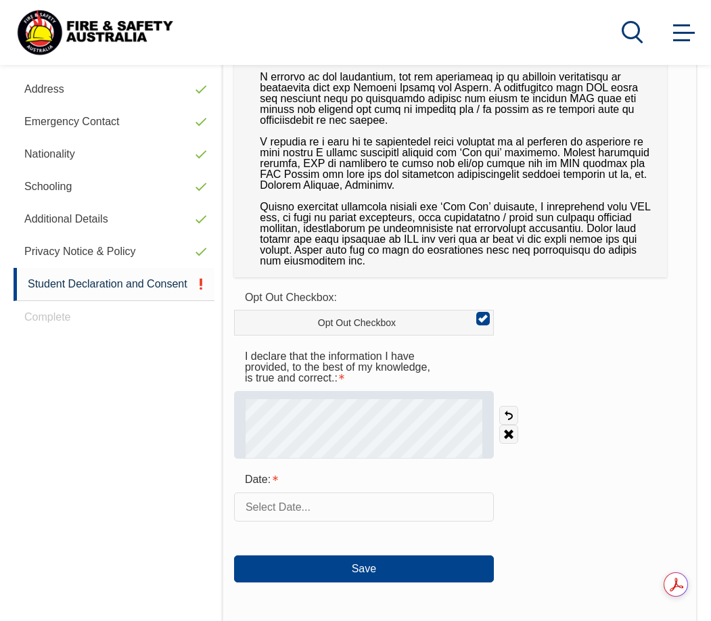
click at [343, 413] on div at bounding box center [364, 425] width 260 height 68
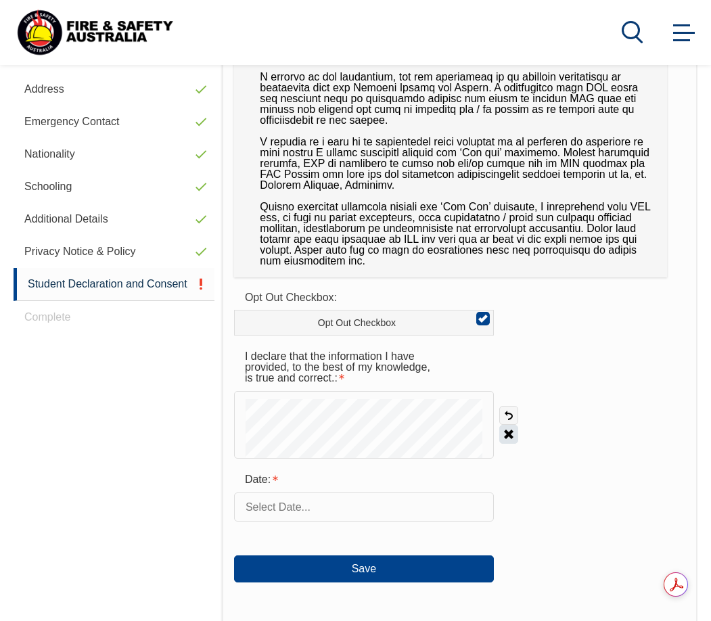
click at [506, 430] on link "Clear" at bounding box center [508, 434] width 19 height 19
click at [509, 414] on link "Undo" at bounding box center [508, 415] width 19 height 19
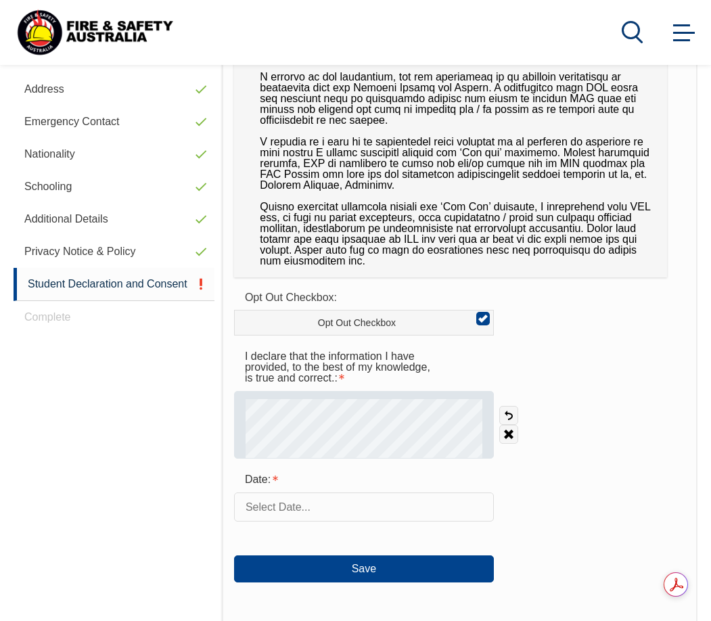
click at [306, 433] on div at bounding box center [364, 425] width 260 height 68
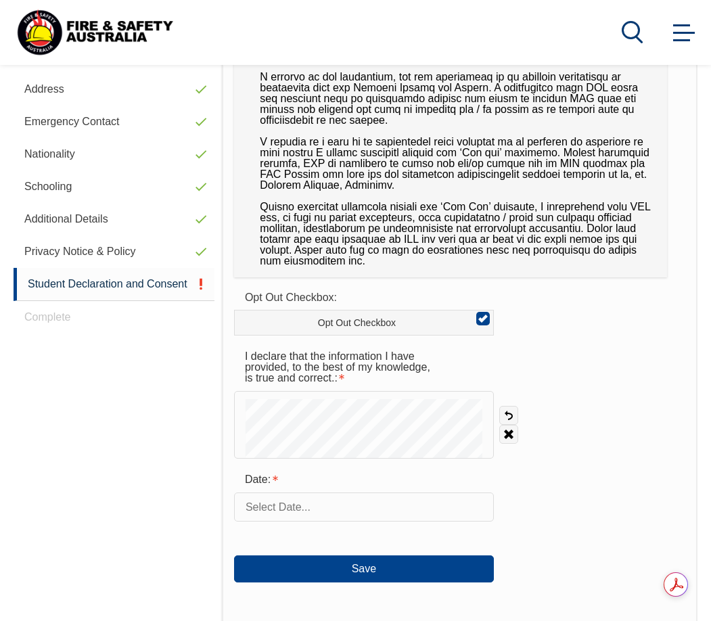
click at [301, 507] on input "text" at bounding box center [364, 506] width 260 height 28
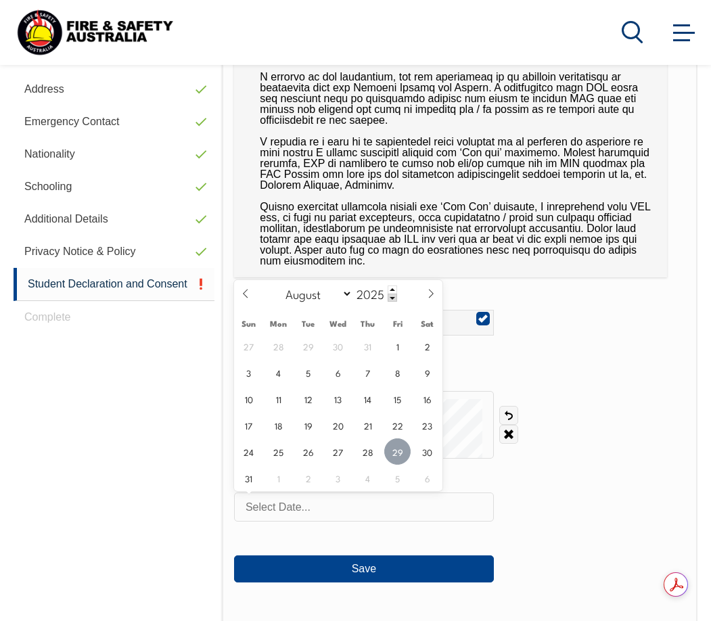
click at [397, 443] on span "29" at bounding box center [397, 451] width 26 height 26
type input "[DATE]"
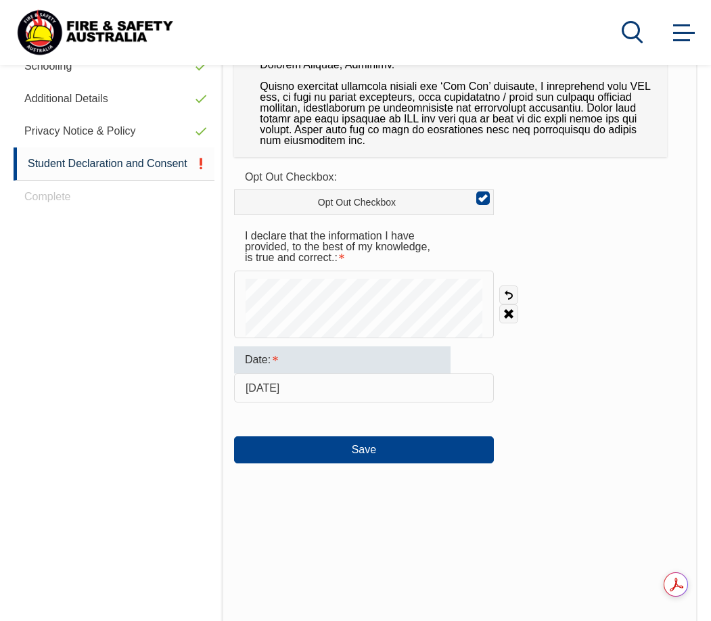
scroll to position [598, 0]
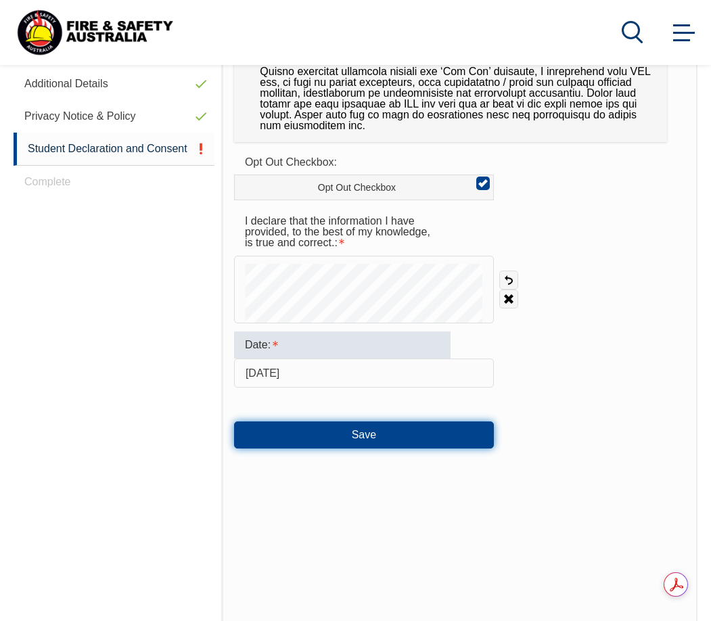
click at [348, 431] on button "Save" at bounding box center [364, 434] width 260 height 27
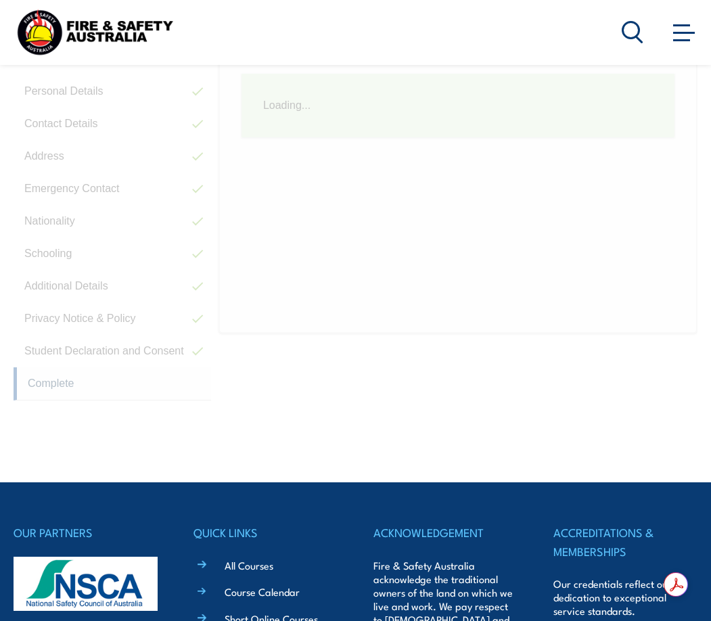
scroll to position [328, 0]
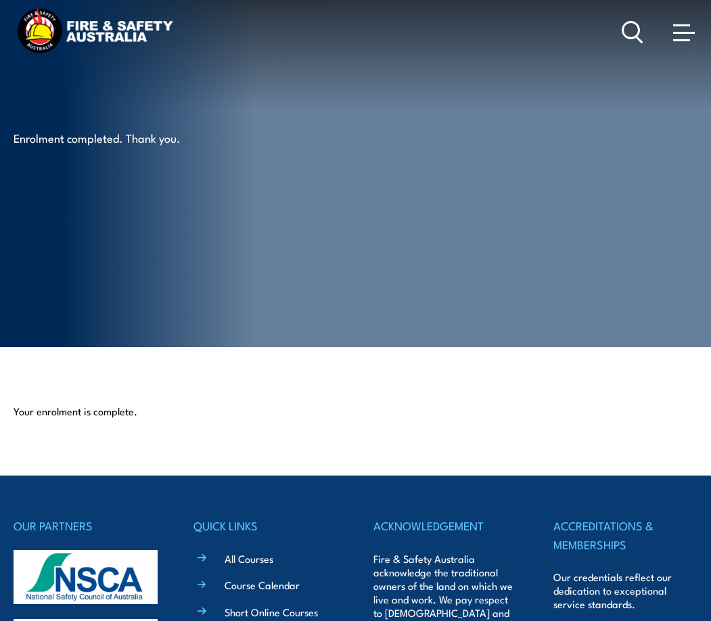
click at [686, 32] on span at bounding box center [684, 33] width 22 height 2
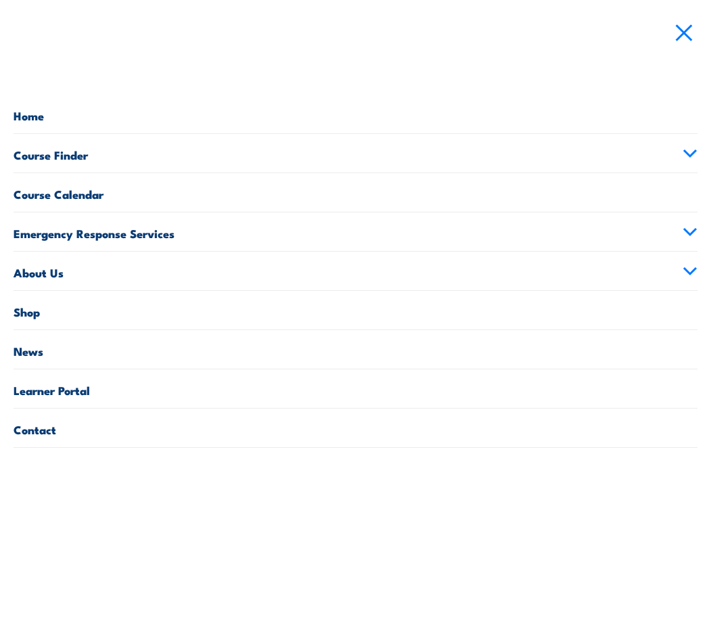
click at [677, 37] on span at bounding box center [683, 33] width 17 height 17
